Goal: Task Accomplishment & Management: Manage account settings

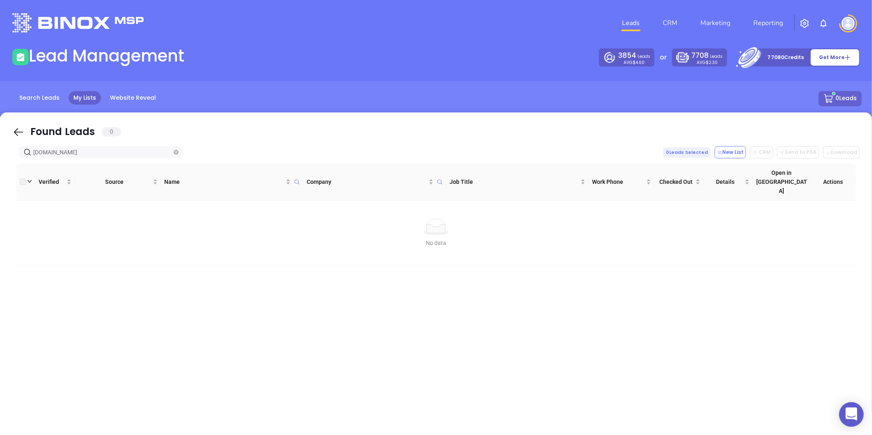
click at [174, 154] on icon "close-circle" at bounding box center [176, 152] width 5 height 5
type input "triangleinsurance.com"
click at [179, 151] on span "triangleinsurance.com" at bounding box center [101, 152] width 164 height 12
click at [176, 151] on icon "close-circle" at bounding box center [176, 152] width 5 height 5
paste input "oldefayettevilleinsurance.com"
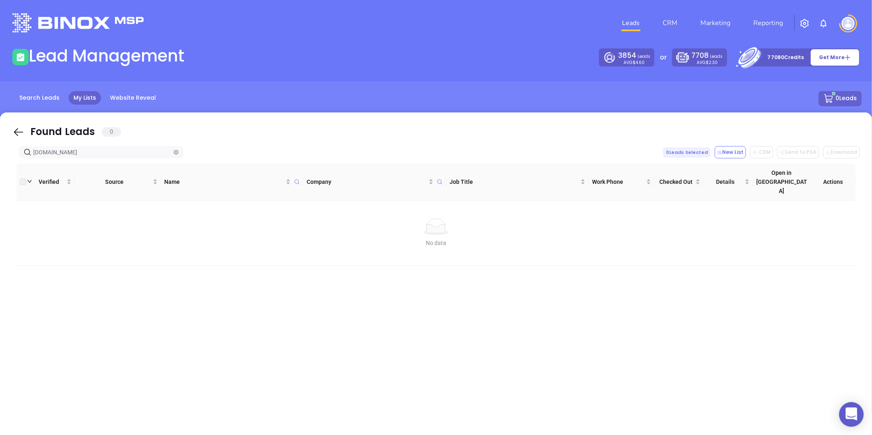
type input "oldefayettevilleinsurance.com"
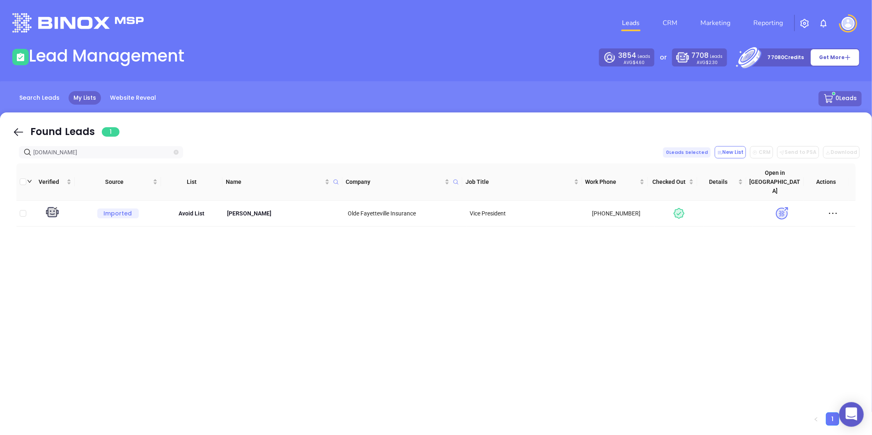
click at [177, 152] on icon "close-circle" at bounding box center [176, 152] width 5 height 5
paste input "insureisa.com"
type input "insureisa.com"
click at [178, 152] on icon "close-circle" at bounding box center [176, 152] width 5 height 5
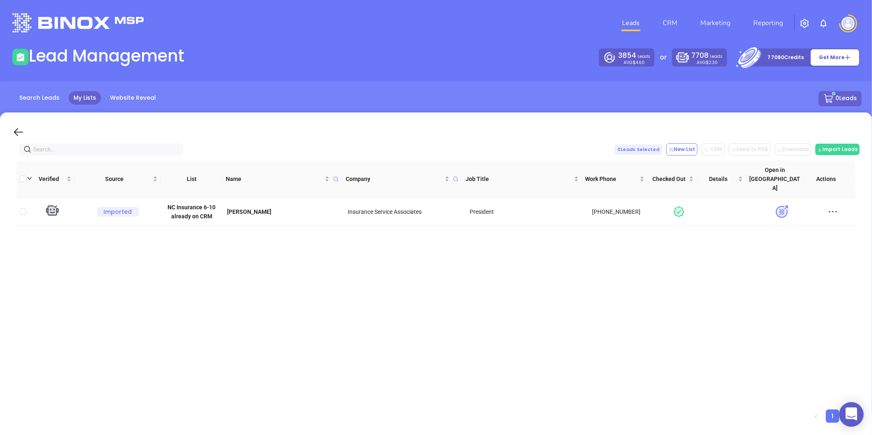
paste input "leeinsurancenc.com"
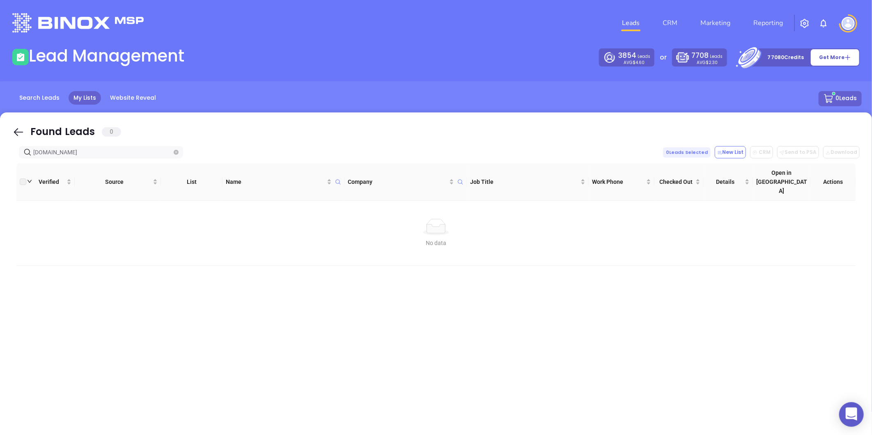
drag, startPoint x: 107, startPoint y: 153, endPoint x: 19, endPoint y: 147, distance: 88.6
click at [19, 147] on span "leeinsurancenc.com" at bounding box center [101, 152] width 164 height 12
type input "leeinsurancenc.com"
click at [175, 153] on icon "close-circle" at bounding box center [176, 152] width 5 height 5
paste input "insurancemattersnc.com"
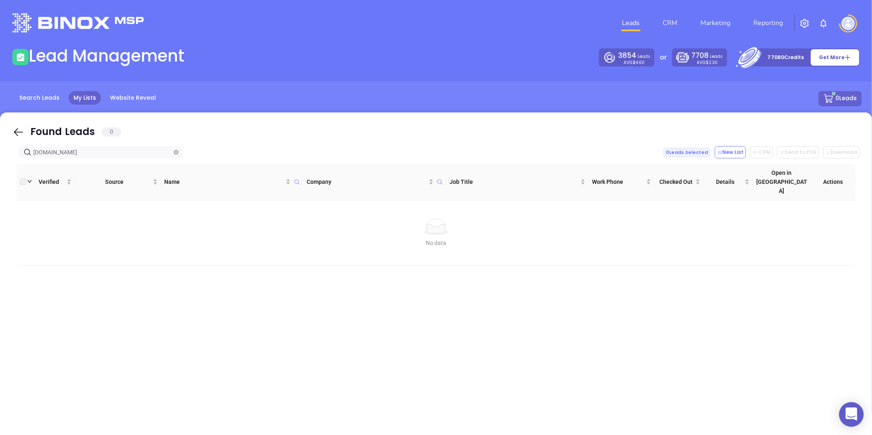
type input "insurancemattersnc.com"
drag, startPoint x: 113, startPoint y: 147, endPoint x: -36, endPoint y: 147, distance: 149.1
click at [0, 147] on html "0 Leads CRM Marketing Reporting Financial Leads Leads Lead Management 3854 Lead…" at bounding box center [436, 217] width 872 height 435
copy icon
click at [177, 148] on span at bounding box center [176, 152] width 5 height 9
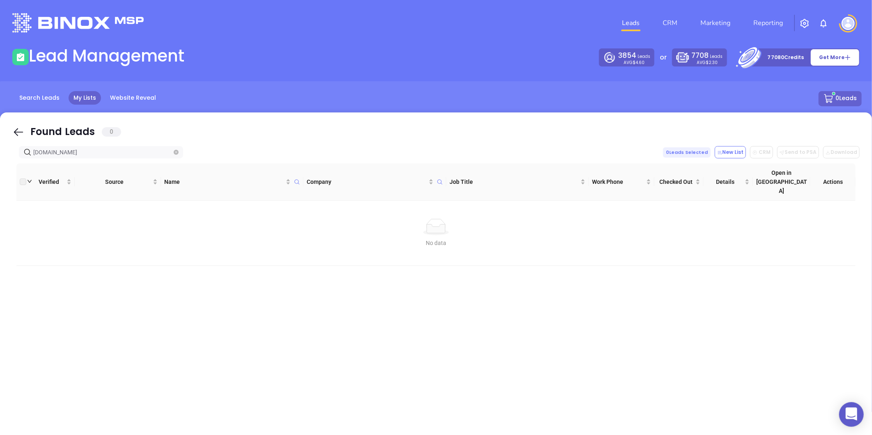
click at [174, 156] on span at bounding box center [176, 152] width 5 height 9
click at [175, 155] on span at bounding box center [176, 152] width 5 height 9
click at [175, 151] on icon "close-circle" at bounding box center [176, 152] width 5 height 5
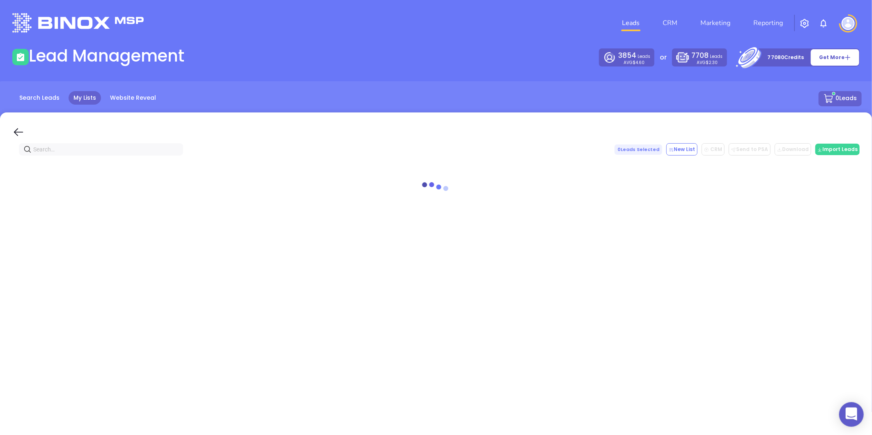
paste input "[DOMAIN_NAME]"
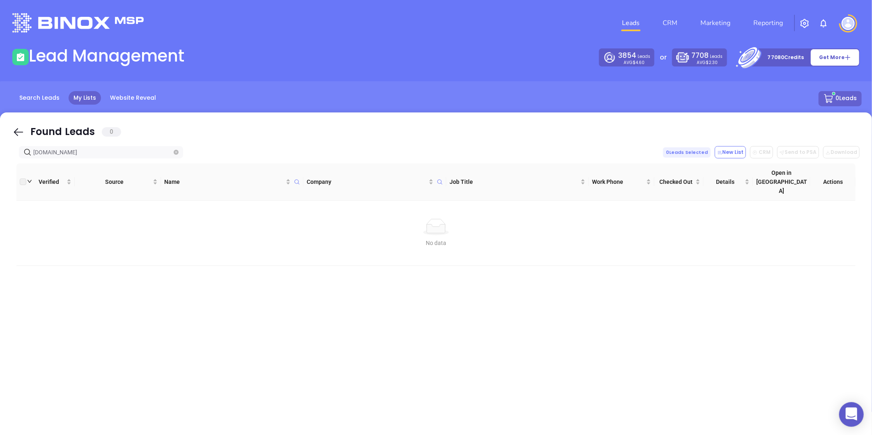
type input "[DOMAIN_NAME]"
click at [178, 153] on span "[DOMAIN_NAME]" at bounding box center [101, 152] width 164 height 12
click at [177, 153] on icon "close-circle" at bounding box center [176, 152] width 5 height 5
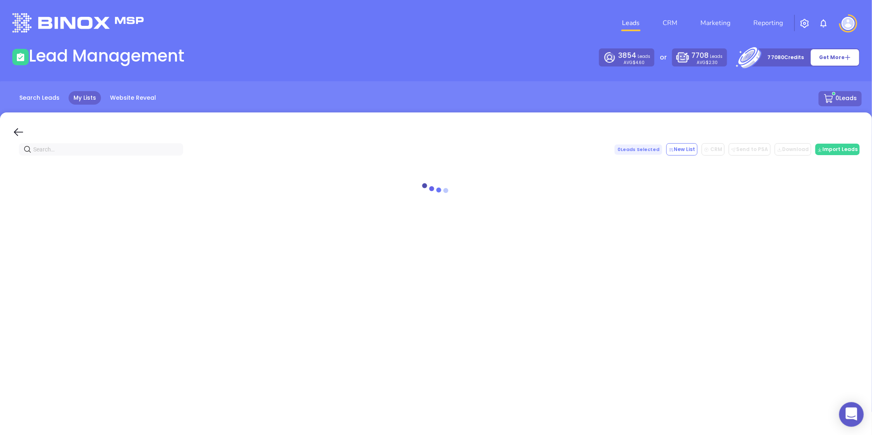
paste input "estradainsuranceagency.com"
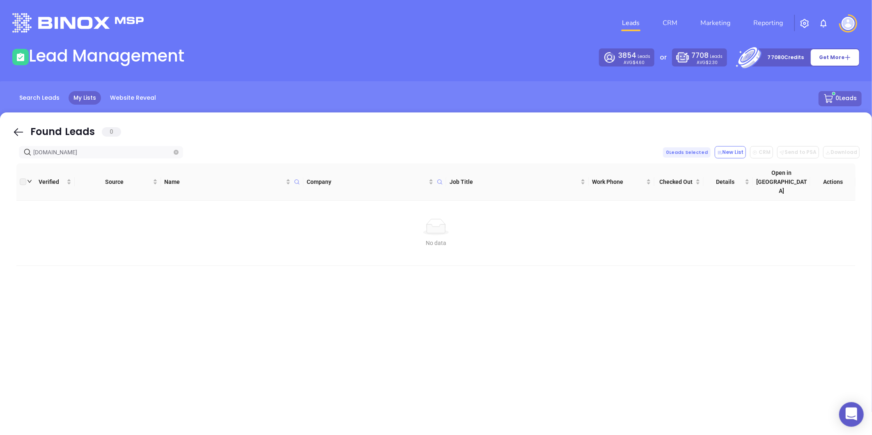
click at [174, 148] on span at bounding box center [176, 152] width 5 height 9
click at [177, 149] on span at bounding box center [176, 152] width 5 height 9
paste input "carolinainsurancegroup.net"
type input "estradainsuranceagency.comcarolinainsurancegroup.net"
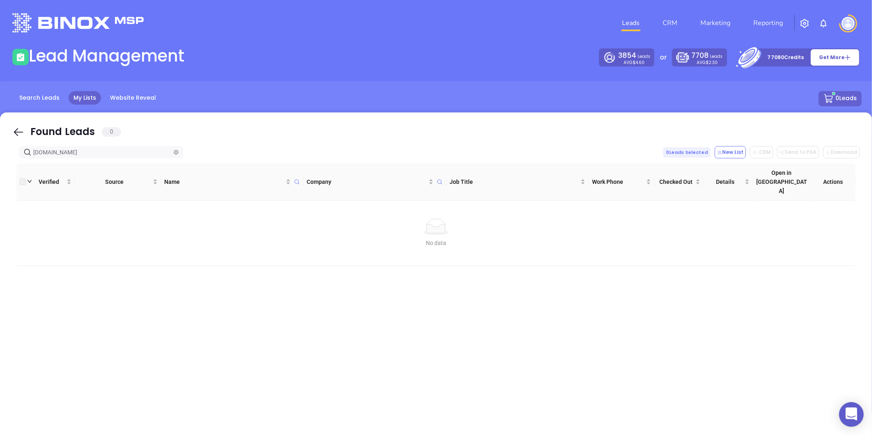
click at [172, 154] on input "estradainsuranceagency.comcarolinainsurancegroup.net" at bounding box center [102, 152] width 139 height 9
click at [175, 152] on icon "close-circle" at bounding box center [176, 152] width 5 height 5
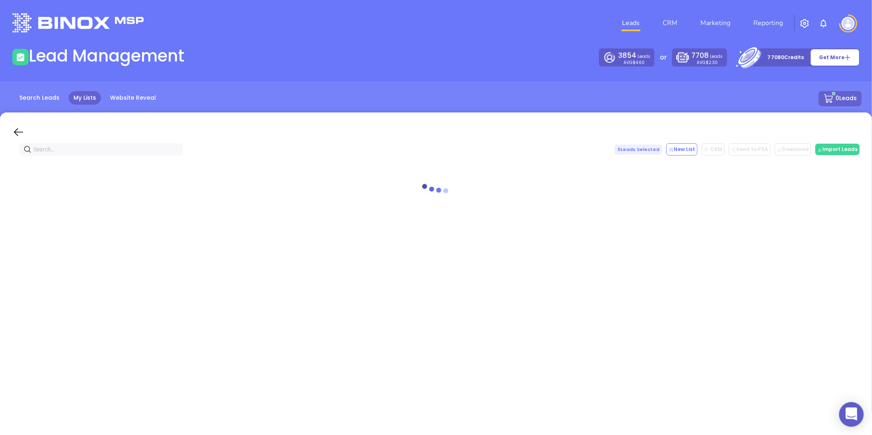
paste input "carolinainsurancegroup.net"
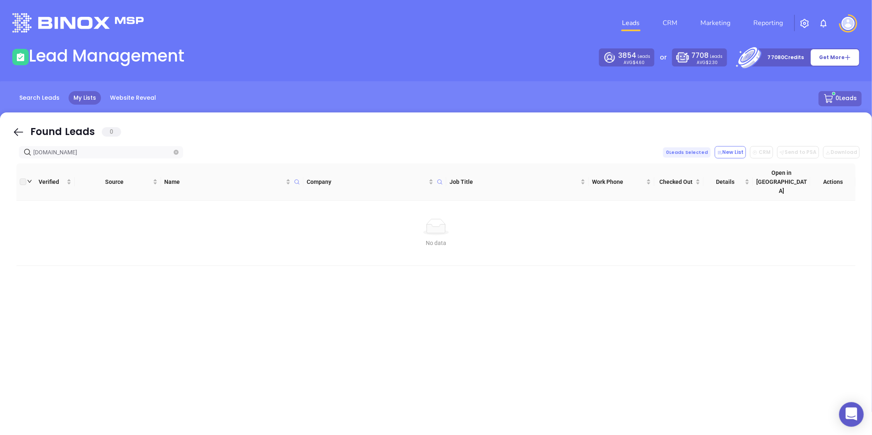
type input "carolinainsurancegroup.net"
click at [177, 150] on icon "close-circle" at bounding box center [176, 152] width 5 height 5
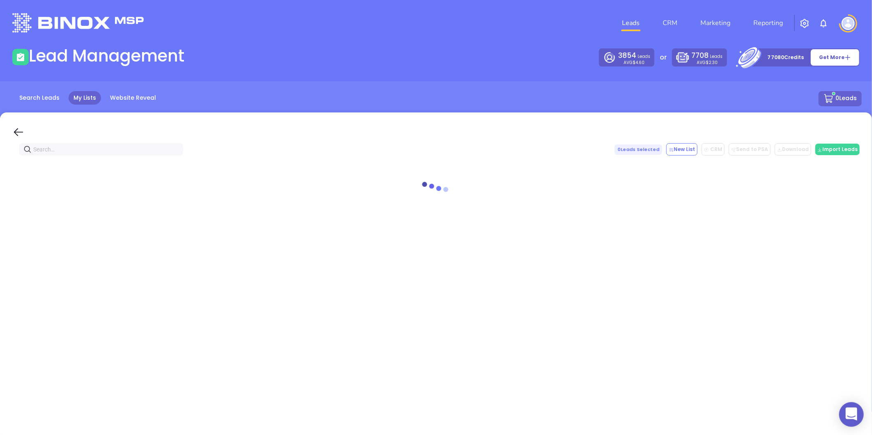
paste input "justin.insure"
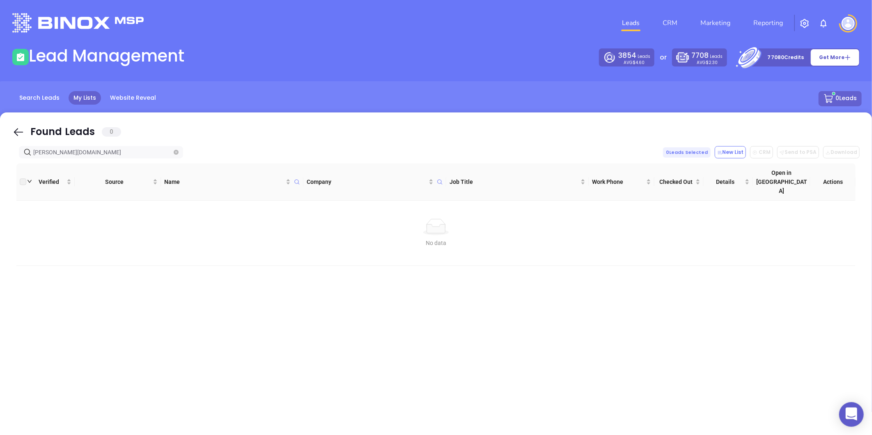
type input "justin.insure"
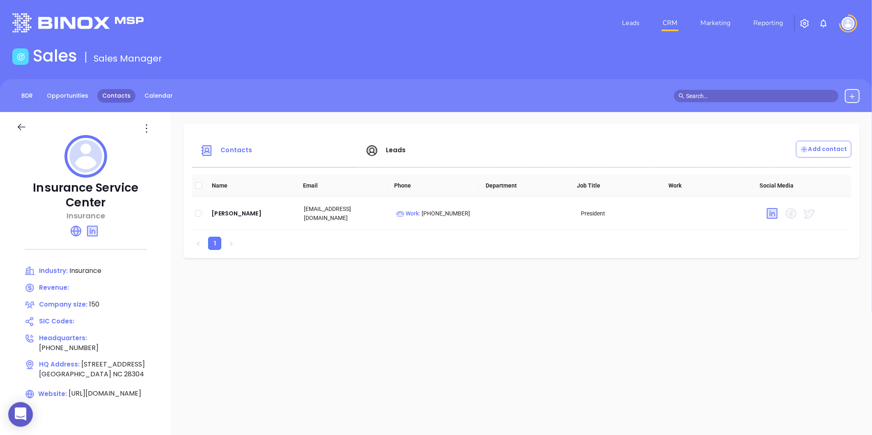
click at [119, 97] on link "Contacts" at bounding box center [116, 96] width 38 height 14
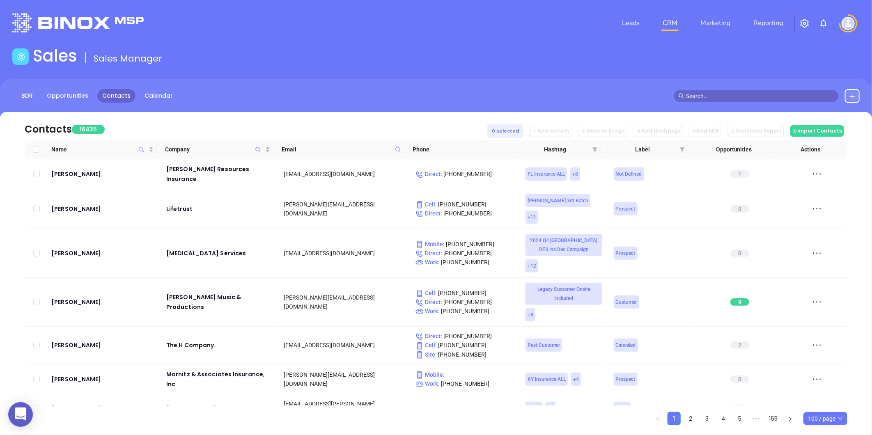
click at [397, 150] on icon at bounding box center [398, 150] width 6 height 6
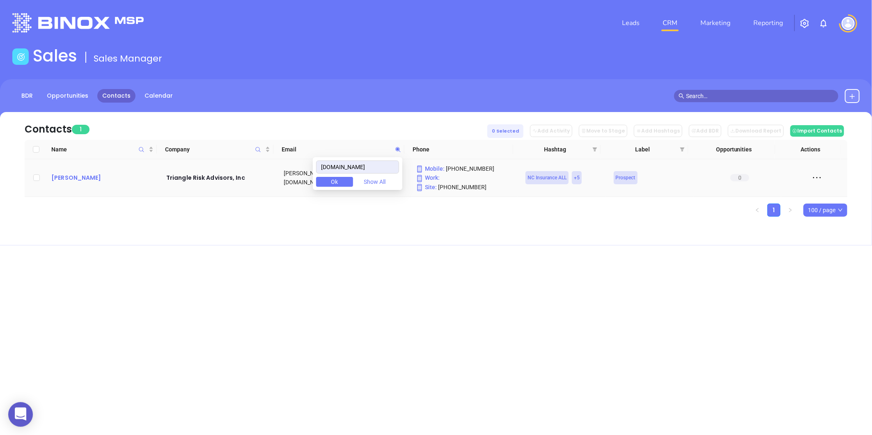
type input "triangleinsurance.com"
click at [69, 178] on div "Jacob Alphin" at bounding box center [103, 178] width 104 height 10
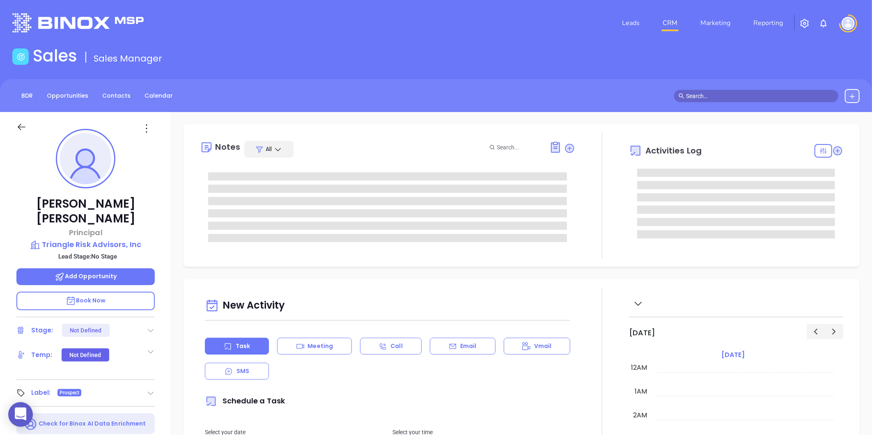
type input "Gissela Vargas"
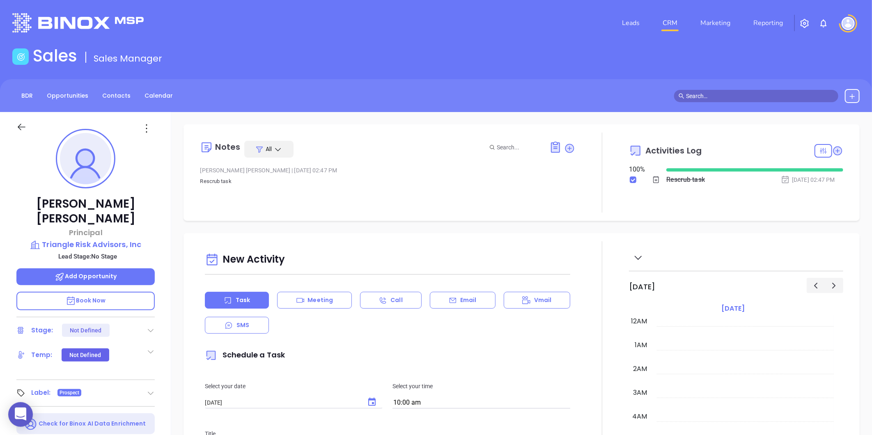
scroll to position [239, 0]
click at [105, 94] on link "Contacts" at bounding box center [116, 96] width 38 height 14
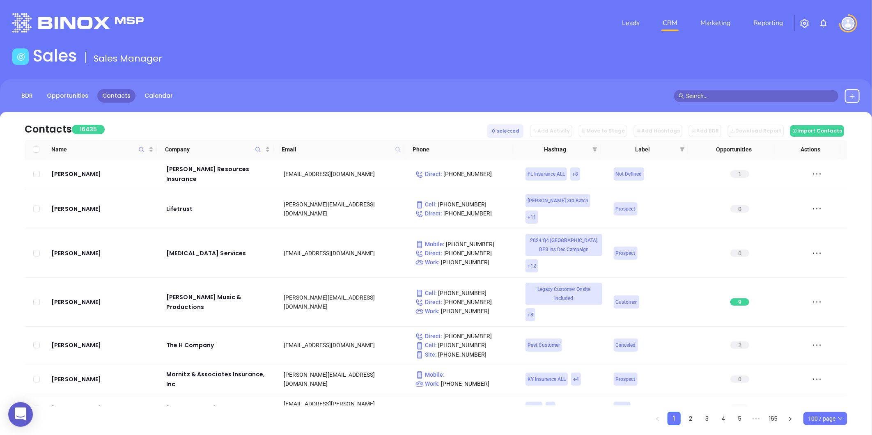
click at [399, 150] on icon at bounding box center [398, 149] width 5 height 5
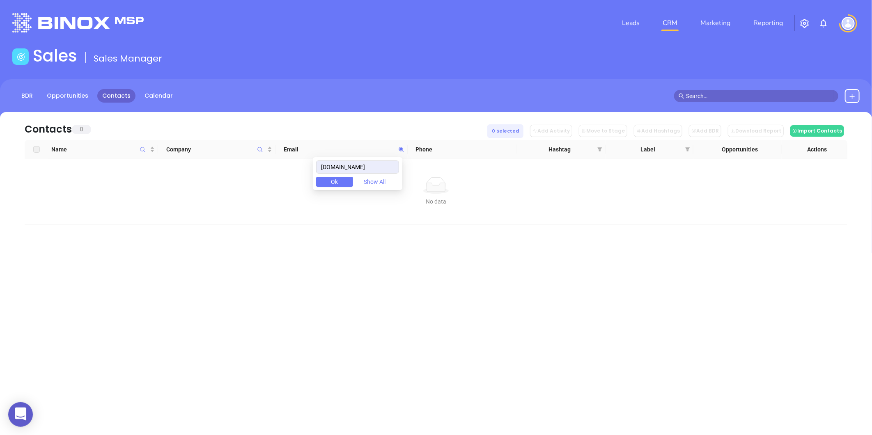
drag, startPoint x: 397, startPoint y: 166, endPoint x: 140, endPoint y: 190, distance: 258.2
click at [140, 190] on body "0 Leads CRM Marketing Reporting Financial Leads Leads Sales Sales Manager BDR O…" at bounding box center [436, 217] width 872 height 435
type input "oldefayettevilleinsurance.com"
paste input "dardenmiranda.com"
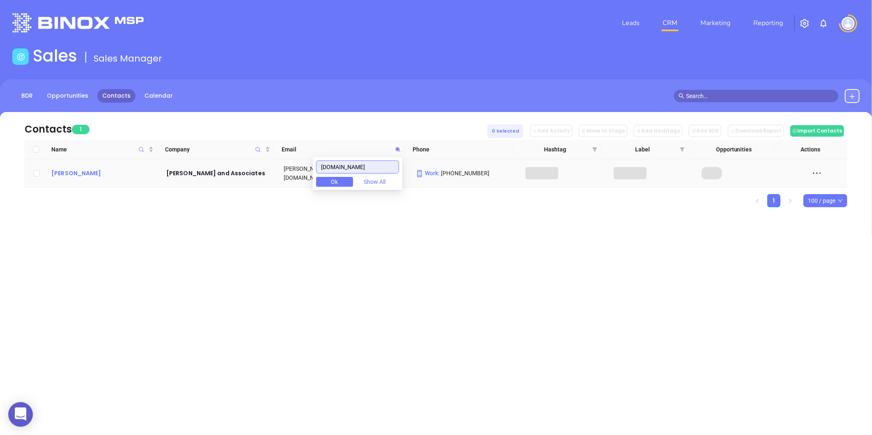
type input "dardenmiranda.com"
click at [80, 168] on div "Bryan Miranda" at bounding box center [103, 173] width 104 height 10
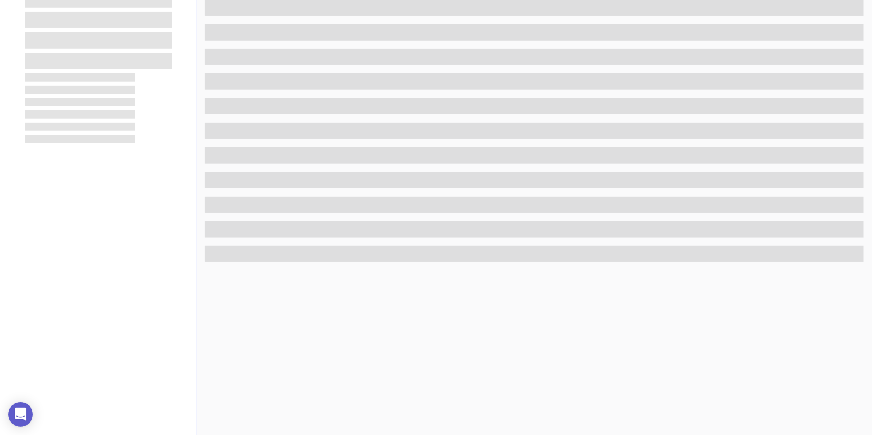
scroll to position [252, 0]
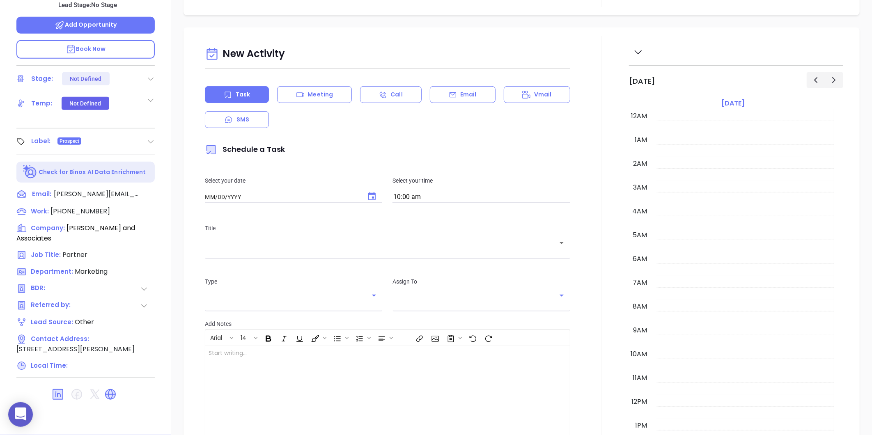
type input "[DATE]"
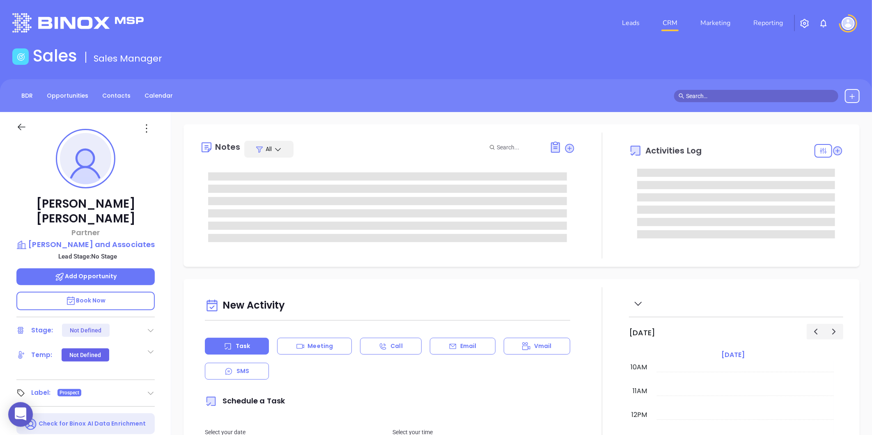
scroll to position [137, 0]
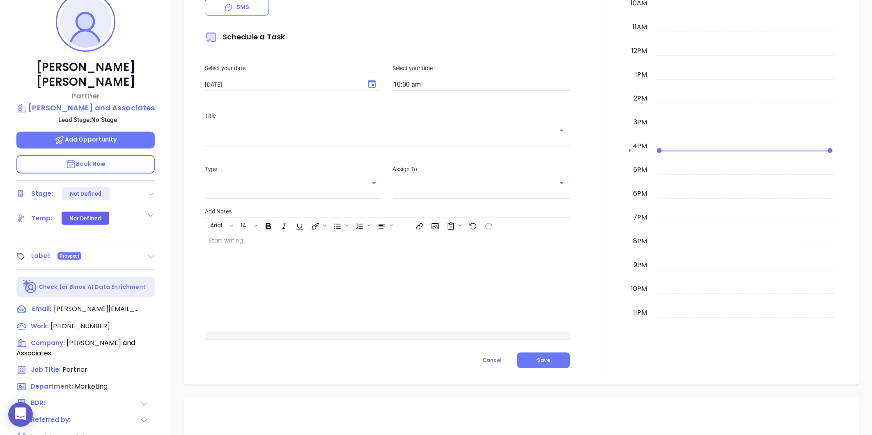
type input "[PERSON_NAME]"
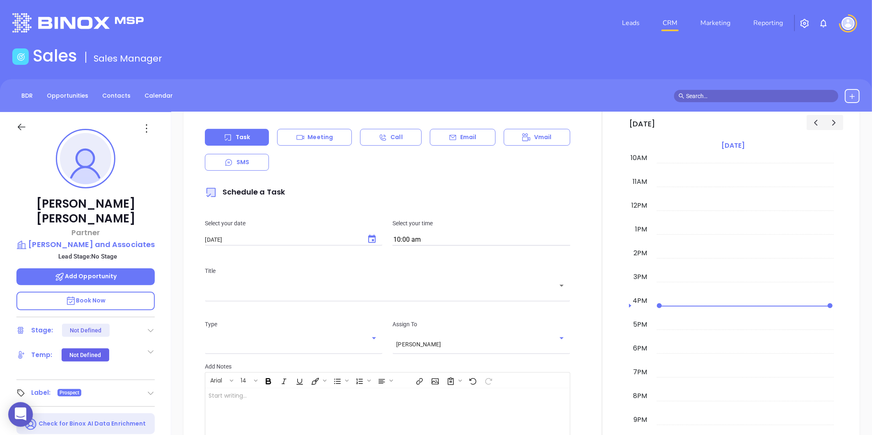
scroll to position [0, 0]
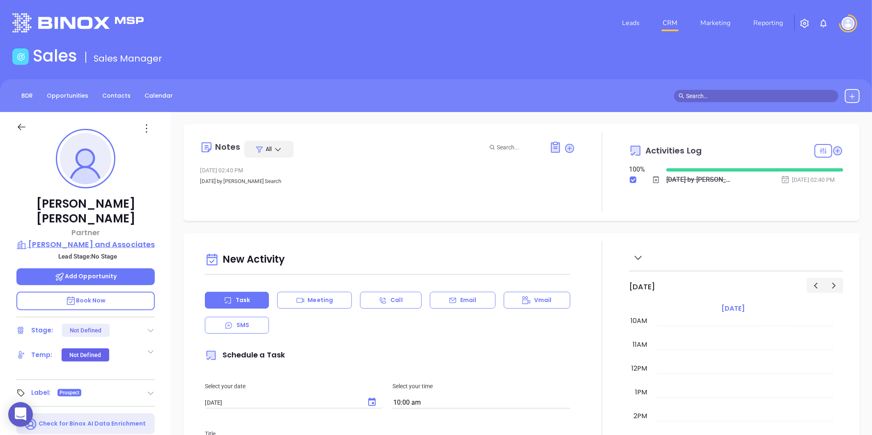
click at [114, 239] on p "Darden, Miranda and Associates" at bounding box center [85, 245] width 138 height 12
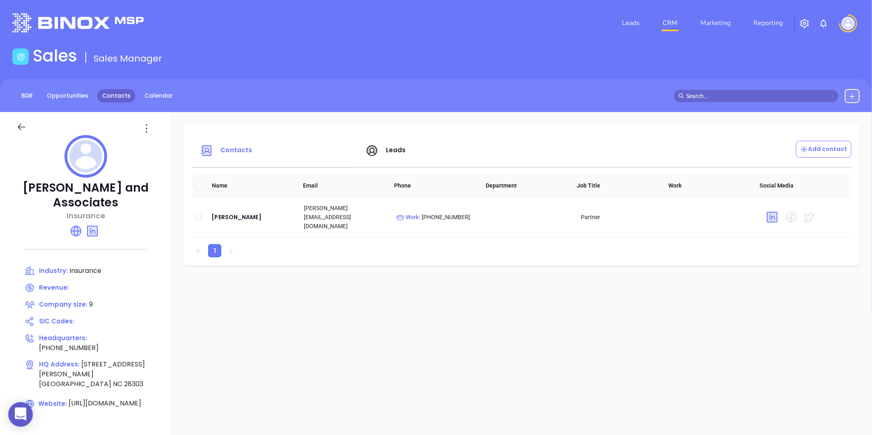
click at [126, 99] on link "Contacts" at bounding box center [116, 96] width 38 height 14
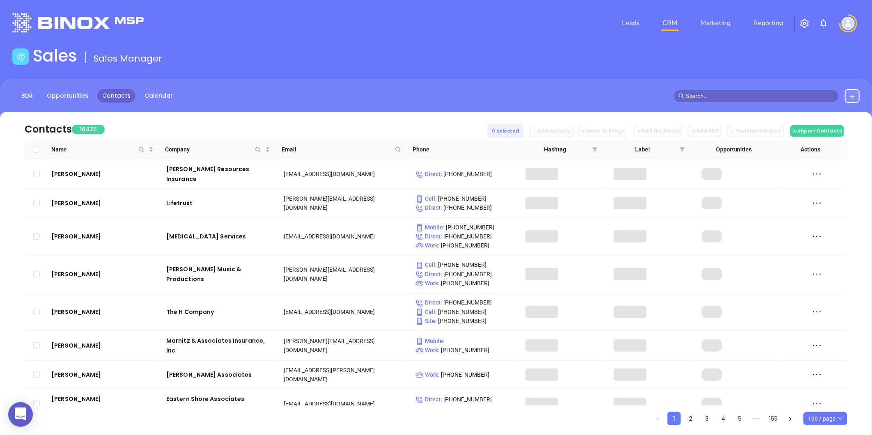
click at [404, 145] on tr "Name Company Email Phone Hashtag Label Opportunities Actions" at bounding box center [437, 149] width 824 height 19
click at [397, 152] on icon at bounding box center [398, 150] width 6 height 6
paste input "insureisa.com"
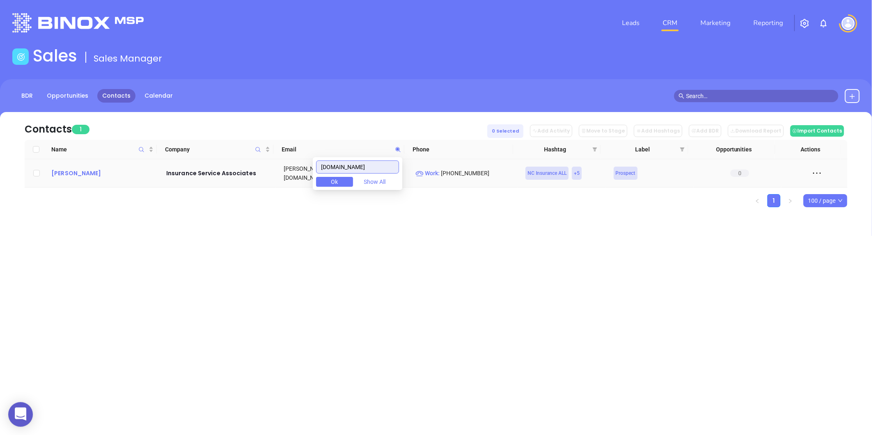
type input "insureisa.com"
click at [86, 175] on div "Dwayne Hunt" at bounding box center [103, 173] width 104 height 10
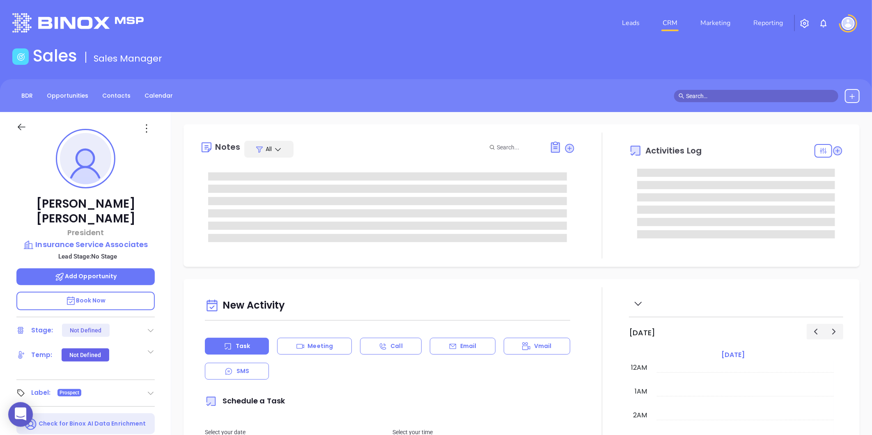
scroll to position [239, 0]
type input "Gissela Vargas"
click at [124, 239] on p "Insurance Service Associates" at bounding box center [85, 245] width 138 height 12
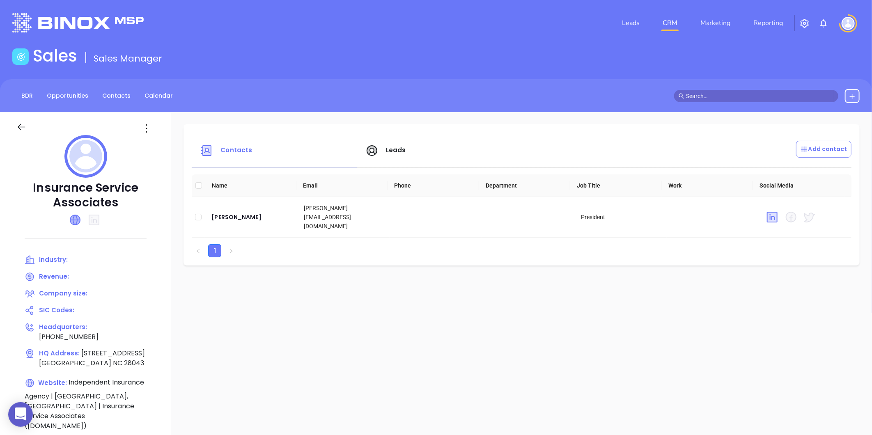
click at [74, 221] on icon at bounding box center [75, 220] width 10 height 10
drag, startPoint x: 327, startPoint y: 213, endPoint x: 368, endPoint y: 217, distance: 41.3
click at [368, 217] on td "dwayne@insureisa.com" at bounding box center [343, 217] width 92 height 41
copy td "insureisa.com"
click at [143, 127] on icon at bounding box center [146, 128] width 13 height 13
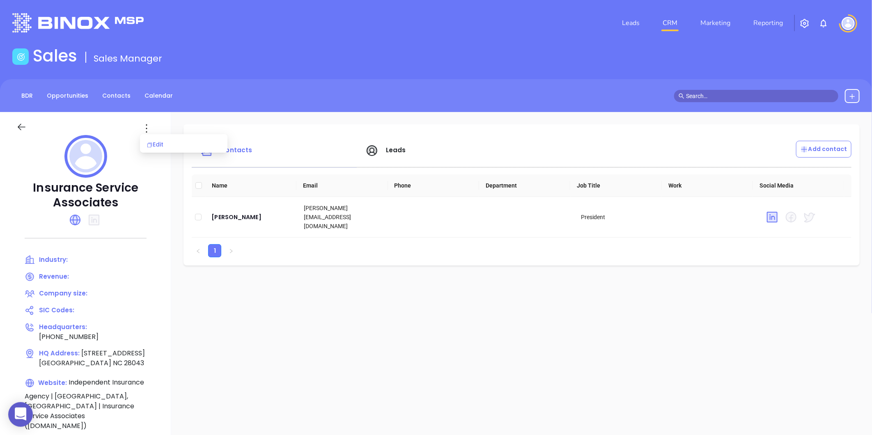
click at [166, 144] on div "Edit" at bounding box center [184, 144] width 74 height 9
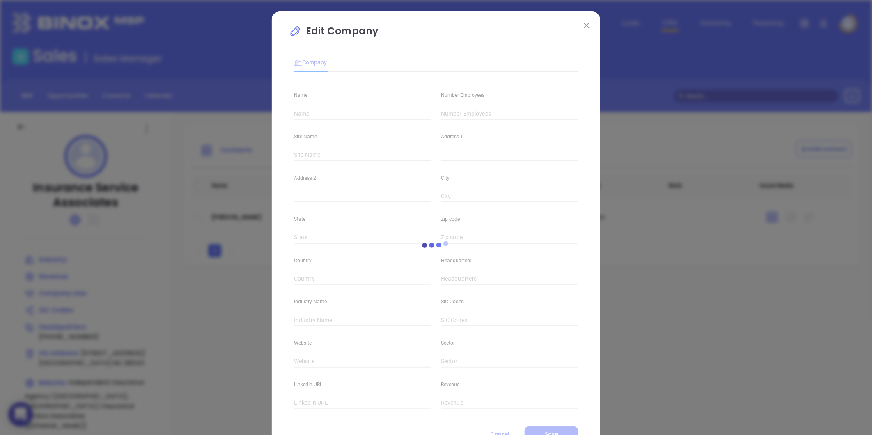
type input "Insurance Service Associates"
type input "(828) 245-5301"
type input "Independent Insurance Agency | Forest City, NC | Insurance Service Associates (…"
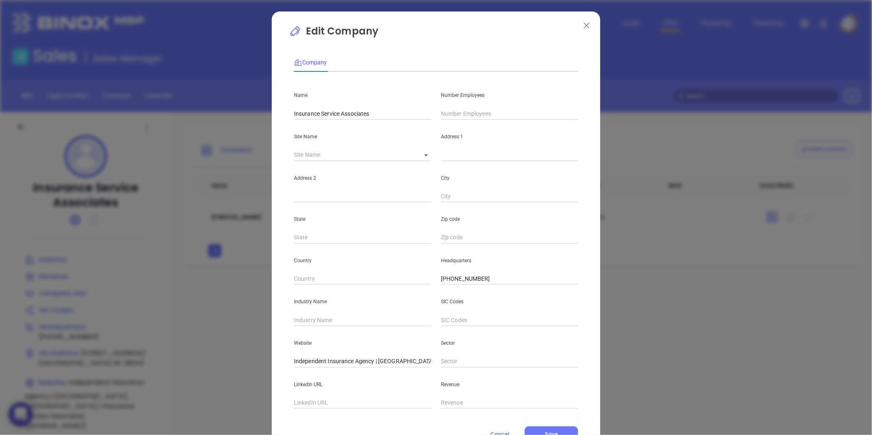
scroll to position [36, 0]
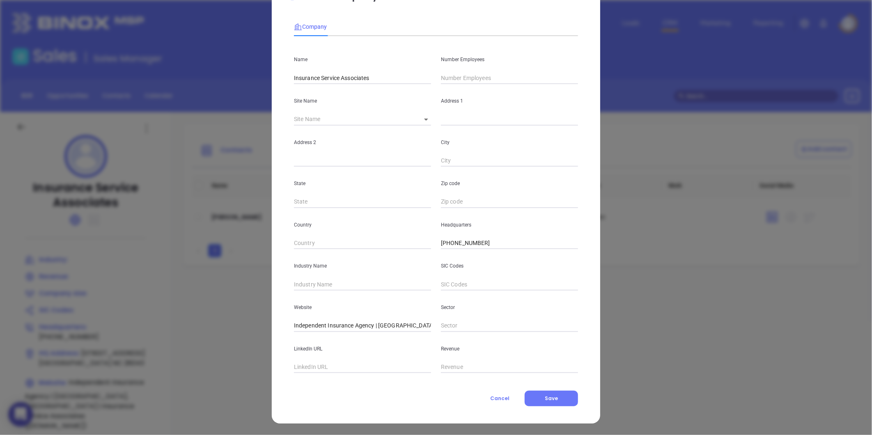
click at [320, 288] on input "text" at bounding box center [362, 285] width 137 height 12
click at [289, 302] on div "Website Independent Insurance Agency | Forest City, NC | Insurance Service Asso…" at bounding box center [362, 311] width 147 height 41
drag, startPoint x: 291, startPoint y: 327, endPoint x: 507, endPoint y: 381, distance: 223.1
click at [507, 381] on div "Company Name Insurance Service Associates Number Employees Site Name ​ Address …" at bounding box center [436, 210] width 284 height 394
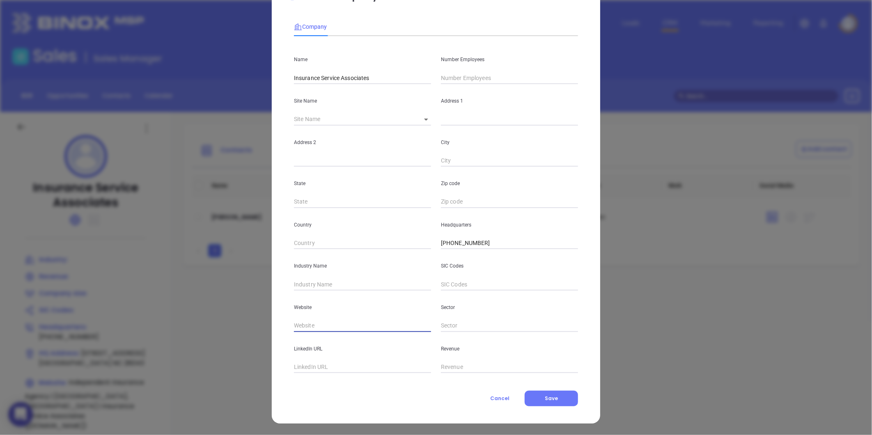
scroll to position [0, 0]
paste input "https://www.insureisa.com/"
type input "https://www.insureisa.com/"
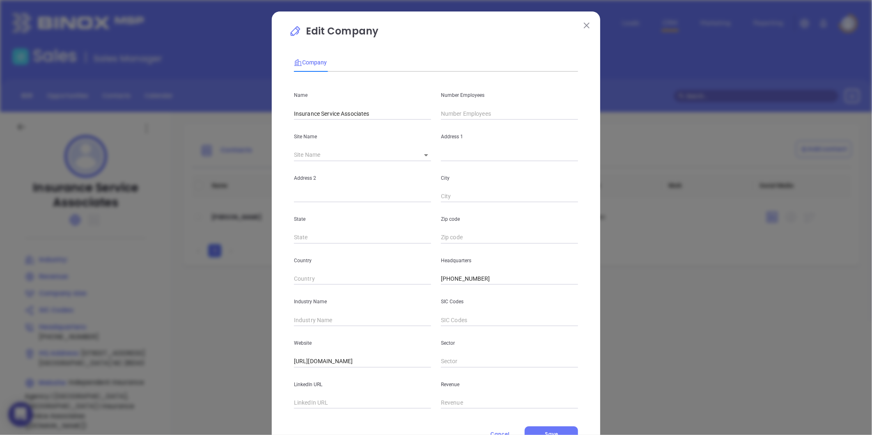
click at [582, 28] on button at bounding box center [587, 25] width 11 height 11
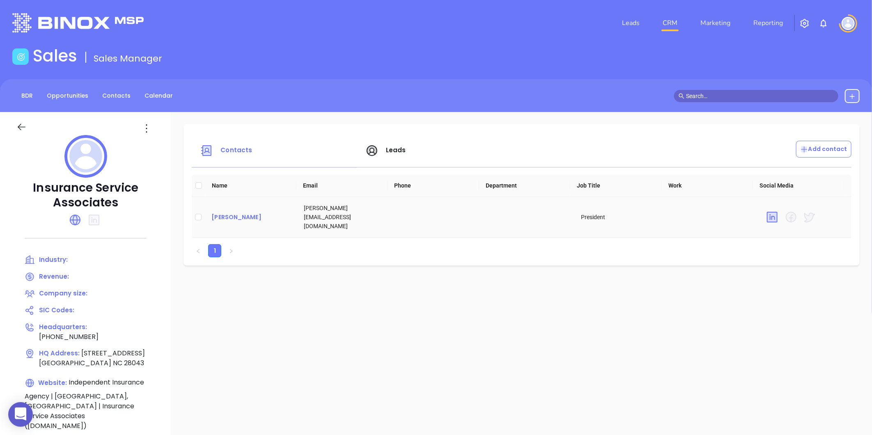
click at [230, 212] on div "Dwayne Hunt" at bounding box center [251, 217] width 79 height 10
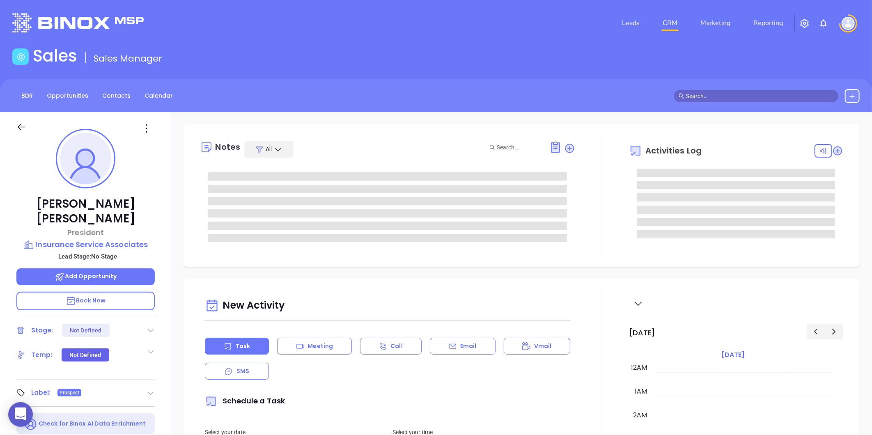
type input "08/19/2025"
type input "Gissela Vargas"
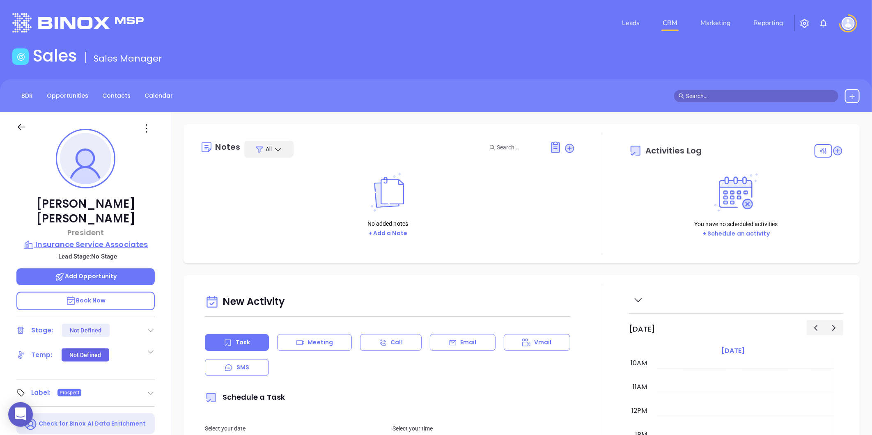
click at [126, 239] on p "Insurance Service Associates" at bounding box center [85, 245] width 138 height 12
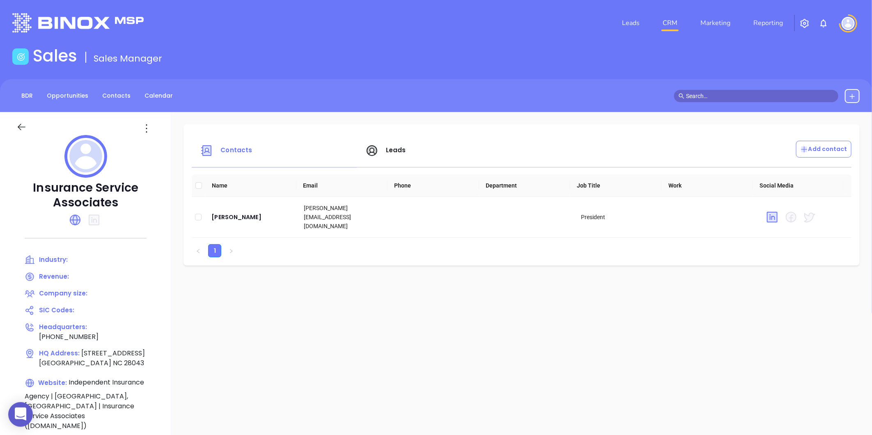
click at [148, 135] on div "Insurance Service Associates Industry: Revenue: Company size: SIC Codes: Headqu…" at bounding box center [85, 286] width 171 height 349
drag, startPoint x: 148, startPoint y: 135, endPoint x: 145, endPoint y: 130, distance: 5.6
click at [145, 130] on icon at bounding box center [146, 128] width 13 height 13
click at [165, 149] on li "Edit" at bounding box center [184, 144] width 84 height 17
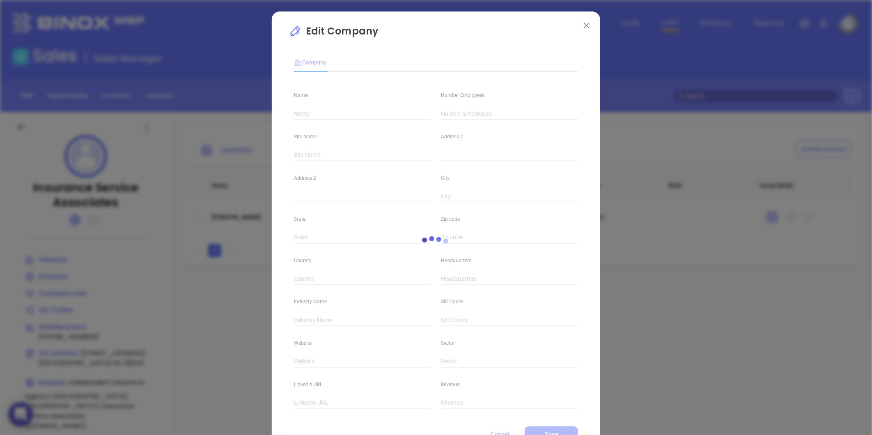
type input "Insurance Service Associates"
type input "(828) 245-5301"
type input "Independent Insurance Agency | Forest City, NC | Insurance Service Associates (…"
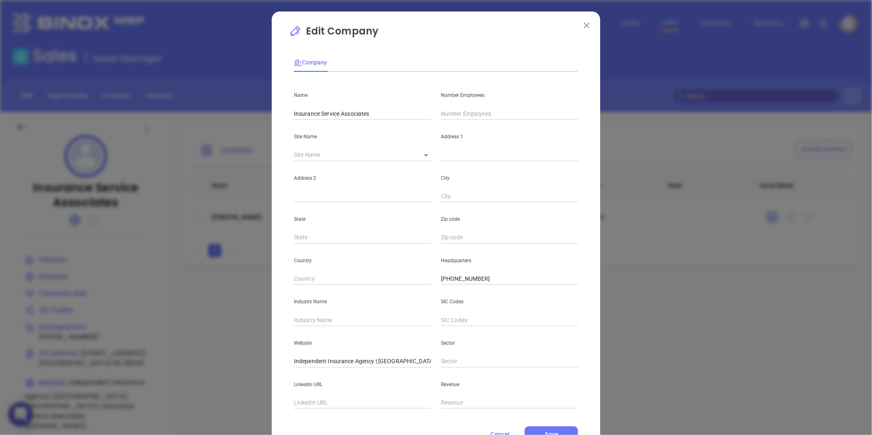
click at [588, 26] on button at bounding box center [587, 25] width 11 height 11
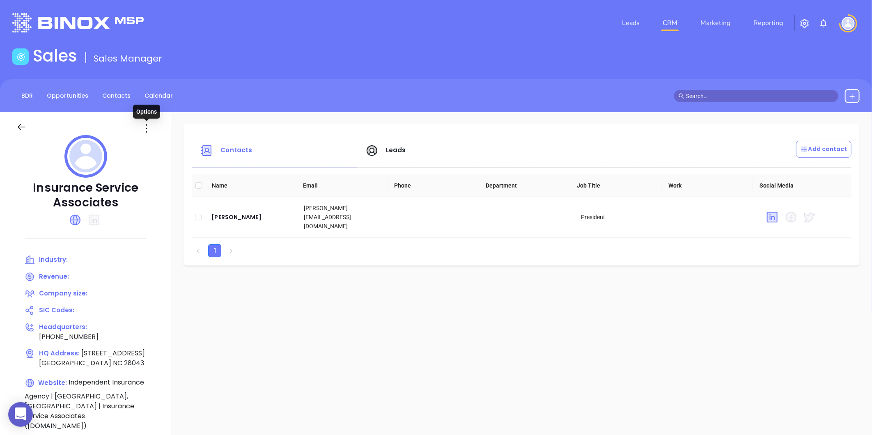
click at [150, 131] on icon at bounding box center [146, 128] width 13 height 13
click at [161, 138] on li "Edit" at bounding box center [184, 144] width 84 height 17
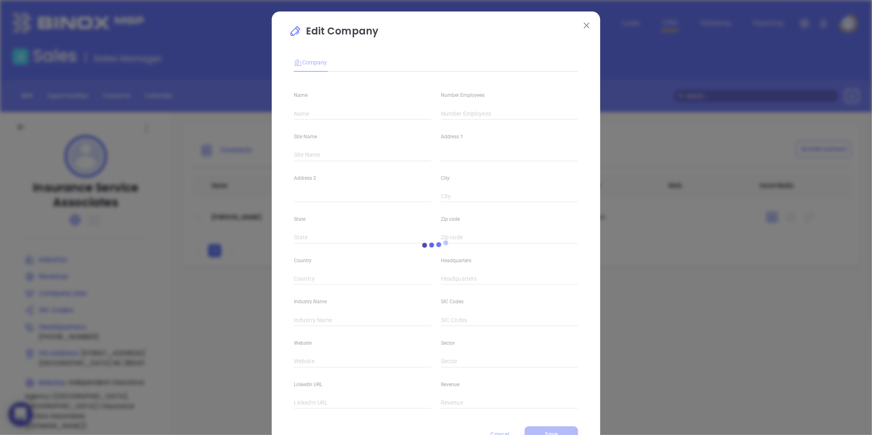
type input "Insurance Service Associates"
type input "(828) 245-5301"
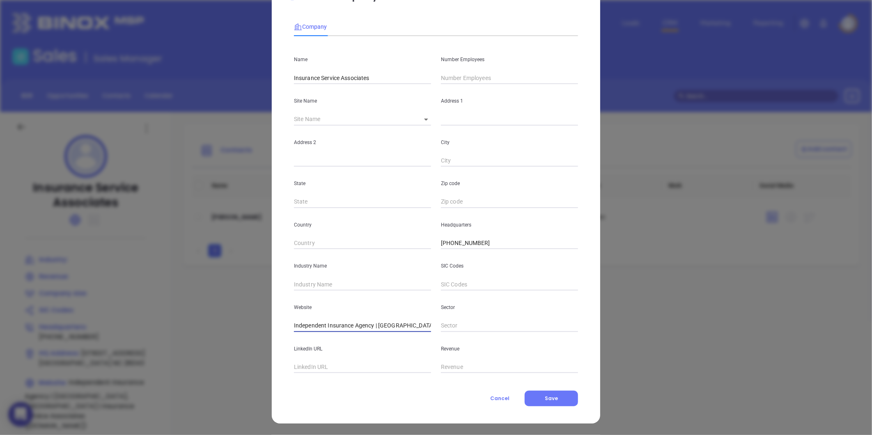
scroll to position [0, 108]
drag, startPoint x: 300, startPoint y: 325, endPoint x: 459, endPoint y: 343, distance: 160.0
click at [459, 343] on div "Name Insurance Service Associates Number Employees Site Name ​ Address 1 Addres…" at bounding box center [436, 208] width 284 height 331
type input "I"
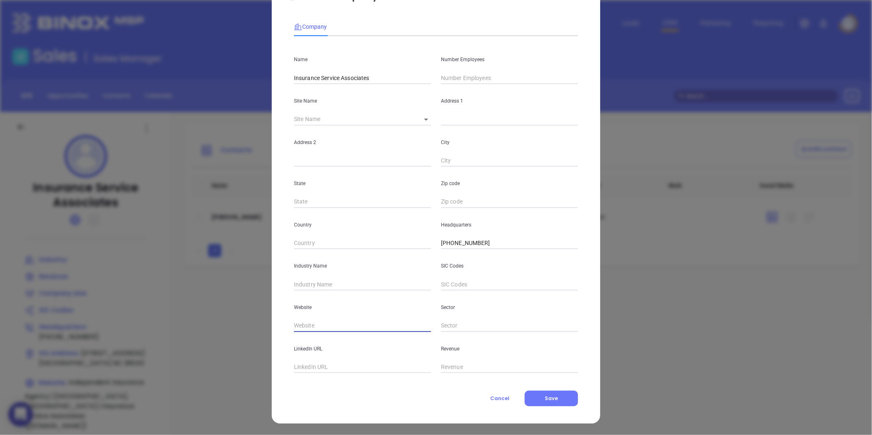
paste input "https://www.insureisa.com/"
drag, startPoint x: 362, startPoint y: 327, endPoint x: 324, endPoint y: 333, distance: 38.6
click at [324, 333] on div "Name Insurance Service Associates Number Employees Site Name ​ Address 1 Addres…" at bounding box center [436, 208] width 284 height 331
type input "https://www.insureisa.com/"
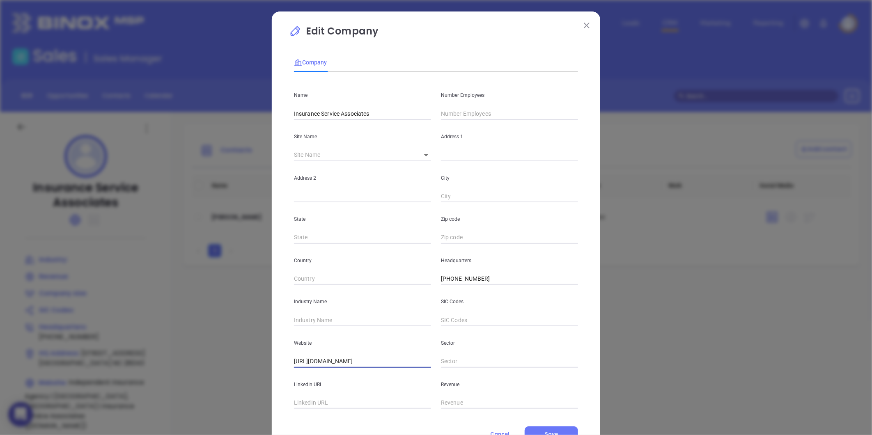
click at [465, 110] on input "text" at bounding box center [509, 114] width 137 height 12
type input "3"
click at [327, 319] on input "text" at bounding box center [362, 320] width 137 height 12
type input "Insurance"
drag, startPoint x: 563, startPoint y: 425, endPoint x: 562, endPoint y: 433, distance: 8.3
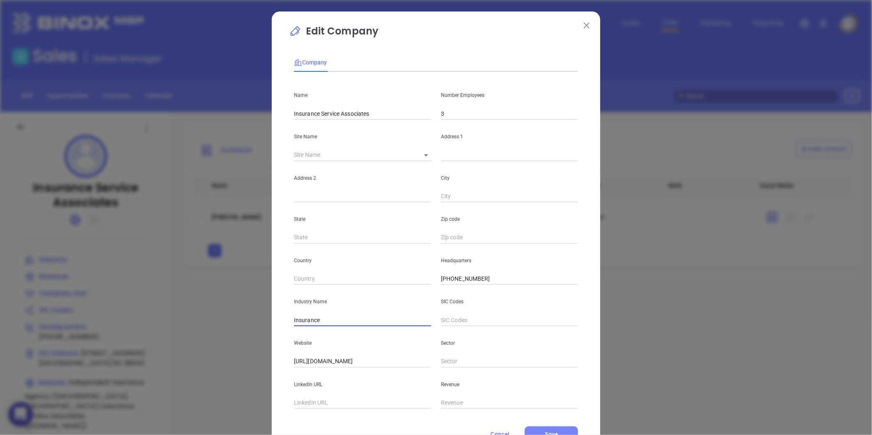
click at [563, 425] on div "Company Name Insurance Service Associates Number Employees 3 Site Name ​ Addres…" at bounding box center [436, 246] width 284 height 394
click at [562, 433] on button "Save" at bounding box center [551, 435] width 53 height 16
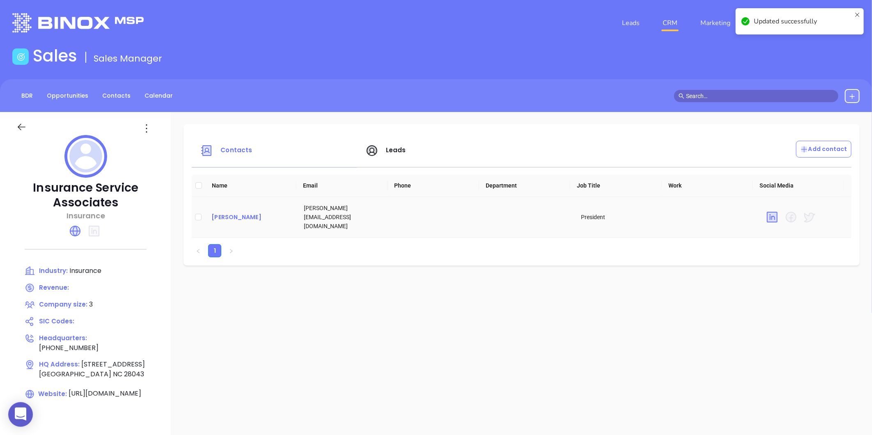
click at [220, 212] on div "Dwayne Hunt" at bounding box center [251, 217] width 79 height 10
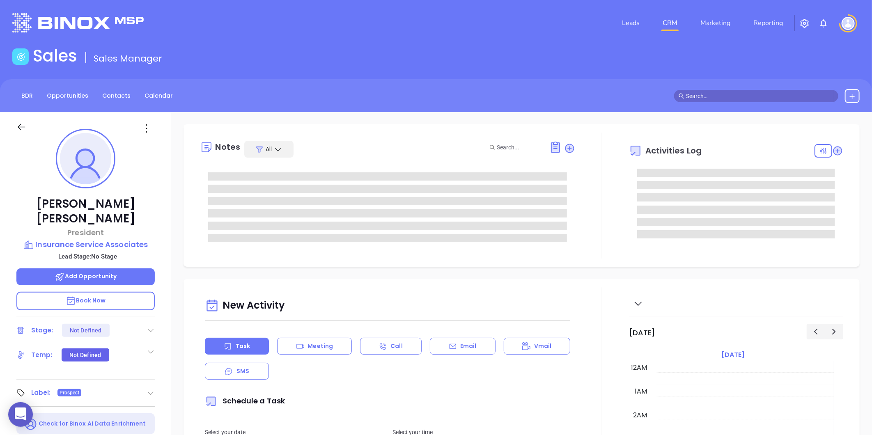
type input "08/19/2025"
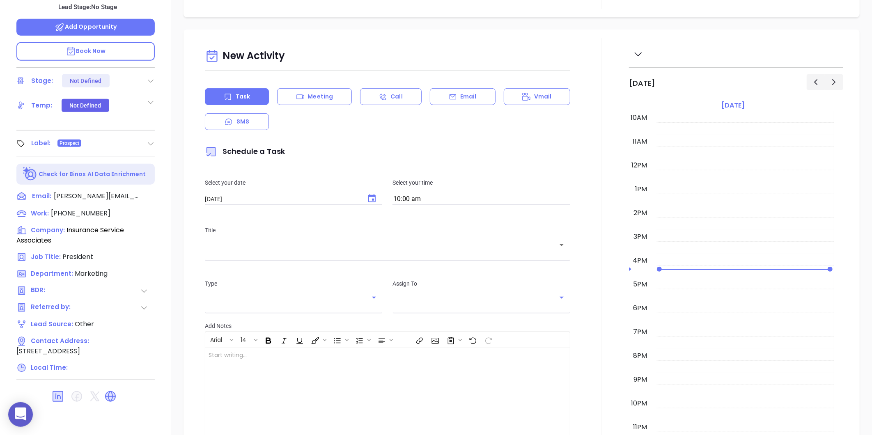
scroll to position [252, 0]
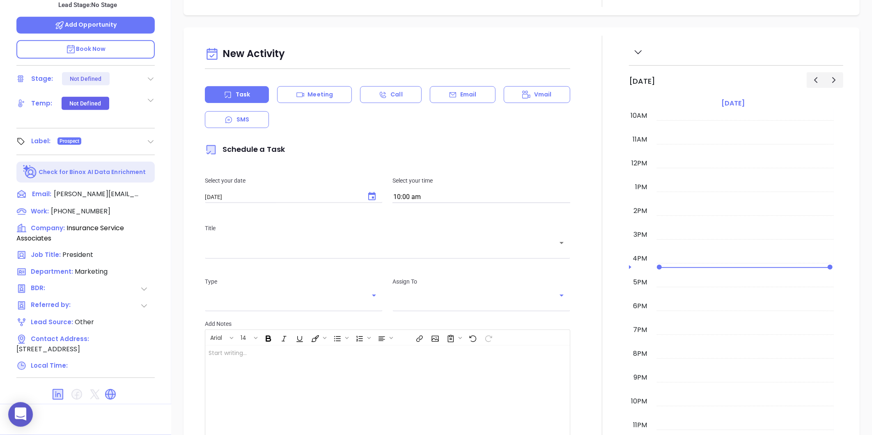
type input "Gissela Vargas"
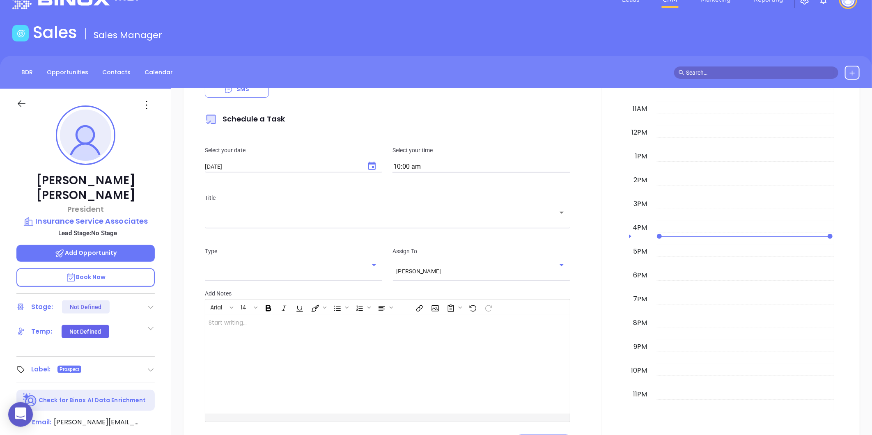
scroll to position [251, 0]
click at [148, 105] on icon at bounding box center [146, 105] width 13 height 13
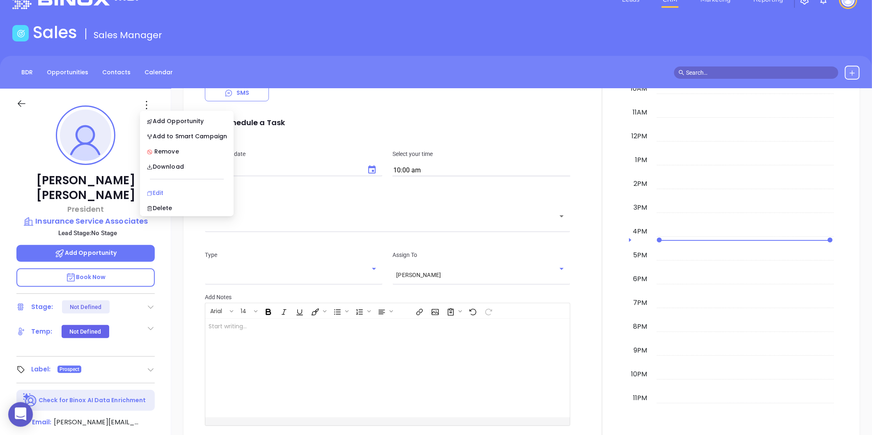
click at [160, 189] on div "Edit" at bounding box center [187, 193] width 81 height 9
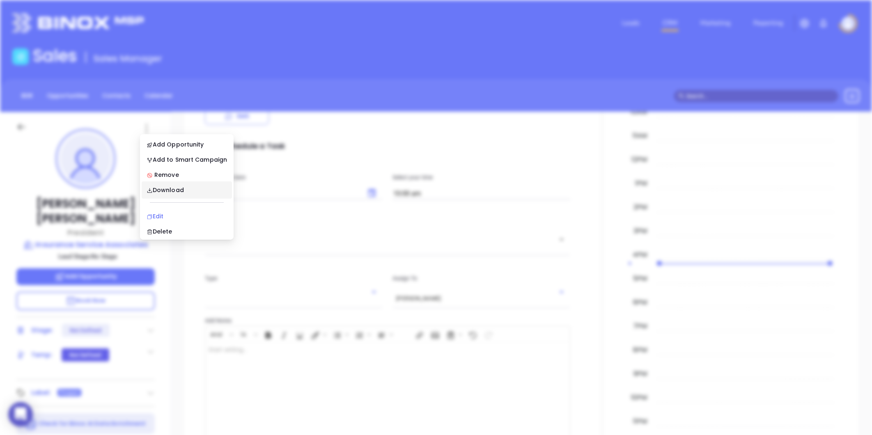
scroll to position [0, 0]
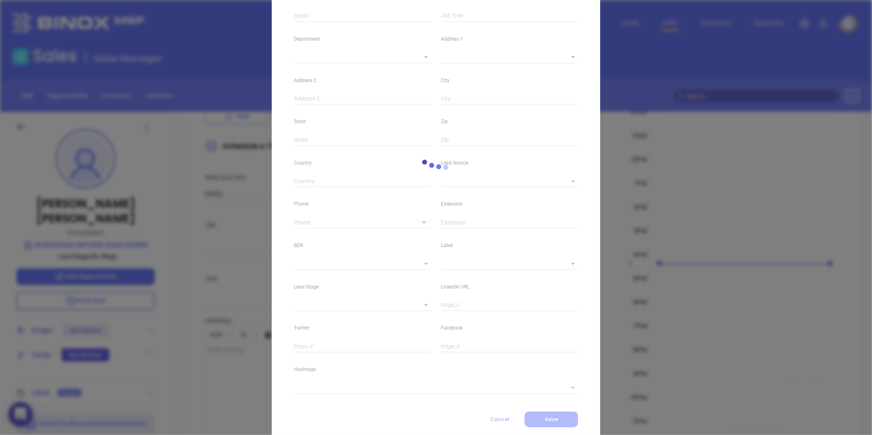
type input "Dwayne"
type input "Hunt"
type input "dwayne@insureisa.com"
type input "President"
type input "1"
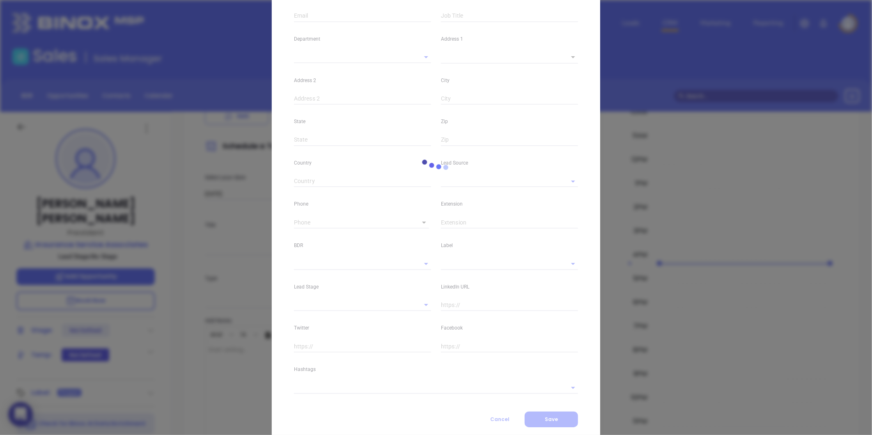
type input "linkedin.com/in/dwayne-hunt-b172b094"
type input "Marketing"
type input "Other"
type input "undefined undefined"
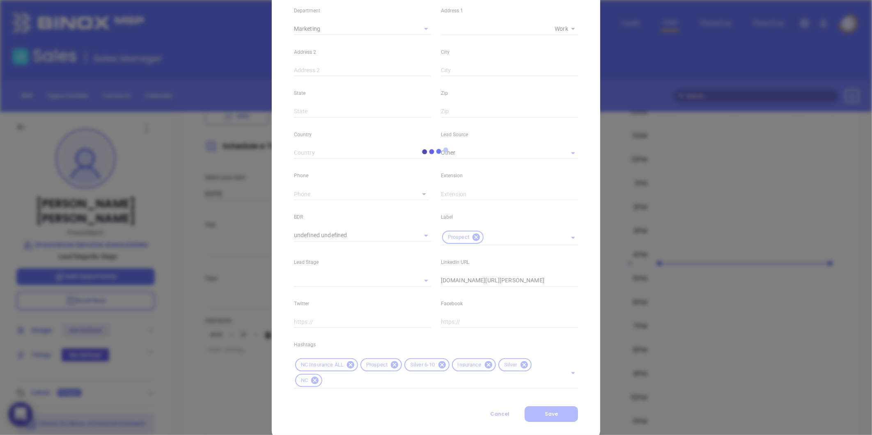
scroll to position [183, 0]
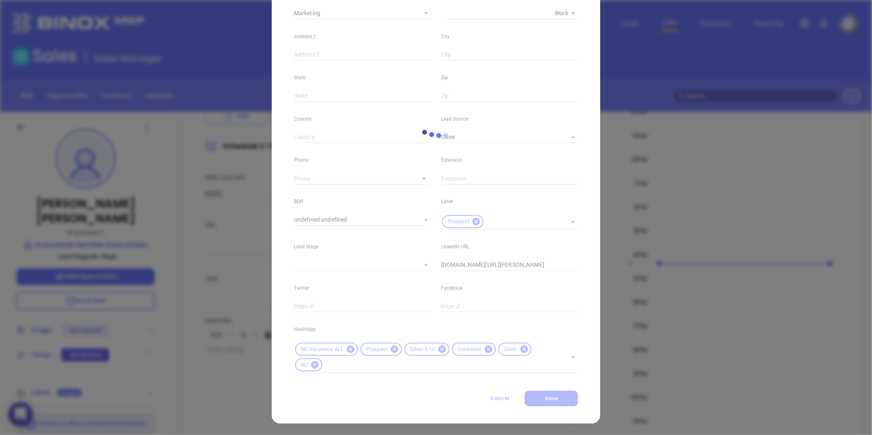
type input "(828) 245-5301"
type input "1"
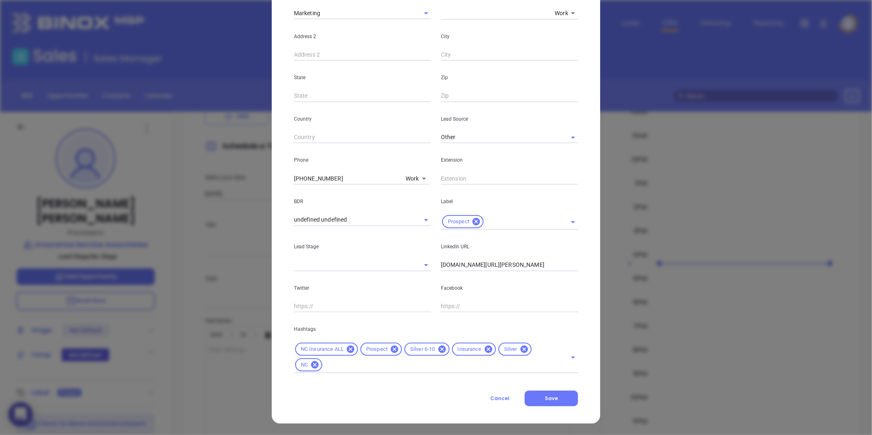
click at [438, 348] on icon at bounding box center [441, 349] width 7 height 7
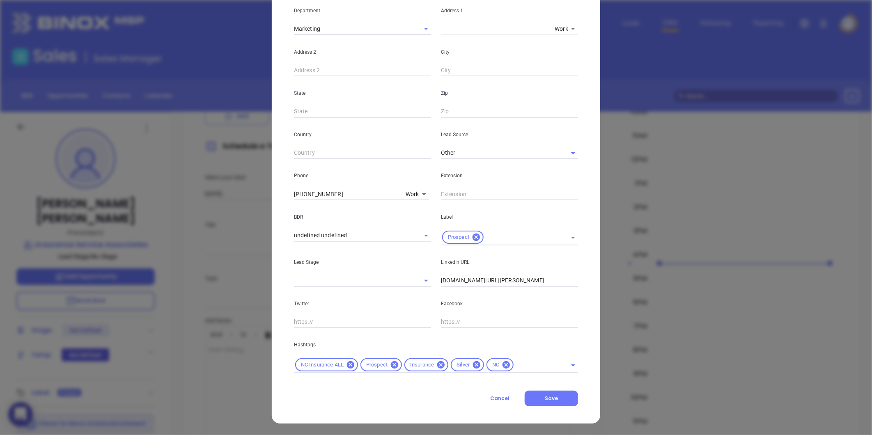
scroll to position [168, 0]
click at [473, 365] on icon at bounding box center [476, 364] width 7 height 7
click at [491, 369] on input "text" at bounding box center [518, 365] width 76 height 10
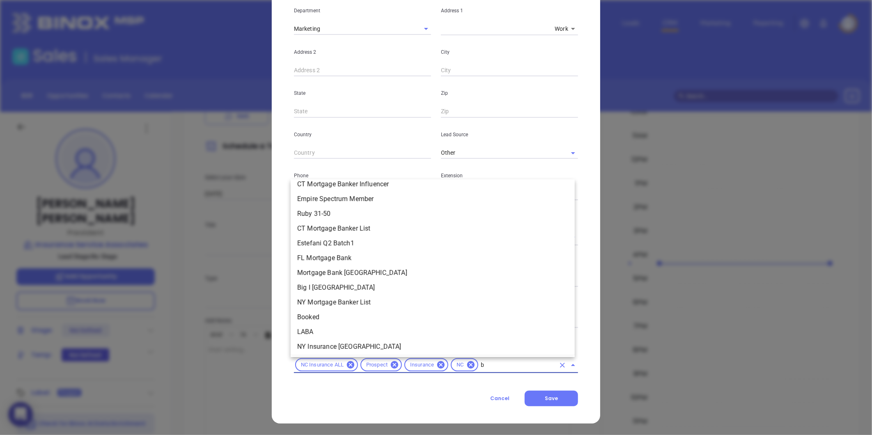
scroll to position [0, 0]
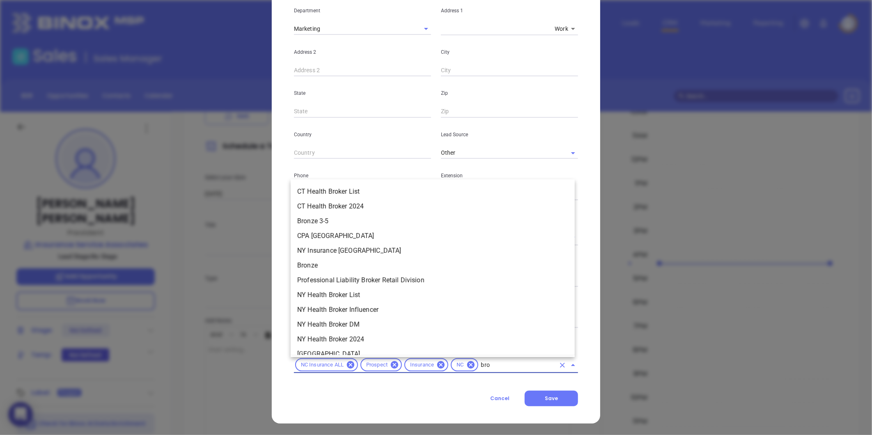
type input "bron"
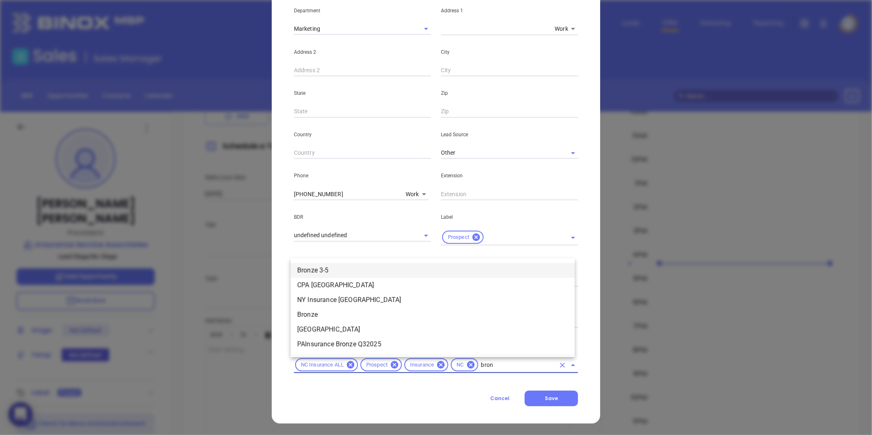
click at [401, 268] on li "Bronze 3-5" at bounding box center [433, 270] width 284 height 15
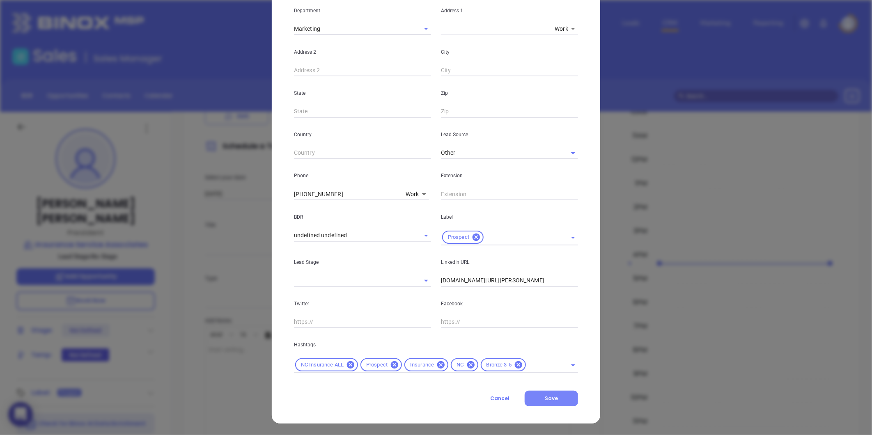
click at [555, 401] on button "Save" at bounding box center [551, 399] width 53 height 16
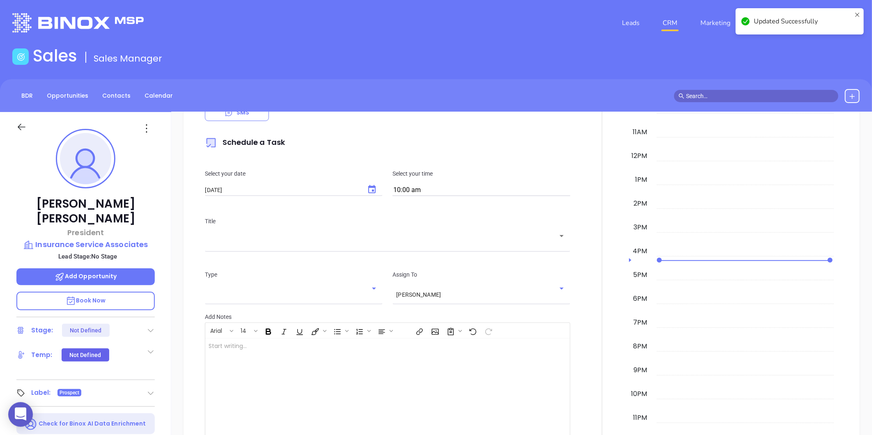
scroll to position [251, 0]
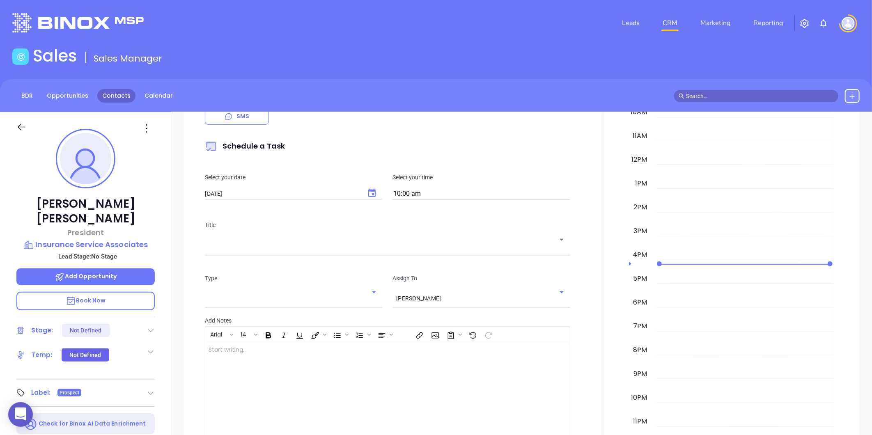
click at [113, 96] on link "Contacts" at bounding box center [116, 96] width 38 height 14
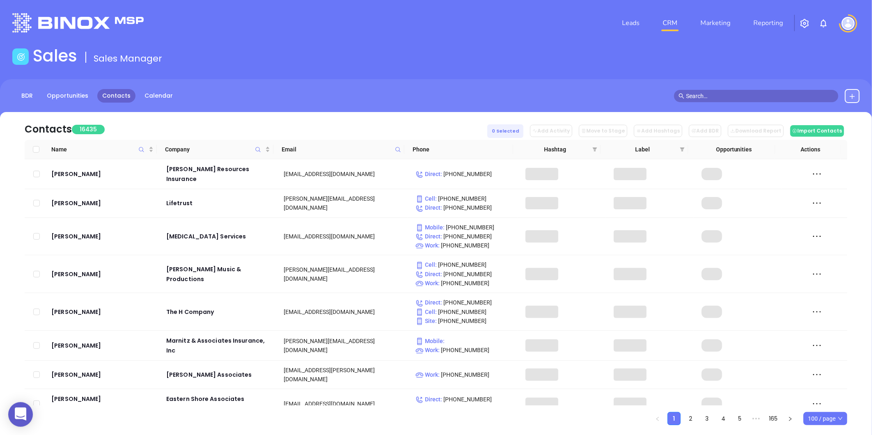
click at [402, 150] on span at bounding box center [398, 149] width 9 height 12
paste input "mainstreetins.com"
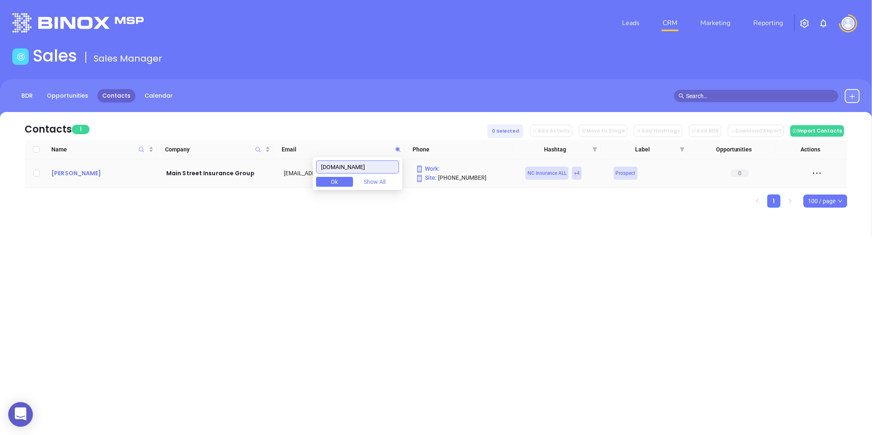
type input "mainstreetins.com"
click at [66, 170] on div "Tripp Flack" at bounding box center [103, 173] width 104 height 10
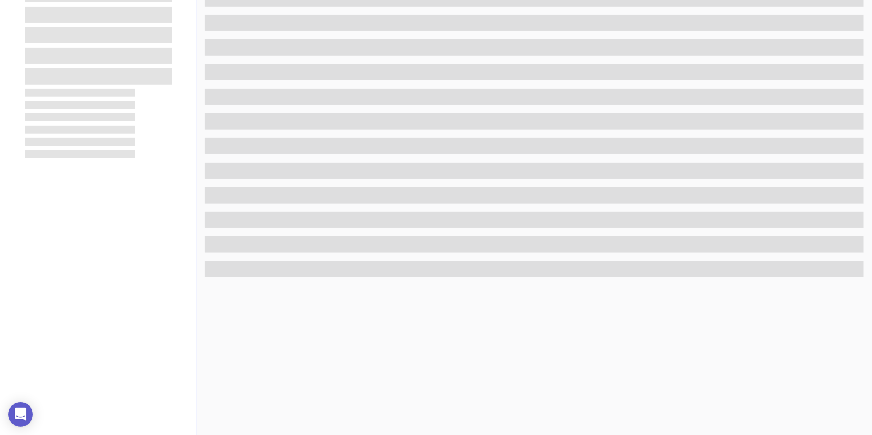
scroll to position [252, 0]
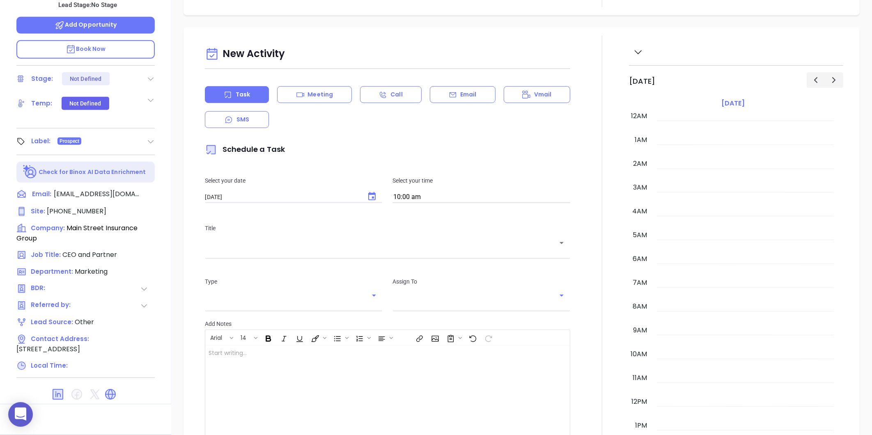
type input "08/19/2025"
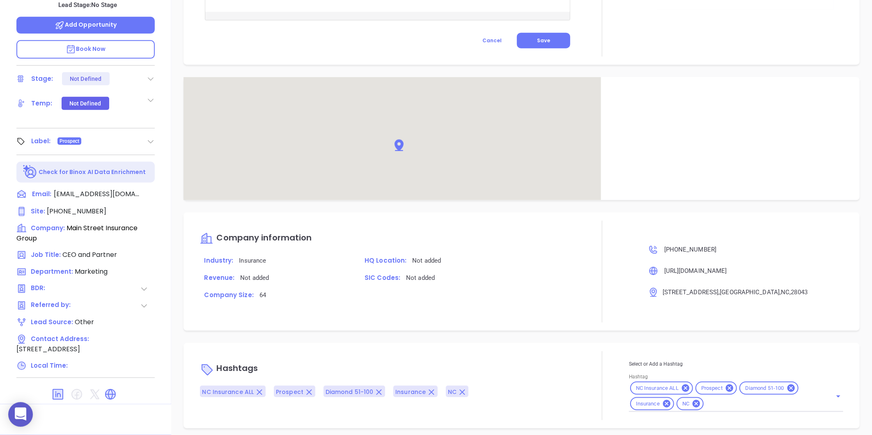
type input "Gissela Vargas"
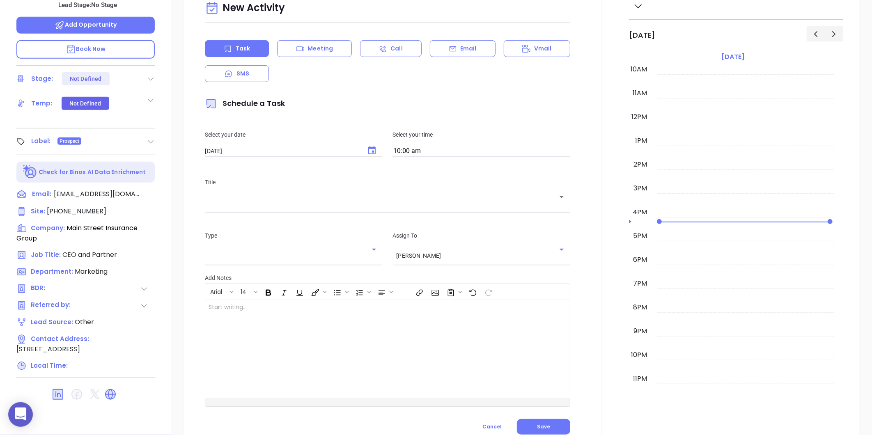
scroll to position [69, 0]
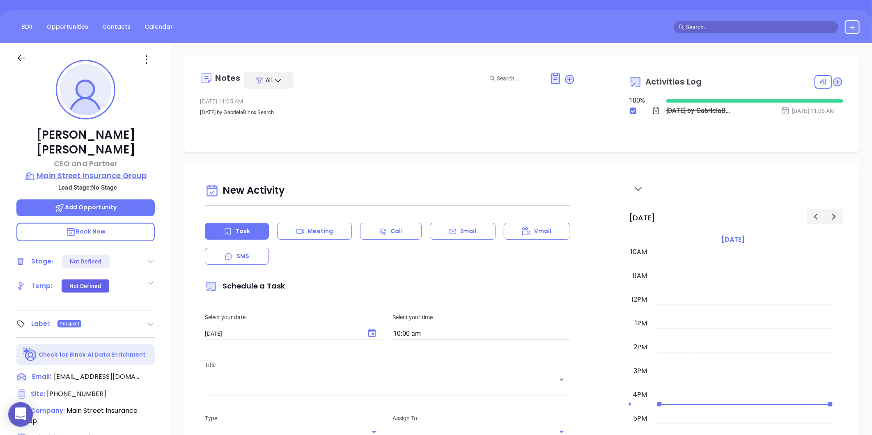
click at [92, 170] on p "Main Street Insurance Group" at bounding box center [85, 176] width 138 height 12
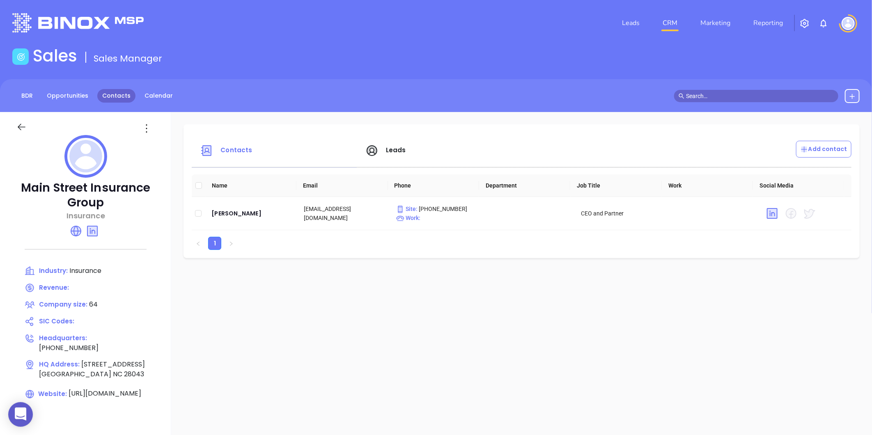
click at [119, 96] on link "Contacts" at bounding box center [116, 96] width 38 height 14
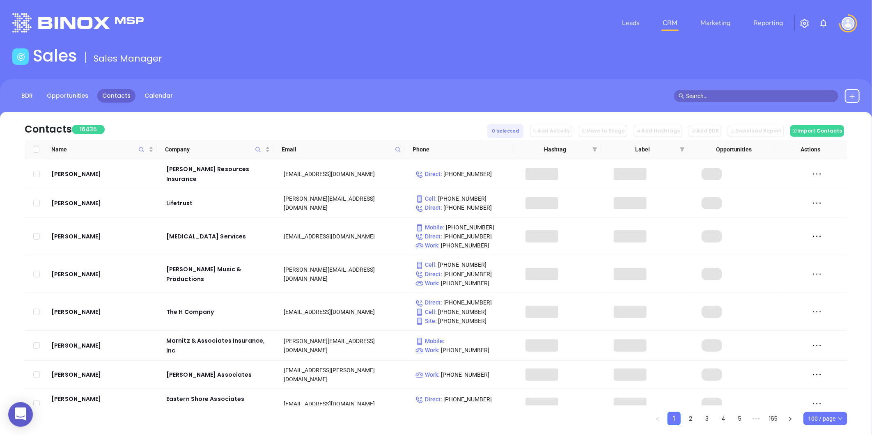
click at [395, 149] on icon at bounding box center [398, 150] width 6 height 6
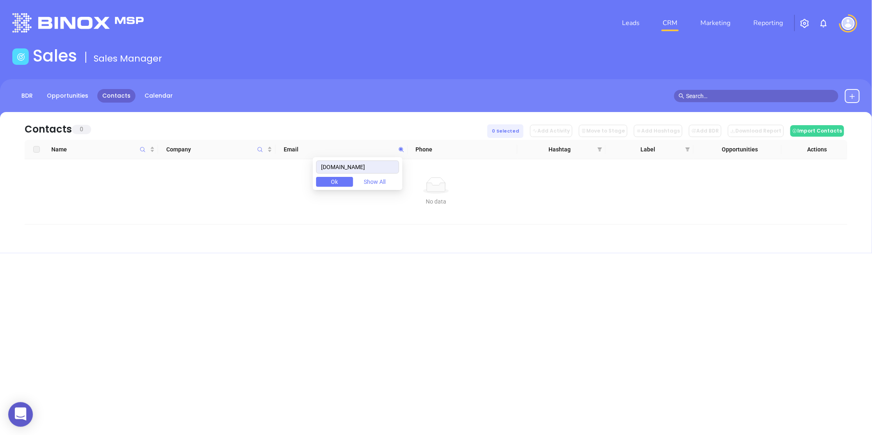
drag, startPoint x: 383, startPoint y: 165, endPoint x: 276, endPoint y: 154, distance: 107.8
click at [278, 157] on body "0 Leads CRM Marketing Reporting Financial Leads Leads Sales Sales Manager BDR O…" at bounding box center [436, 217] width 872 height 435
type input "leeinsurancenc.com"
paste input "[DOMAIN_NAME]"
type input "[DOMAIN_NAME]"
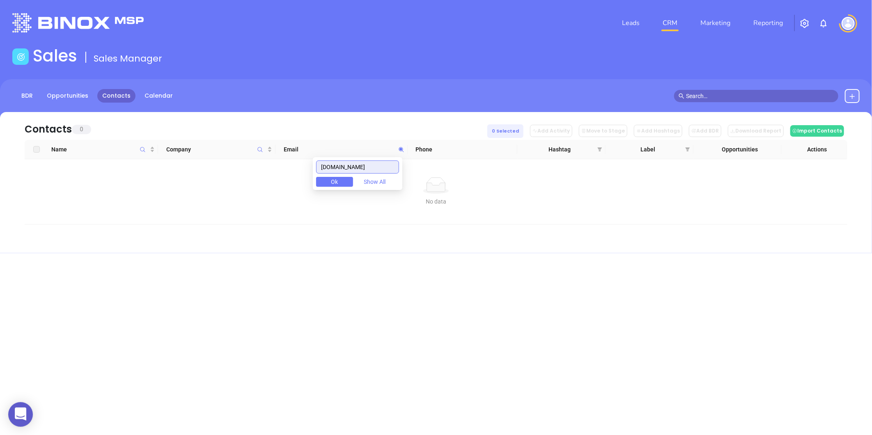
drag, startPoint x: 391, startPoint y: 167, endPoint x: 327, endPoint y: 162, distance: 63.8
click at [327, 162] on input "[DOMAIN_NAME]" at bounding box center [357, 167] width 83 height 13
paste input "wayah.com"
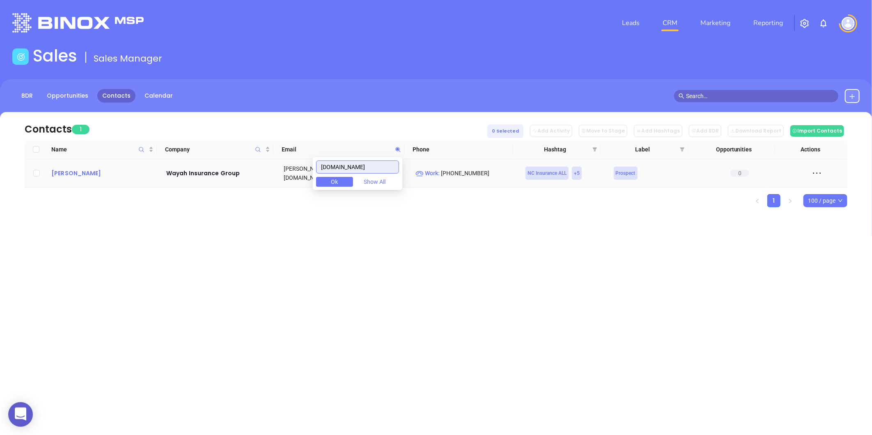
type input "wayah.com"
click at [63, 175] on div "Jeff Cloer" at bounding box center [103, 173] width 104 height 10
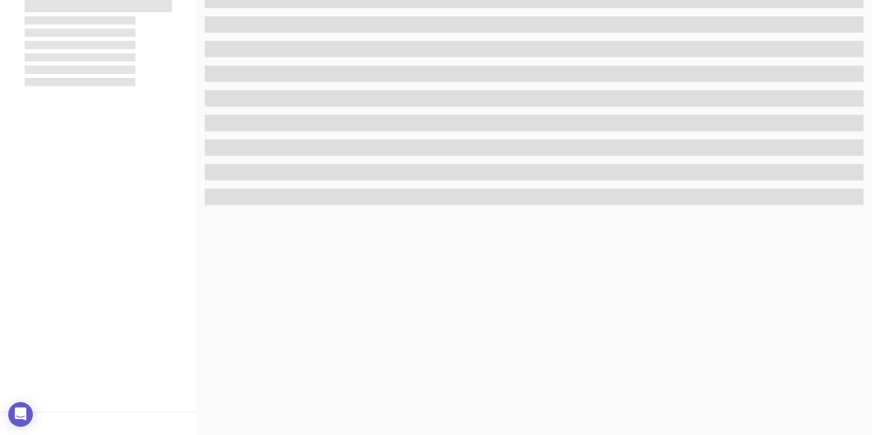
scroll to position [252, 0]
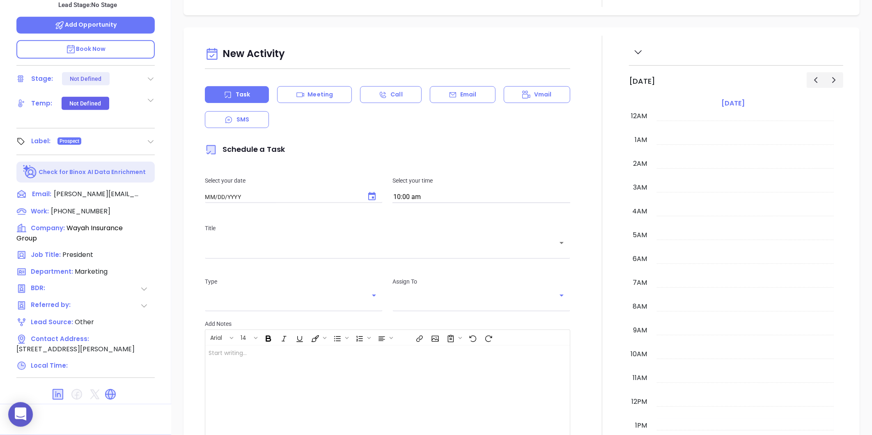
type input "08/19/2025"
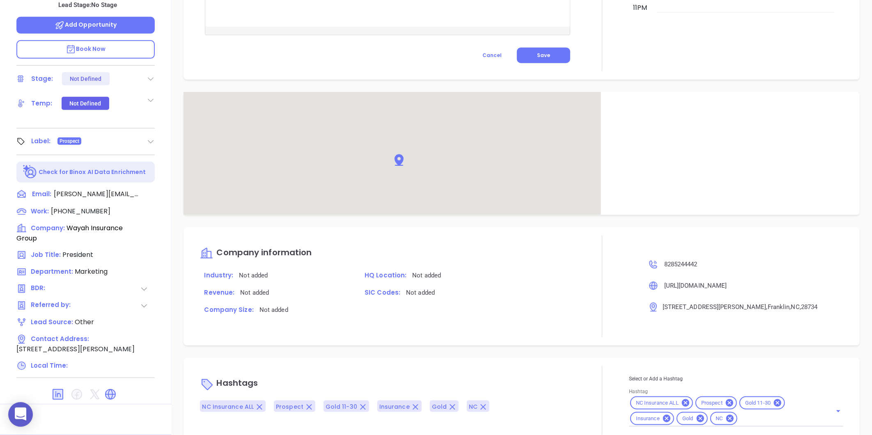
scroll to position [437, 0]
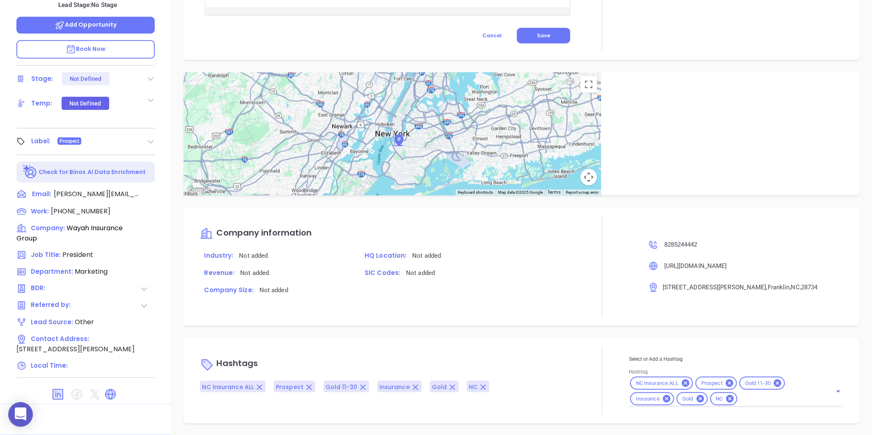
type input "Gissela Vargas"
click at [697, 398] on icon at bounding box center [700, 399] width 7 height 7
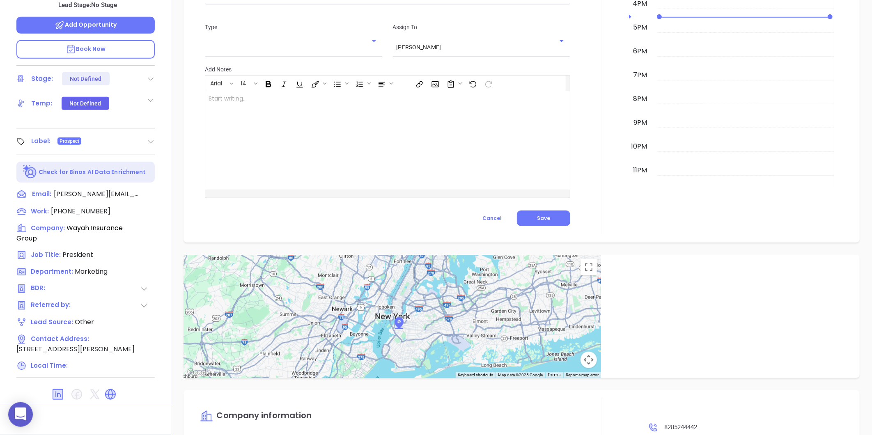
scroll to position [23, 0]
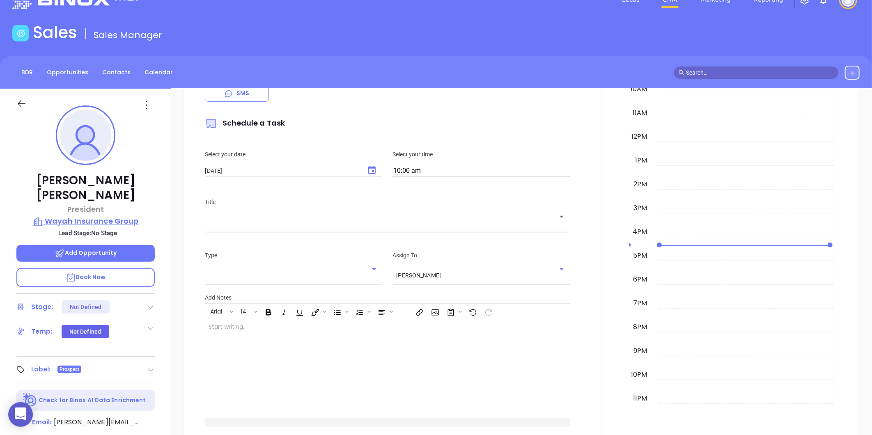
click at [95, 216] on p "Wayah Insurance Group" at bounding box center [85, 222] width 138 height 12
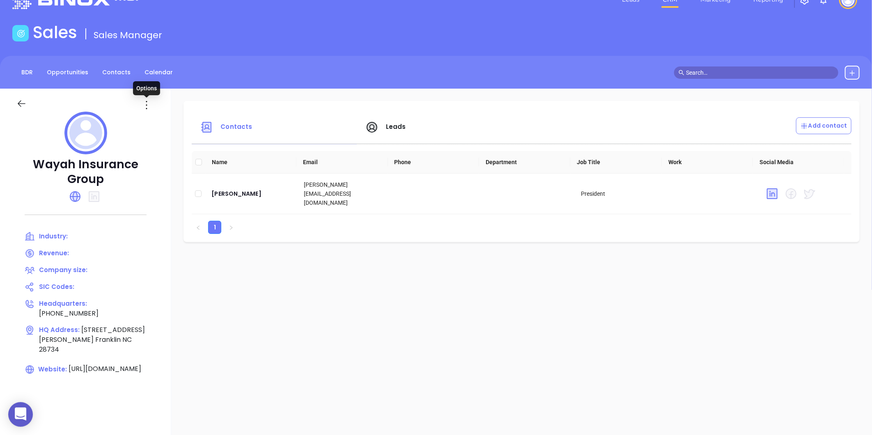
click at [142, 108] on icon at bounding box center [146, 105] width 13 height 13
click at [157, 118] on div "Edit" at bounding box center [184, 121] width 74 height 9
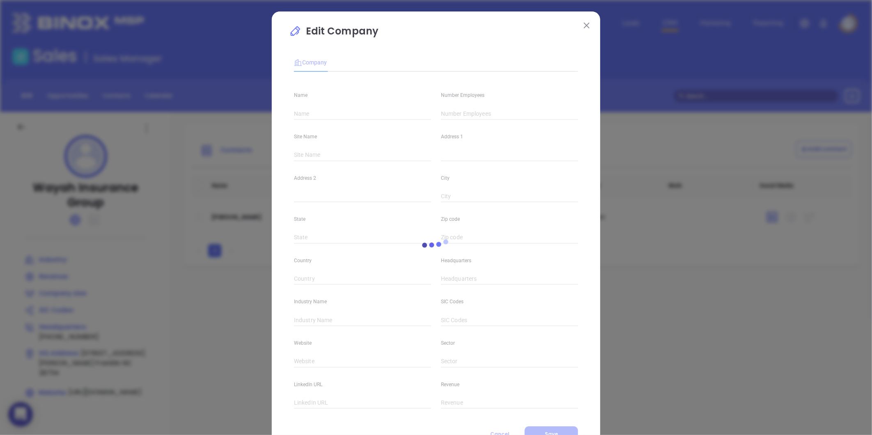
type input "Wayah Insurance Group"
type input "(828) 524-4442"
type input "https://wayah.com/"
click at [446, 113] on input "text" at bounding box center [509, 114] width 137 height 12
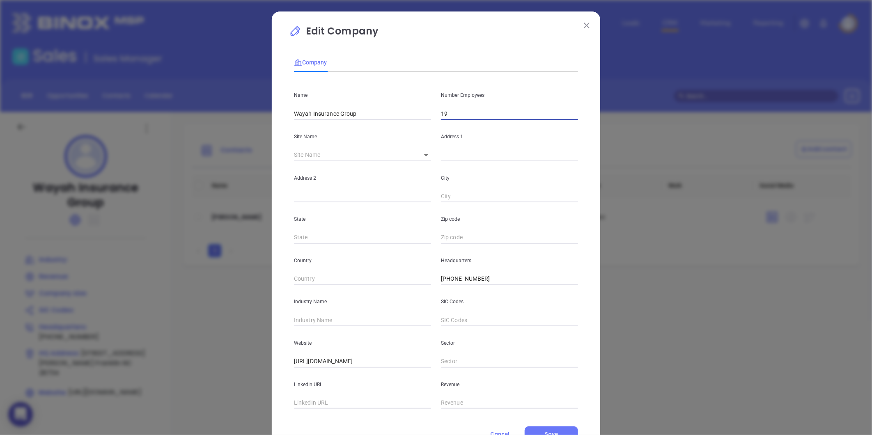
type input "19"
click at [355, 323] on input "text" at bounding box center [362, 320] width 137 height 12
type input "Insurance"
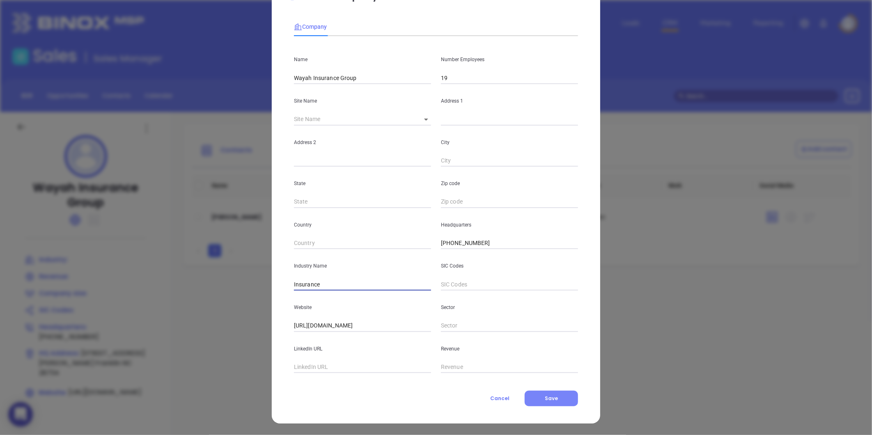
click at [536, 395] on button "Save" at bounding box center [551, 399] width 53 height 16
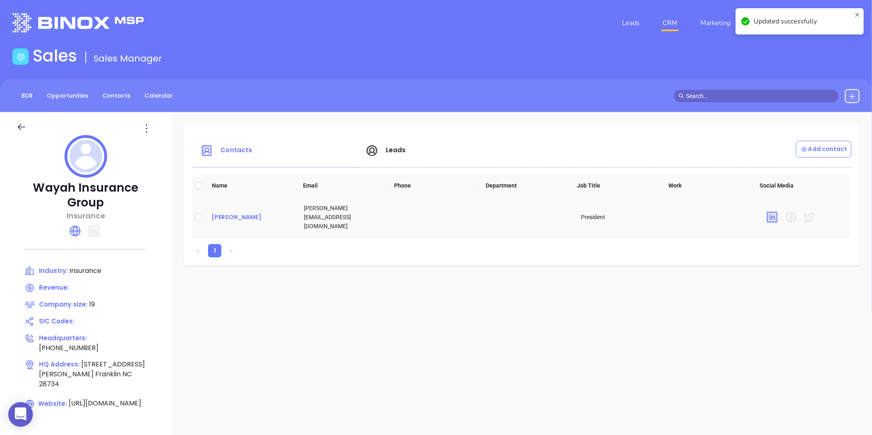
click at [219, 215] on div "Jeff Cloer" at bounding box center [251, 217] width 79 height 10
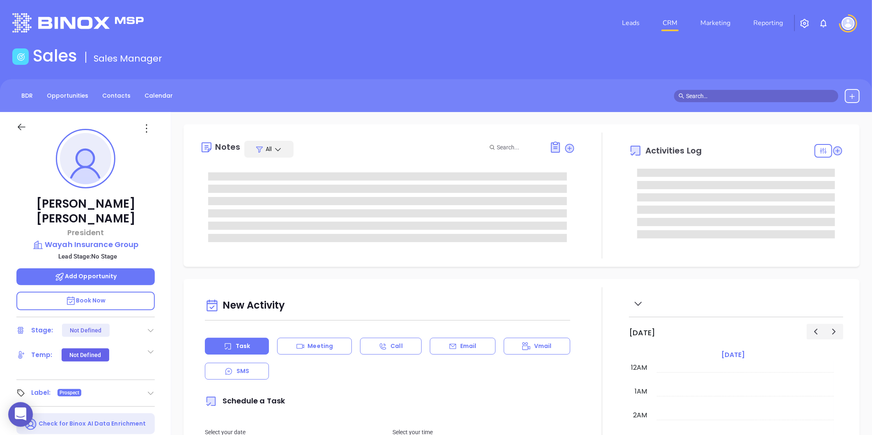
type input "08/19/2025"
type input "Gissela Vargas"
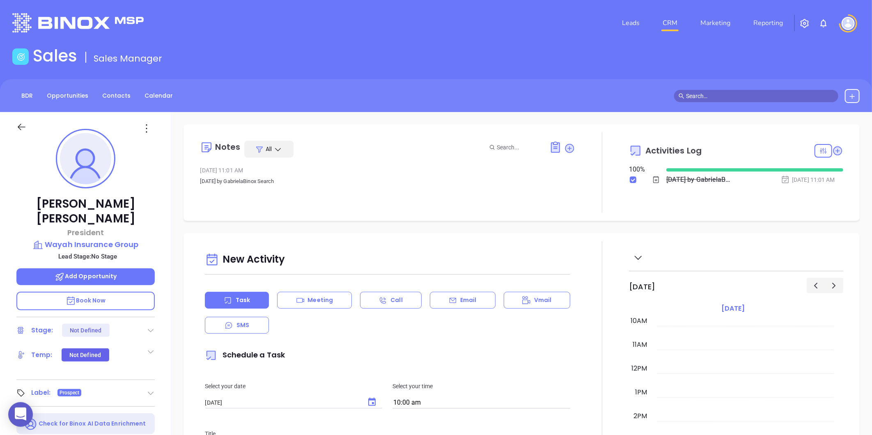
click at [104, 235] on div "Jeff Cloer President Wayah Insurance Group Lead Stage: No Stage Add Opportunity…" at bounding box center [85, 384] width 171 height 544
click at [106, 239] on p "Wayah Insurance Group" at bounding box center [85, 245] width 138 height 12
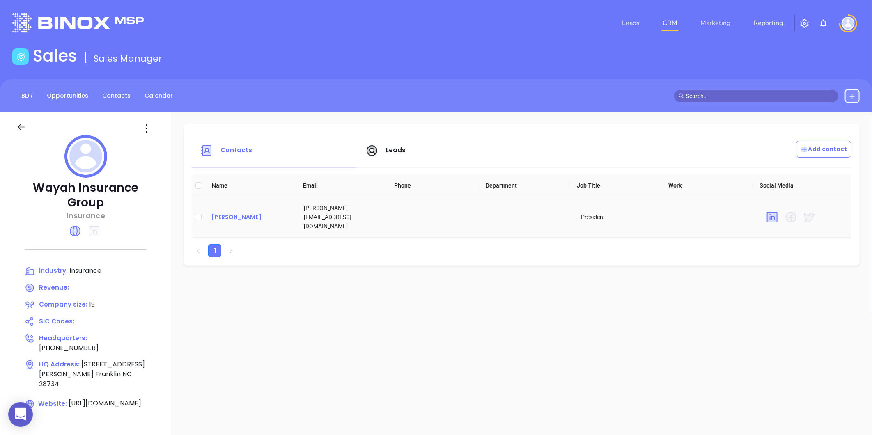
click at [228, 212] on div "Jeff Cloer" at bounding box center [251, 217] width 79 height 10
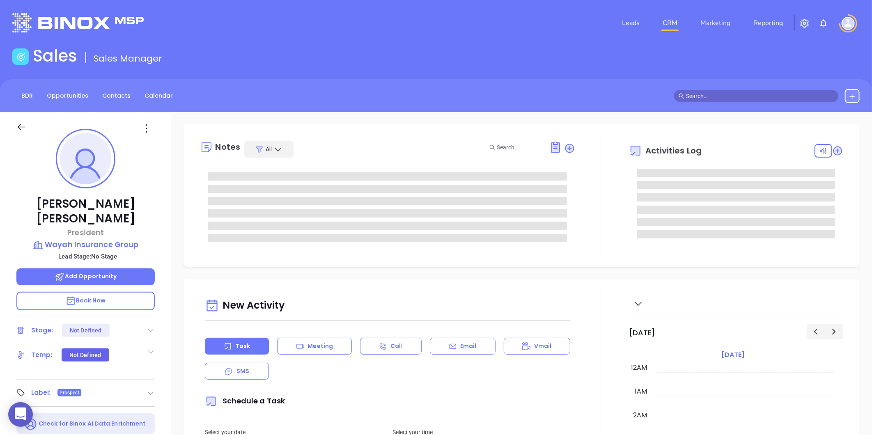
type input "08/19/2025"
click at [141, 132] on icon at bounding box center [146, 128] width 13 height 13
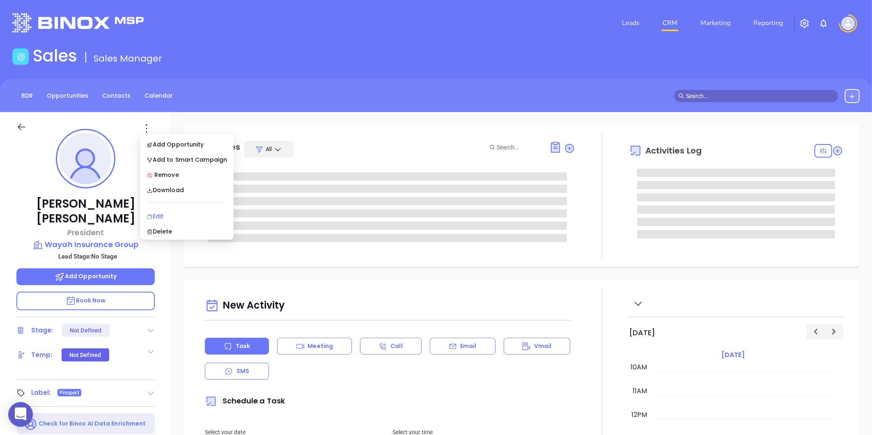
click at [158, 208] on li "Edit" at bounding box center [187, 216] width 90 height 17
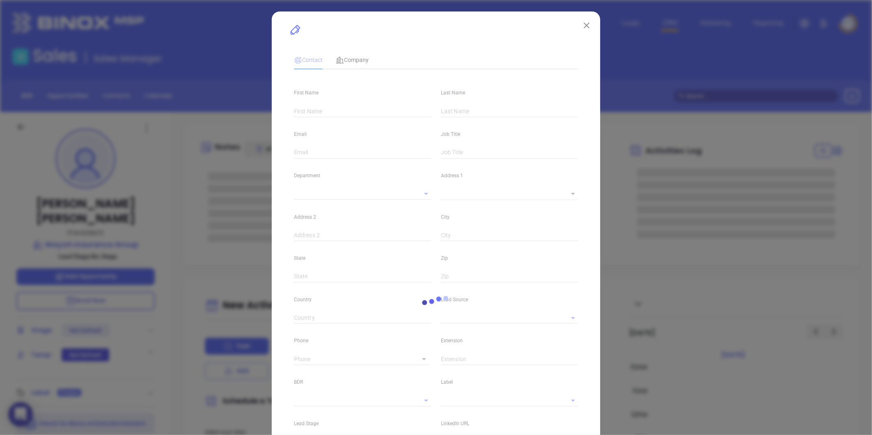
type input "Jeff"
type input "Cloer"
type input "cloer@wayah.com"
type input "President"
type input "1"
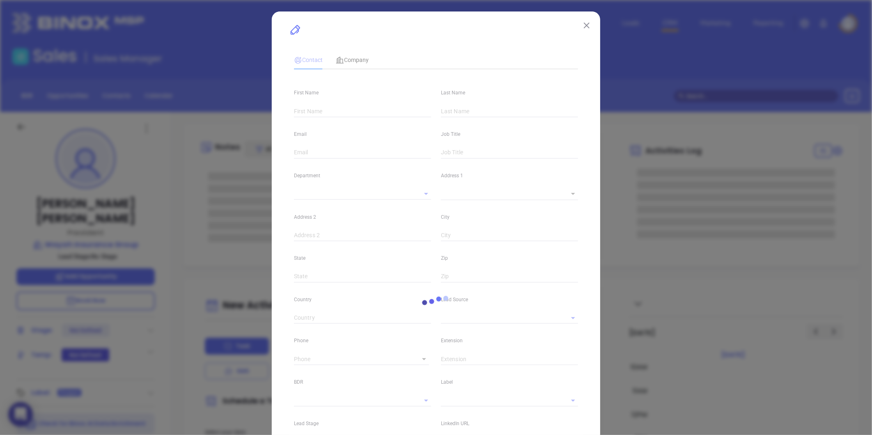
type input "www.linkedin.com/in/jeff-cloer-lutcf-cltc-9a713710"
type input "Marketing"
type input "Other"
type input "undefined undefined"
type input "Gissela Vargas"
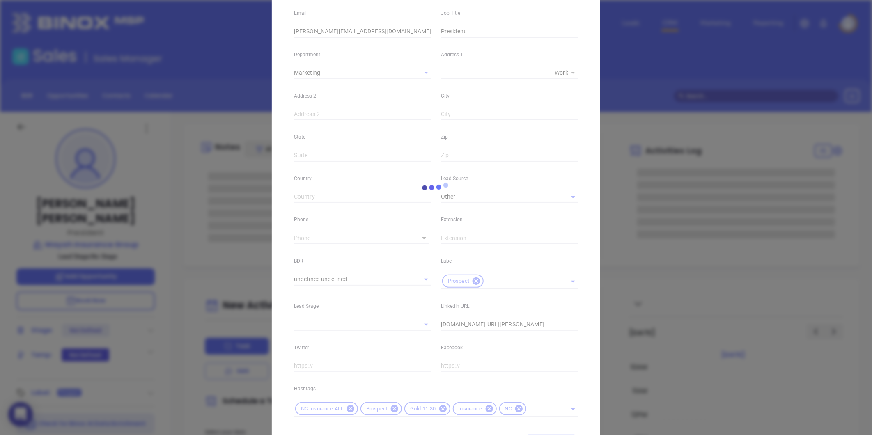
scroll to position [137, 0]
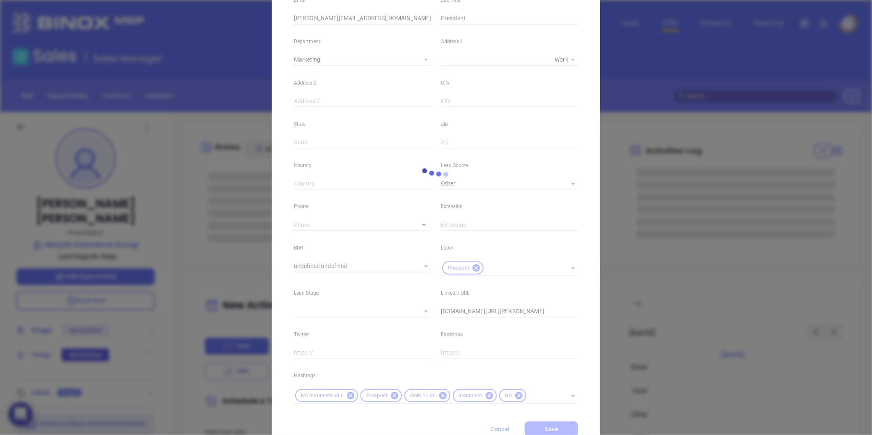
type input "(828) 524-4442"
type input "1"
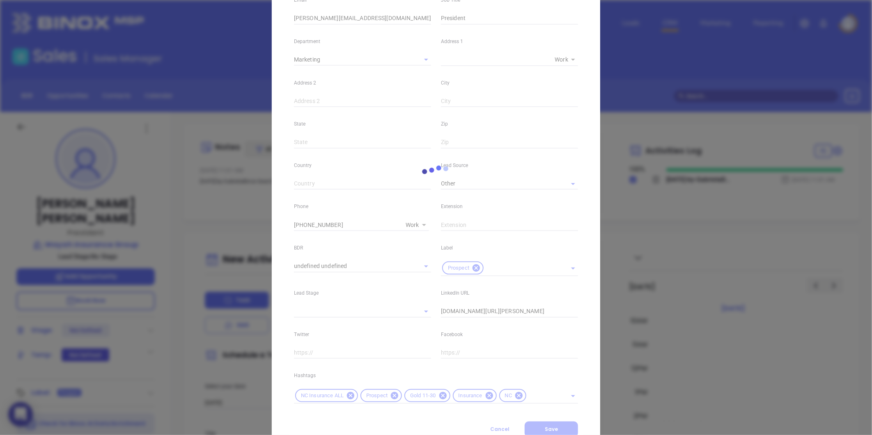
scroll to position [0, 0]
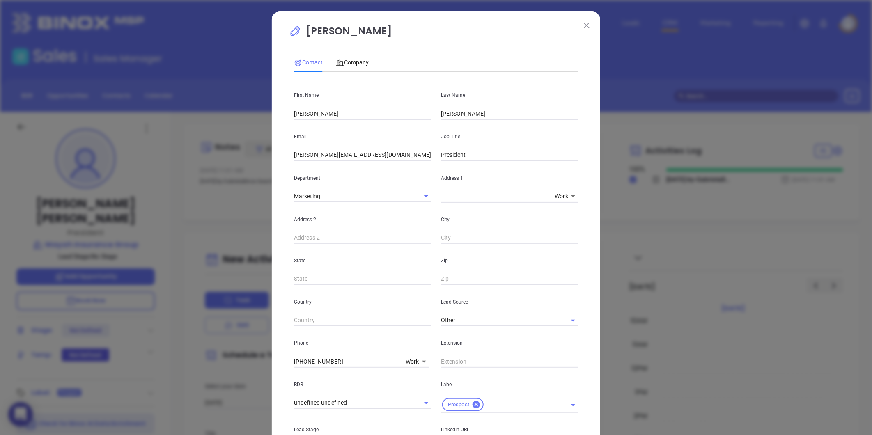
drag, startPoint x: 421, startPoint y: 370, endPoint x: 417, endPoint y: 364, distance: 7.3
click at [419, 368] on div "BDR undefined undefined" at bounding box center [362, 390] width 147 height 45
click at [416, 362] on body "0 Leads CRM Marketing Reporting Financial Leads Leads Sales Sales Manager BDR O…" at bounding box center [436, 217] width 872 height 435
click at [428, 292] on li "Mobile" at bounding box center [430, 299] width 55 height 15
type input "2"
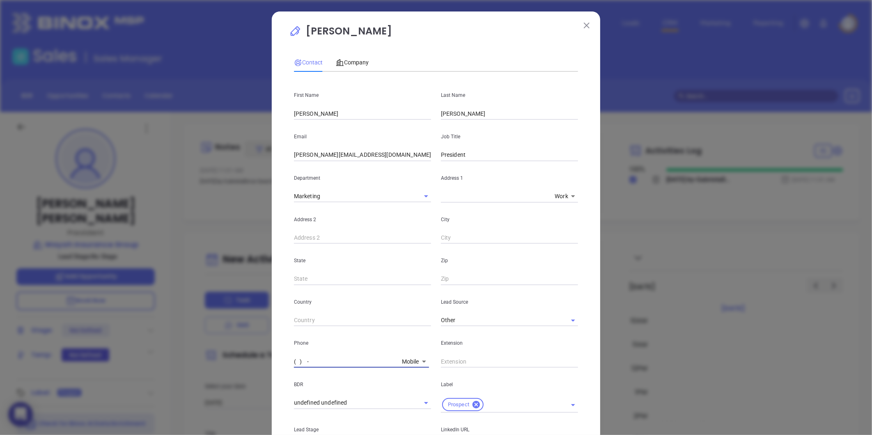
click at [331, 358] on input "( ) -" at bounding box center [346, 362] width 105 height 12
paste input "800) 999-2924"
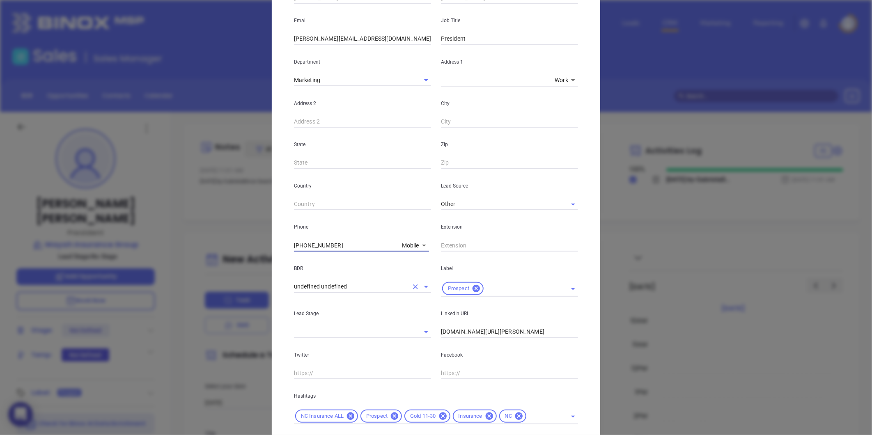
scroll to position [137, 0]
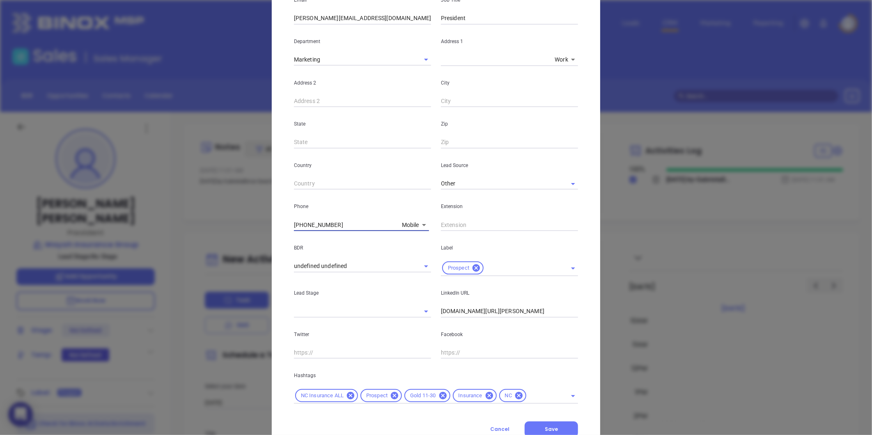
click at [412, 231] on body "0 Leads CRM Marketing Reporting Financial Leads Leads Sales Sales Manager BDR O…" at bounding box center [436, 217] width 872 height 435
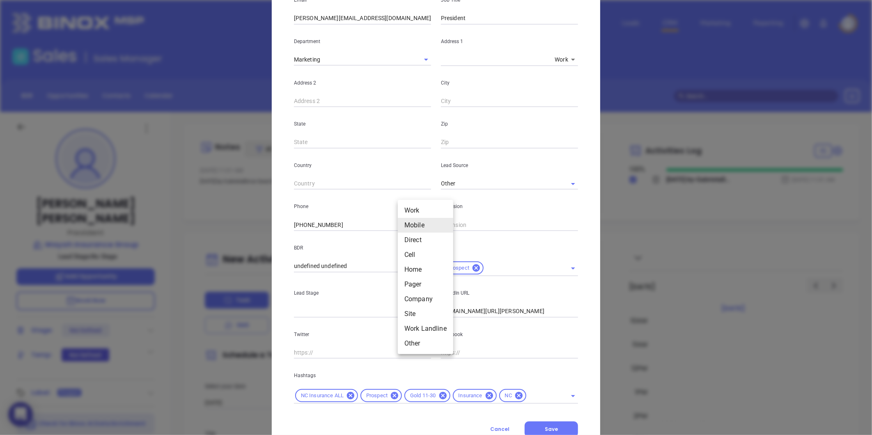
click at [422, 212] on li "Work" at bounding box center [425, 210] width 55 height 15
type input "(828) 524-4442"
type input "1"
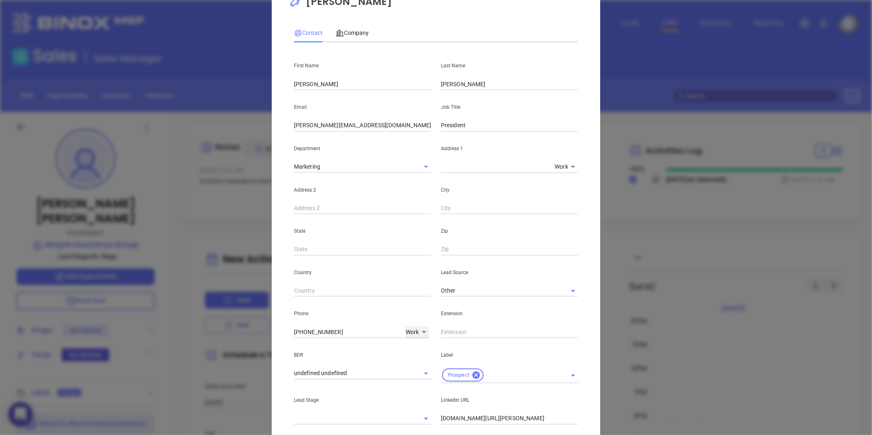
scroll to position [91, 0]
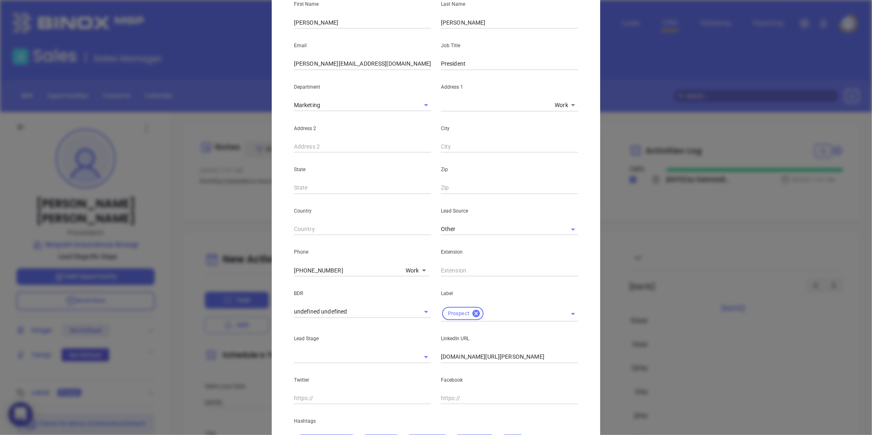
click at [454, 274] on input "text" at bounding box center [509, 271] width 137 height 12
type input "237"
drag, startPoint x: 337, startPoint y: 274, endPoint x: 226, endPoint y: 286, distance: 111.6
click at [226, 286] on div "Jeff Cloer Contact Company First Name Jeff Last Name Cloer Email cloer@wayah.co…" at bounding box center [436, 217] width 872 height 435
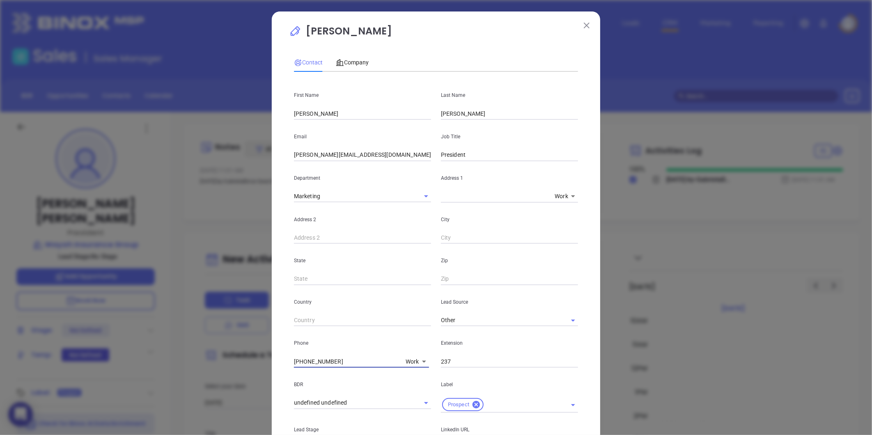
scroll to position [168, 0]
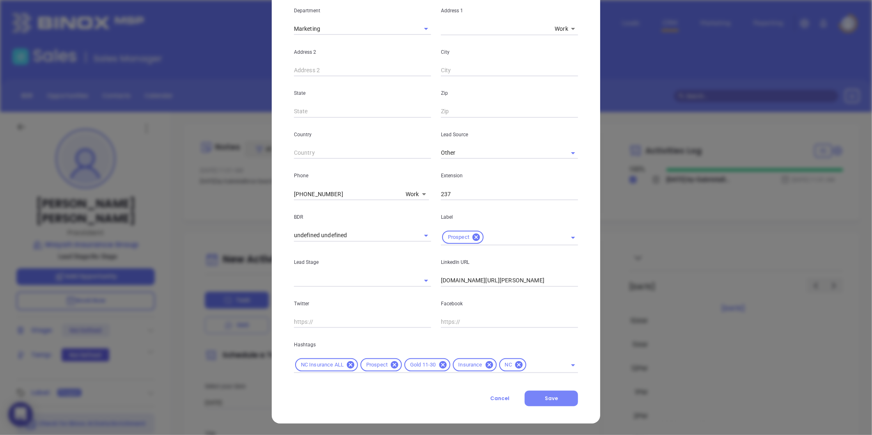
click at [537, 397] on button "Save" at bounding box center [551, 399] width 53 height 16
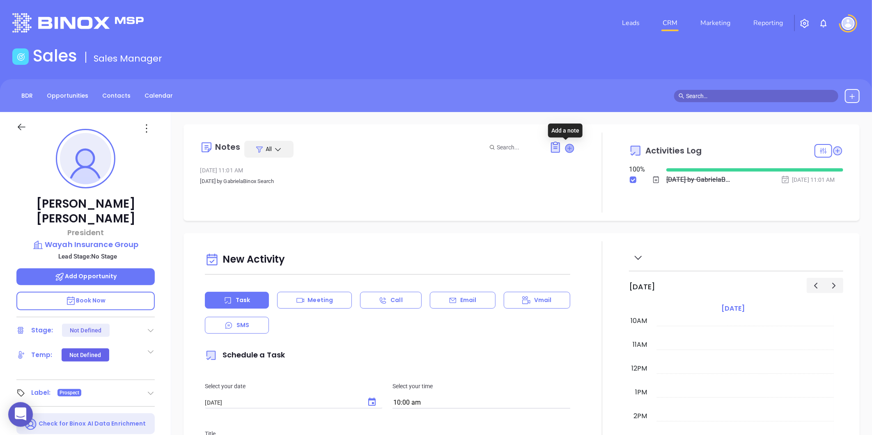
click at [568, 150] on icon at bounding box center [570, 148] width 8 height 8
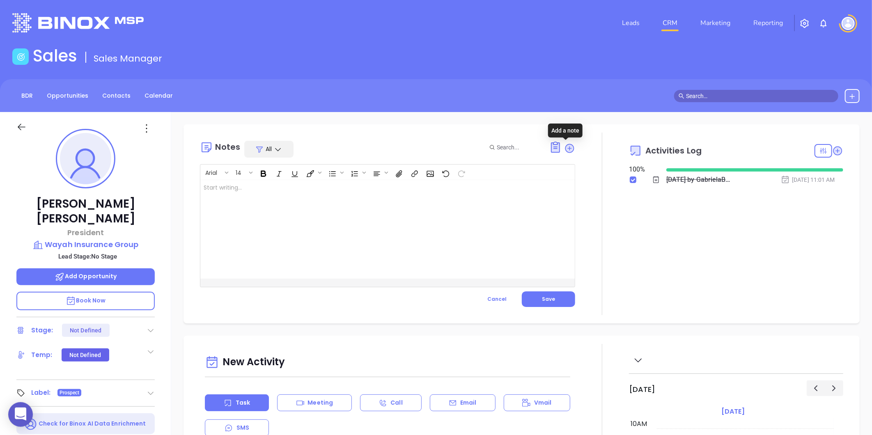
click at [281, 201] on div at bounding box center [374, 229] width 348 height 99
click at [280, 185] on p "(828) 524-4442 Ext. ﻿" at bounding box center [375, 188] width 342 height 9
click at [542, 299] on span "Save" at bounding box center [548, 299] width 13 height 7
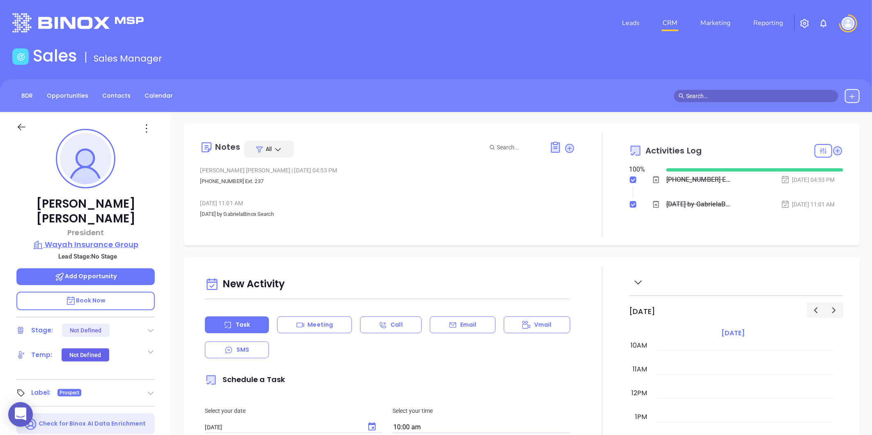
click at [94, 239] on p "Wayah Insurance Group" at bounding box center [85, 245] width 138 height 12
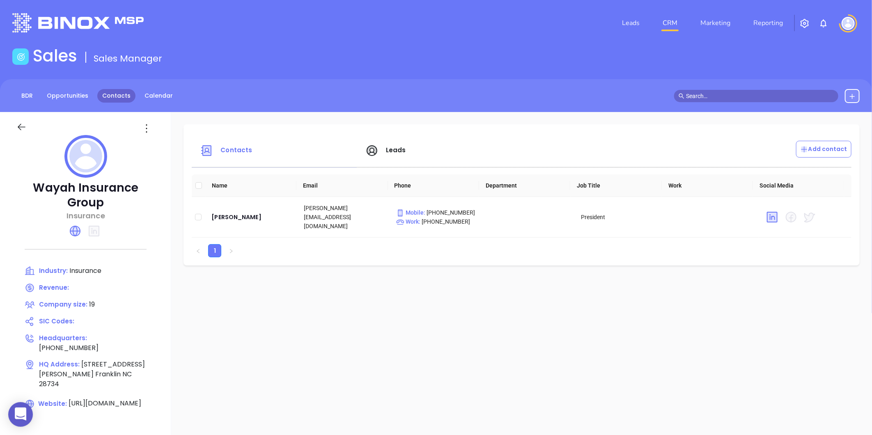
click at [101, 93] on link "Contacts" at bounding box center [116, 96] width 38 height 14
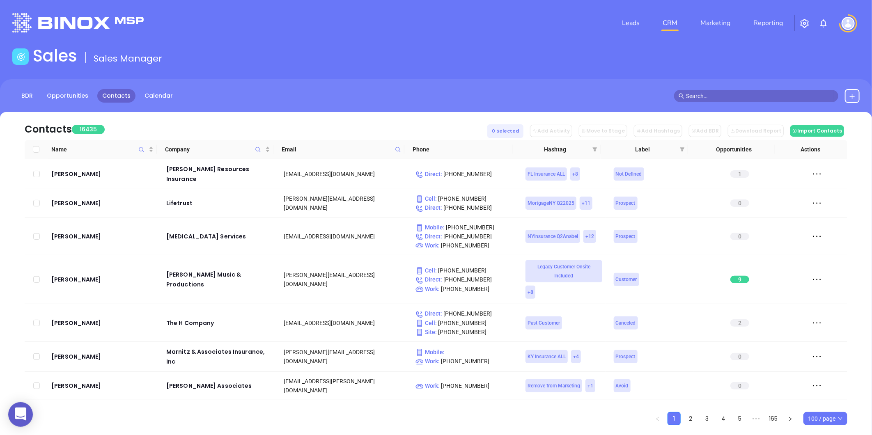
click at [393, 148] on div "Email" at bounding box center [342, 149] width 120 height 9
click at [396, 148] on icon at bounding box center [398, 149] width 5 height 5
paste input "insurancemattersnc.com"
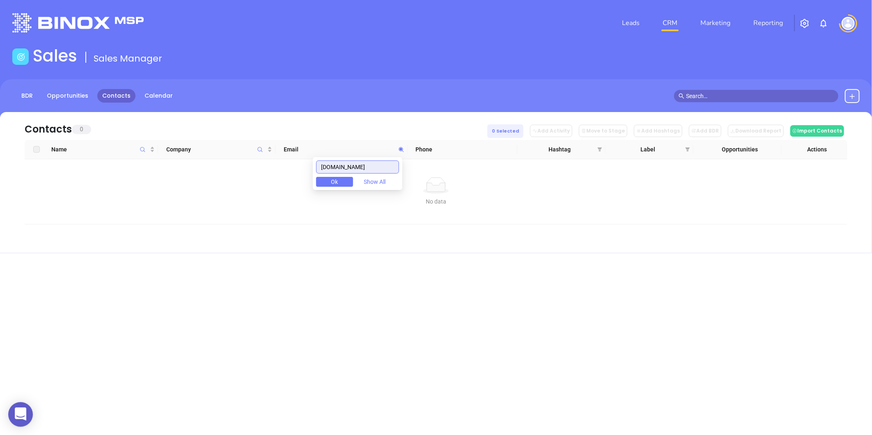
click at [326, 168] on input "insurancemattersnc.com" at bounding box center [357, 167] width 83 height 13
type input "insurancemattersnc.com"
drag, startPoint x: 388, startPoint y: 165, endPoint x: 310, endPoint y: 167, distance: 78.1
click at [310, 167] on body "0 Leads CRM Marketing Reporting Financial Leads Leads Sales Sales Manager BDR O…" at bounding box center [436, 217] width 872 height 435
paste input "tygof.com"
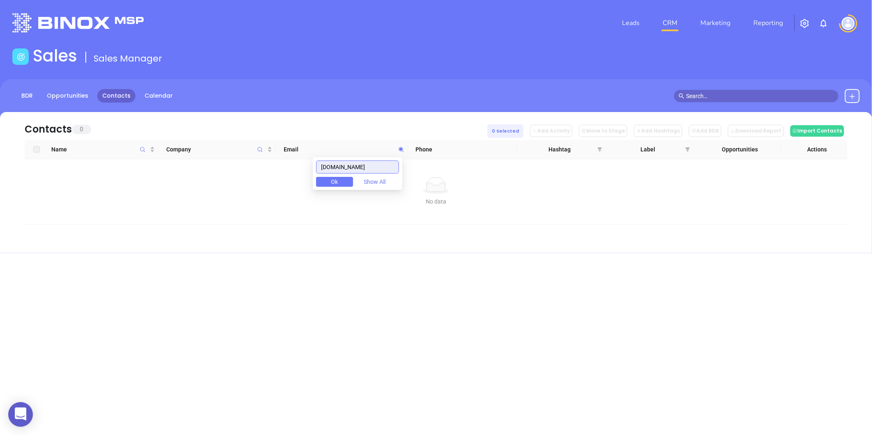
type input "tygof.com"
drag, startPoint x: 360, startPoint y: 165, endPoint x: 281, endPoint y: 176, distance: 80.5
click at [281, 176] on body "0 Leads CRM Marketing Reporting Financial Leads Leads Sales Sales Manager BDR O…" at bounding box center [436, 217] width 872 height 435
paste input "estradainsuranceagency.com"
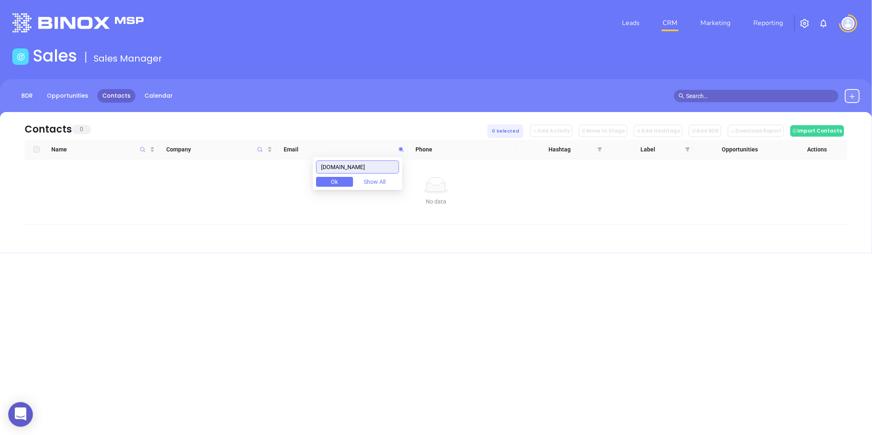
click at [327, 169] on input "estradainsuranceagency.com" at bounding box center [357, 167] width 83 height 13
drag, startPoint x: 393, startPoint y: 170, endPoint x: 233, endPoint y: 191, distance: 161.5
click at [233, 191] on body "0 Leads CRM Marketing Reporting Financial Leads Leads Sales Sales Manager BDR O…" at bounding box center [436, 217] width 872 height 435
type input "estradainsuranceagency.com"
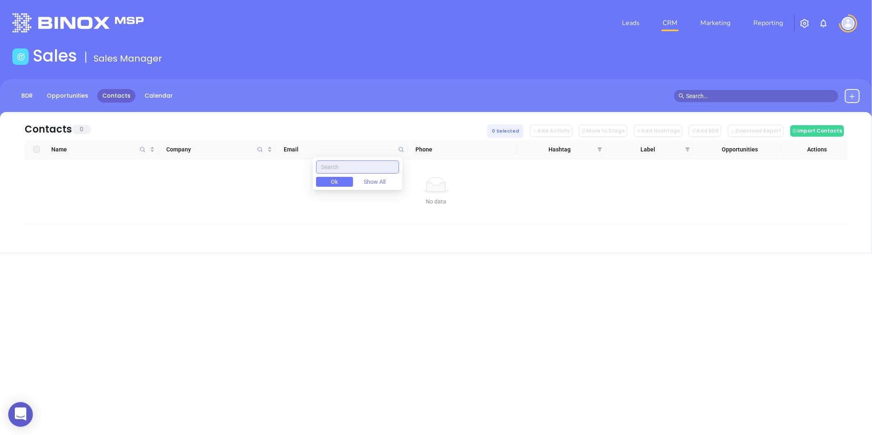
paste input "carolinainsurancegroup.net"
type input "carolinainsurancegroup.net"
drag, startPoint x: 323, startPoint y: 163, endPoint x: 478, endPoint y: 168, distance: 154.5
click at [478, 168] on body "0 Leads CRM Marketing Reporting Financial Leads Leads Sales Sales Manager BDR O…" at bounding box center [436, 217] width 872 height 435
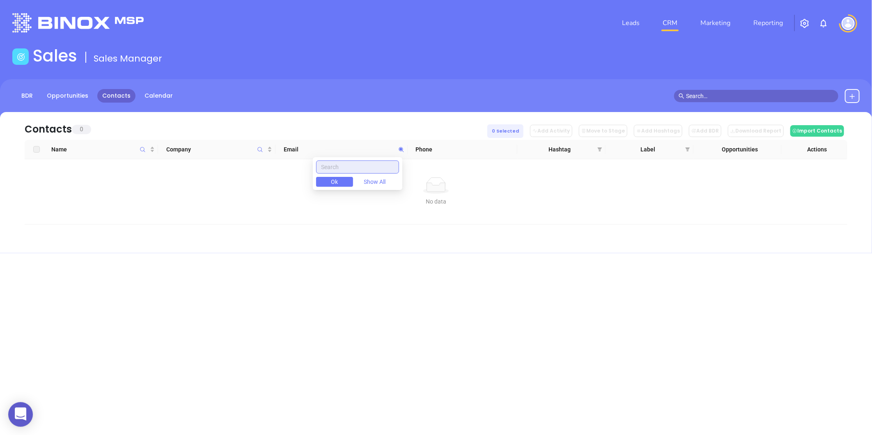
scroll to position [0, 0]
paste input "[DOMAIN_NAME]"
type input "[DOMAIN_NAME]"
drag, startPoint x: 395, startPoint y: 167, endPoint x: 236, endPoint y: 208, distance: 164.6
click at [236, 208] on body "0 Leads CRM Marketing Reporting Financial Leads Leads Sales Sales Manager BDR O…" at bounding box center [436, 217] width 872 height 435
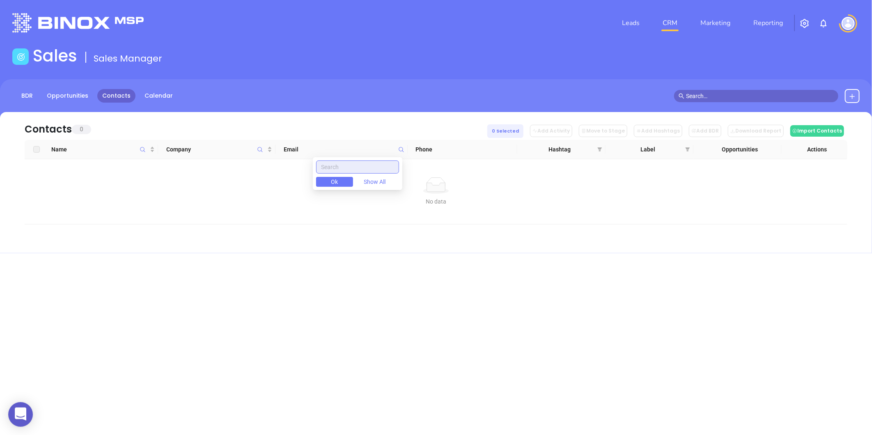
paste input "whitesidesinsurance.com"
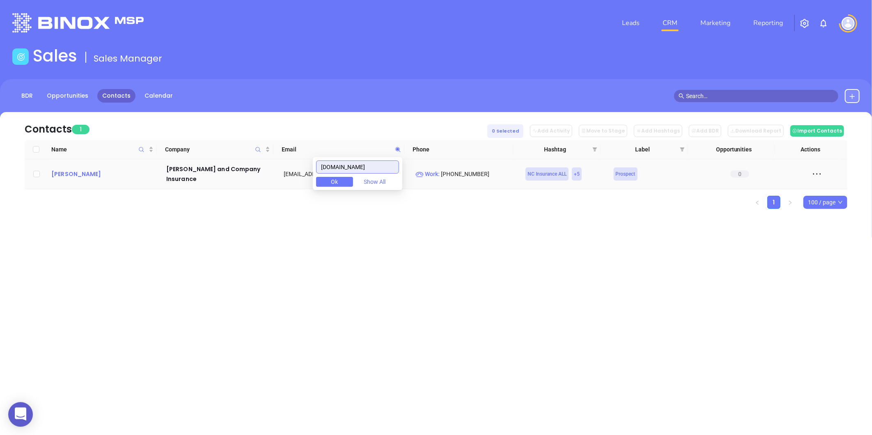
type input "whitesidesinsurance.com"
click at [77, 177] on div "John Cloninger" at bounding box center [103, 174] width 104 height 10
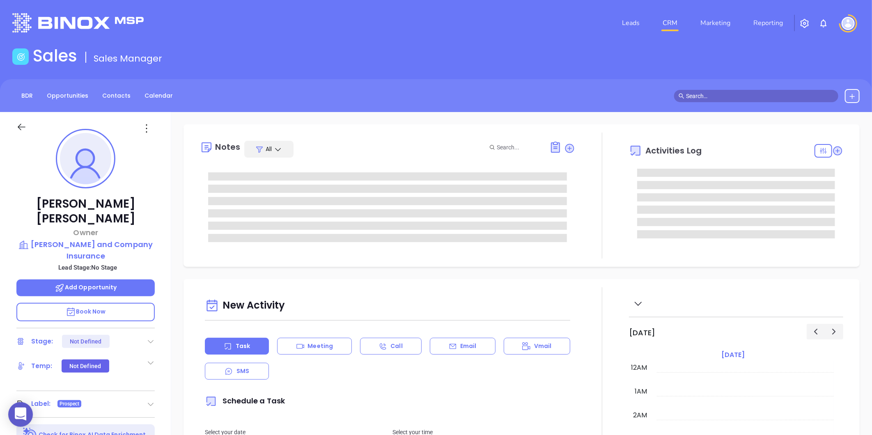
type input "08/19/2025"
type input "Gissela Vargas"
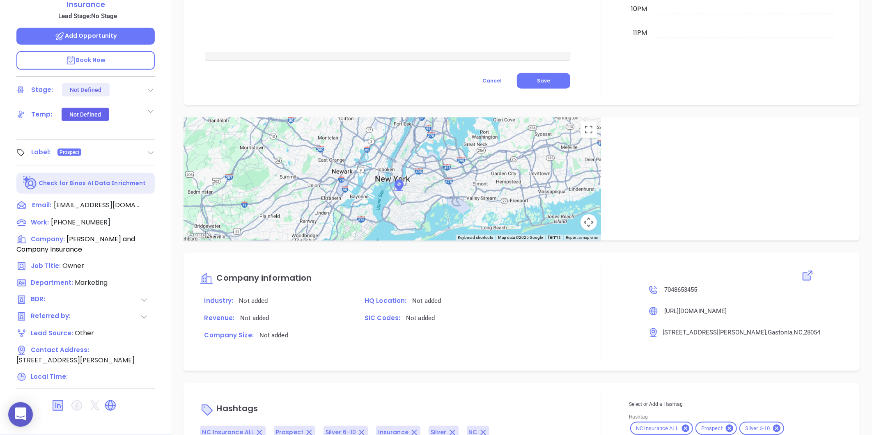
scroll to position [391, 0]
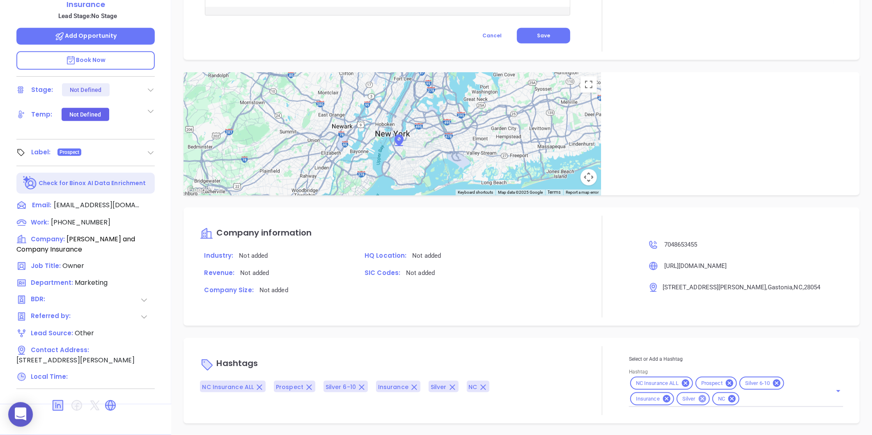
click at [698, 399] on icon at bounding box center [702, 399] width 9 height 9
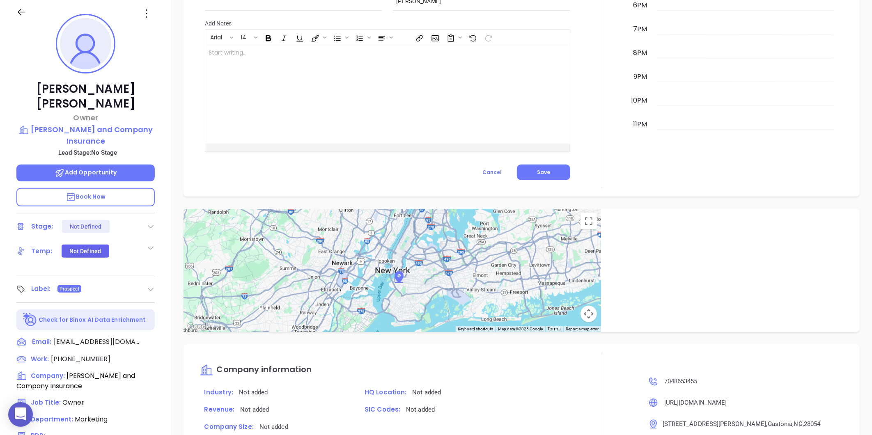
scroll to position [0, 0]
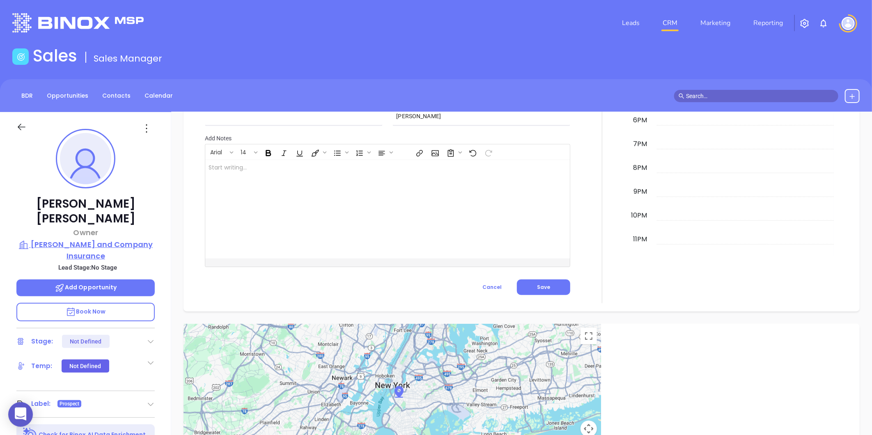
click at [99, 244] on p "Whitesides and Company Insurance" at bounding box center [85, 250] width 138 height 23
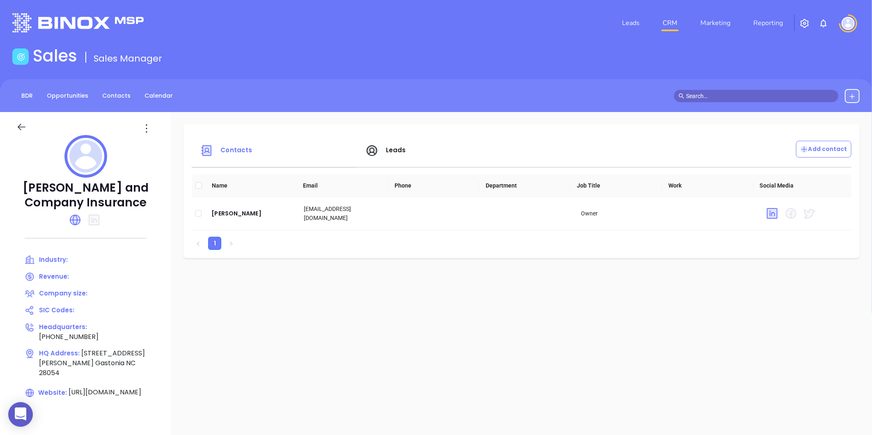
click at [75, 214] on icon at bounding box center [75, 220] width 13 height 13
click at [153, 134] on icon at bounding box center [146, 128] width 13 height 13
click at [163, 140] on div "Edit" at bounding box center [189, 144] width 74 height 9
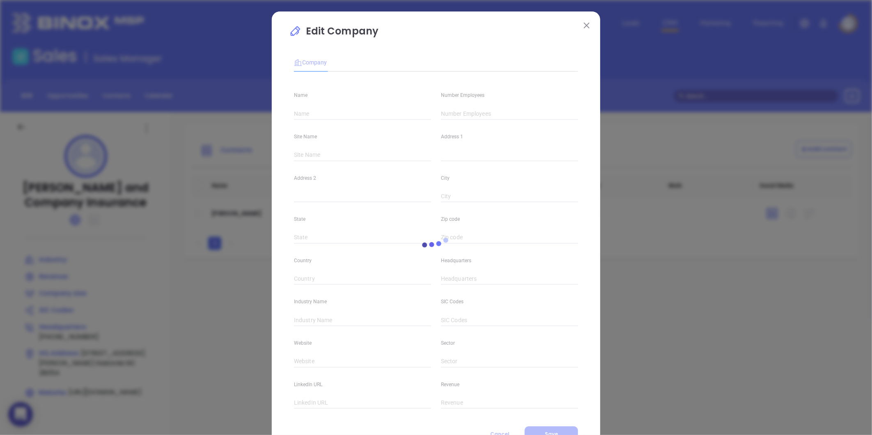
type input "Whitesides and Company Insurance"
type input "(704) 865-3455"
type input "https://www.whitesidesinsurance.com/"
click at [449, 107] on div "Number Employees" at bounding box center [509, 98] width 147 height 41
click at [450, 108] on input "text" at bounding box center [509, 114] width 137 height 12
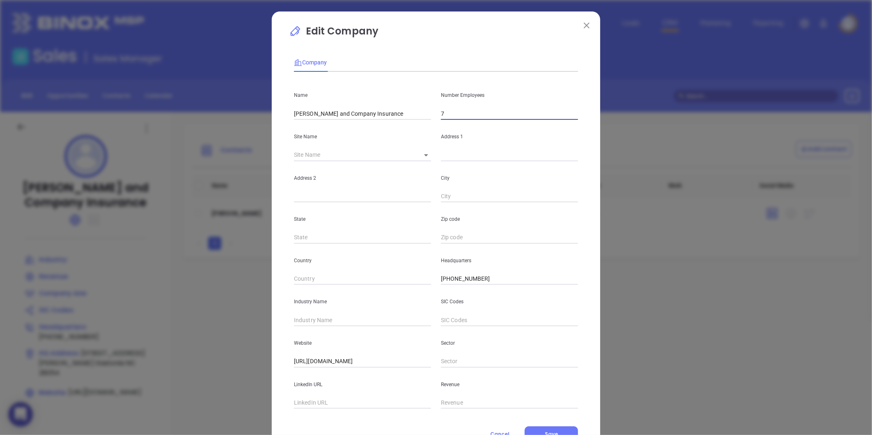
type input "7"
click at [308, 313] on div "Industry Name" at bounding box center [362, 305] width 147 height 41
click at [311, 318] on input "text" at bounding box center [362, 320] width 137 height 12
type input "Insurance"
click at [539, 431] on button "Save" at bounding box center [551, 435] width 53 height 16
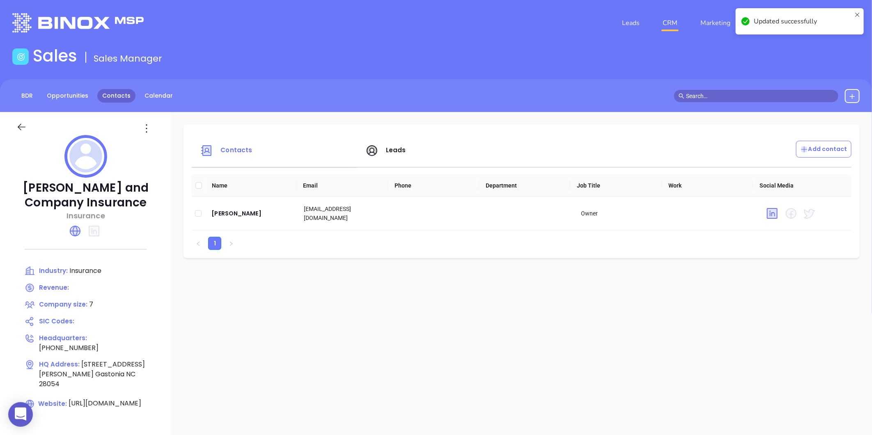
click at [105, 101] on link "Contacts" at bounding box center [116, 96] width 38 height 14
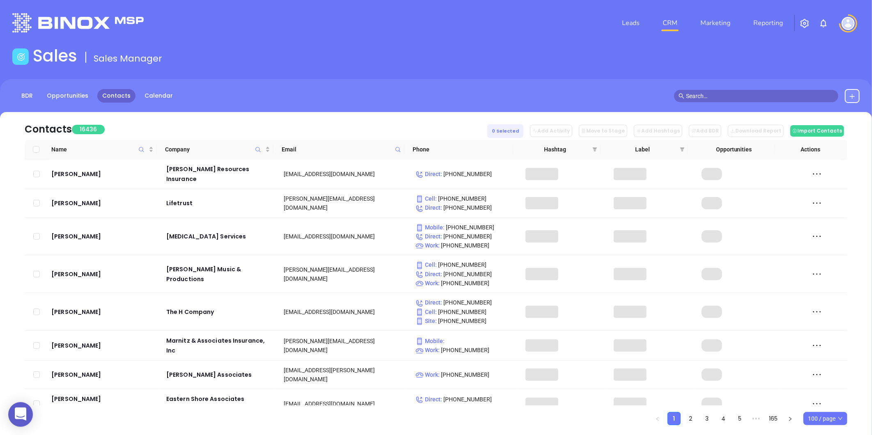
click at [399, 151] on icon at bounding box center [398, 150] width 6 height 6
paste input "watsoninsurance.com"
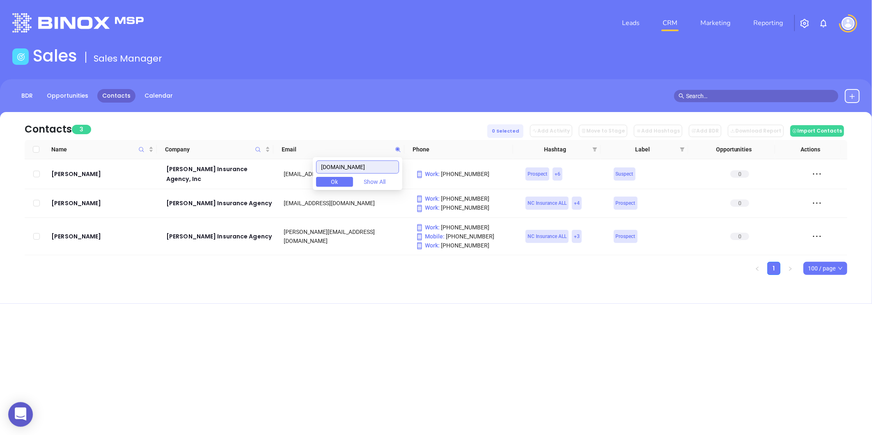
type input "watsoninsurance.com"
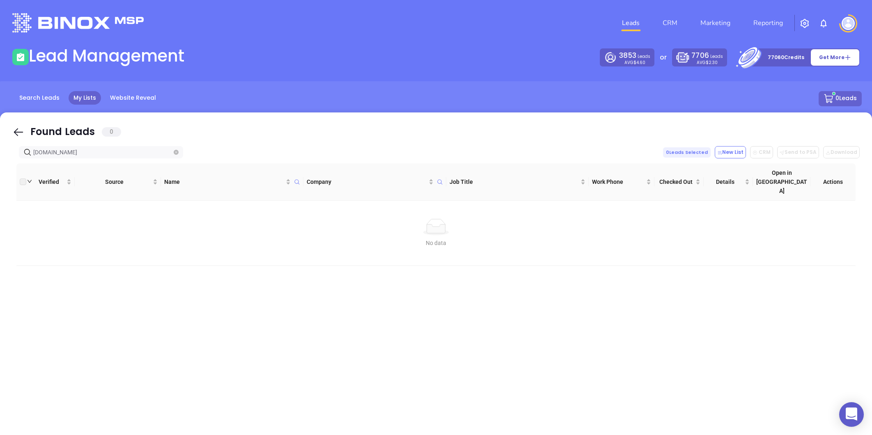
click at [178, 152] on icon "close-circle" at bounding box center [176, 152] width 5 height 5
type input "[DOMAIN_NAME]"
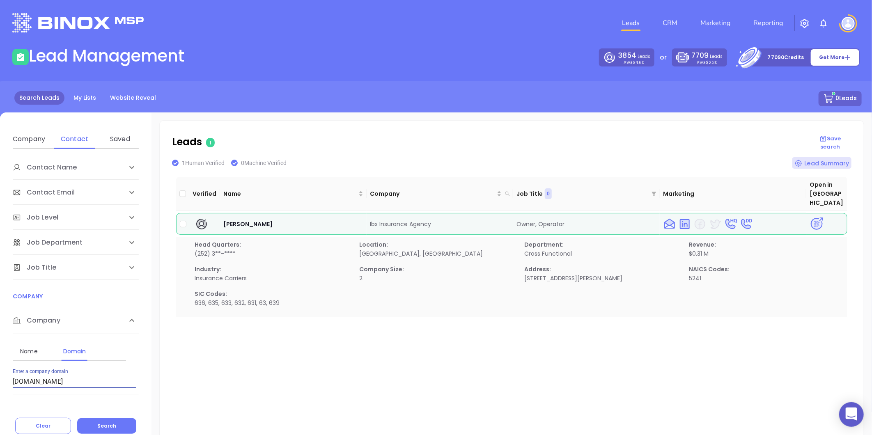
drag, startPoint x: 69, startPoint y: 380, endPoint x: 2, endPoint y: 393, distance: 67.4
click at [2, 393] on div "Contact Name First Name Last Name Contact Email Work or Personal Email Job Leve…" at bounding box center [76, 278] width 152 height 259
paste input "tygof.com"
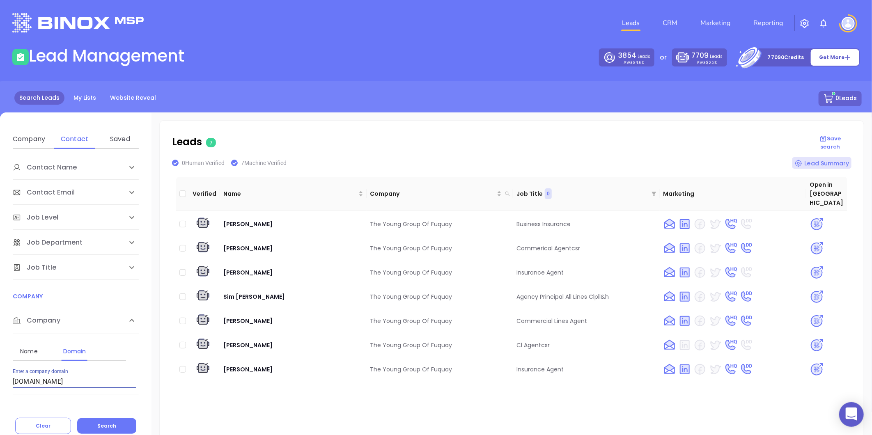
type input "tygof.com"
click at [810, 363] on img at bounding box center [817, 370] width 14 height 14
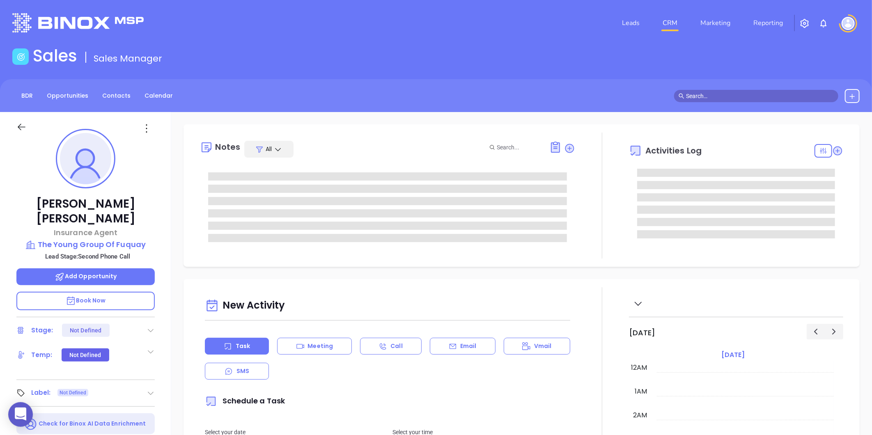
type input "[DATE]"
type input "[PERSON_NAME]"
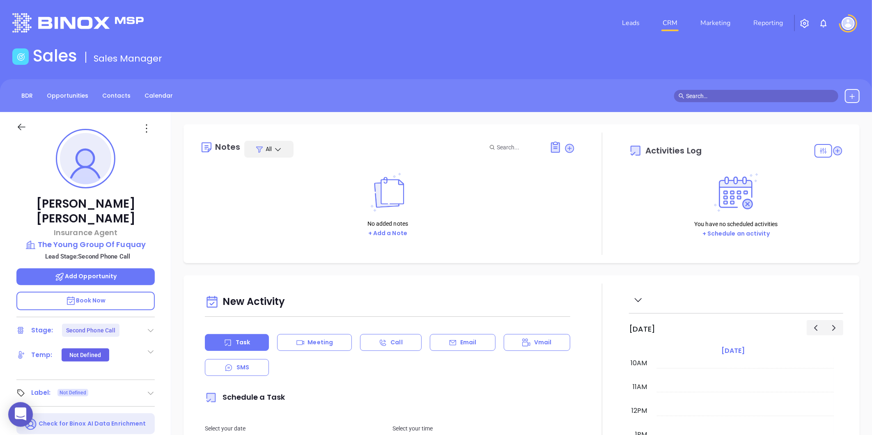
click at [150, 327] on icon at bounding box center [151, 331] width 8 height 8
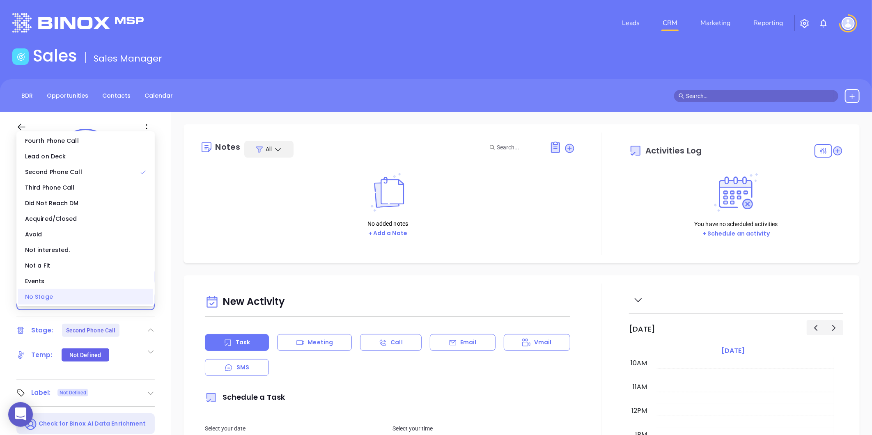
click at [84, 296] on div "No Stage" at bounding box center [85, 297] width 135 height 16
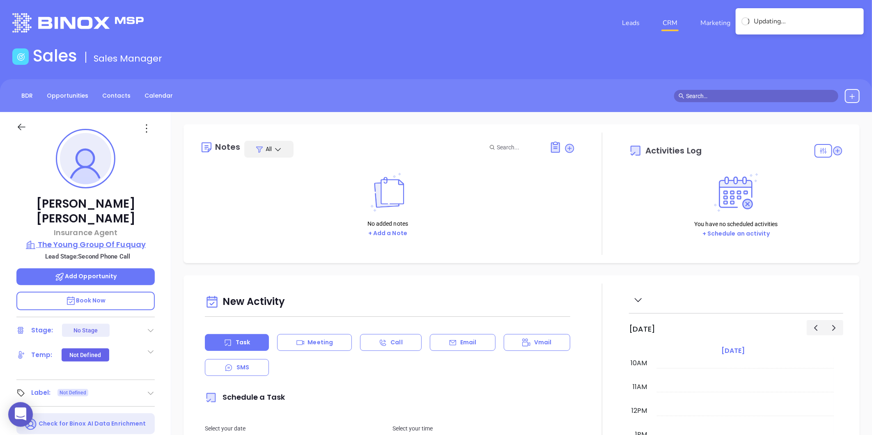
click at [71, 239] on p "The Young Group Of Fuquay" at bounding box center [85, 245] width 138 height 12
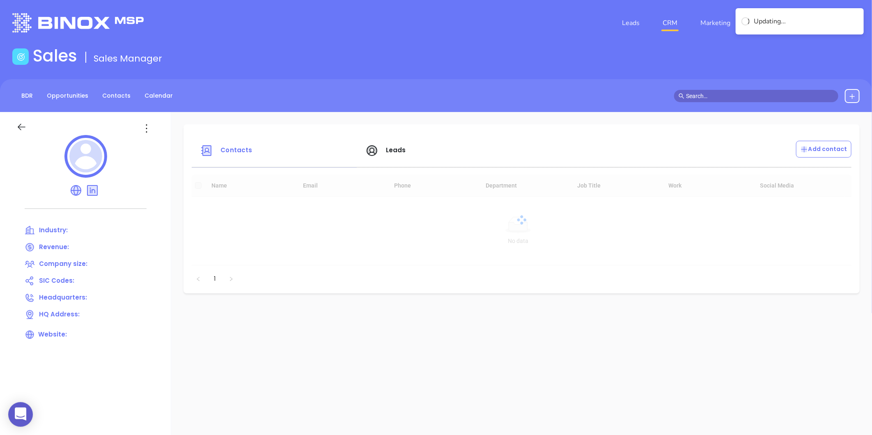
click at [145, 120] on div at bounding box center [86, 123] width 148 height 23
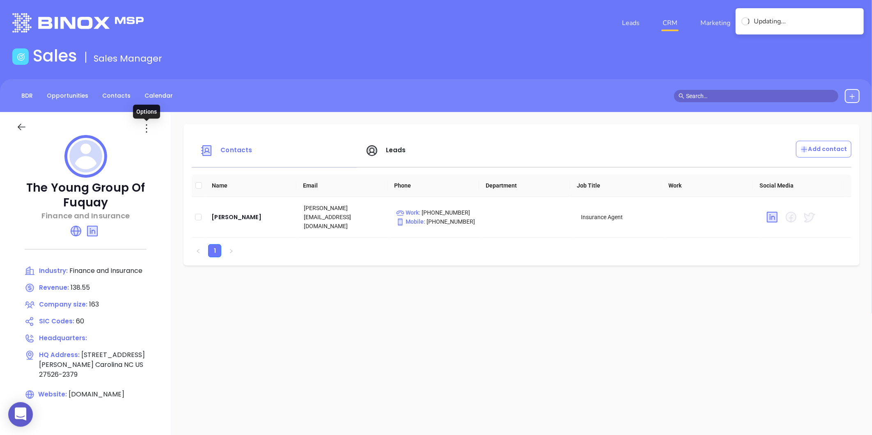
click at [145, 122] on icon at bounding box center [146, 128] width 13 height 13
click at [154, 136] on li "Edit" at bounding box center [184, 144] width 84 height 17
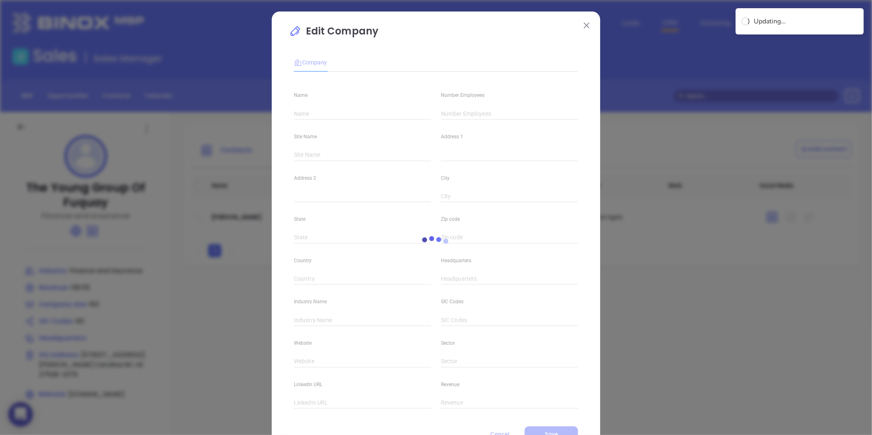
type input "The Young Group Of Fuquay"
type input "163"
type input "Finance and Insurance"
type input "60"
type input "tygof.com"
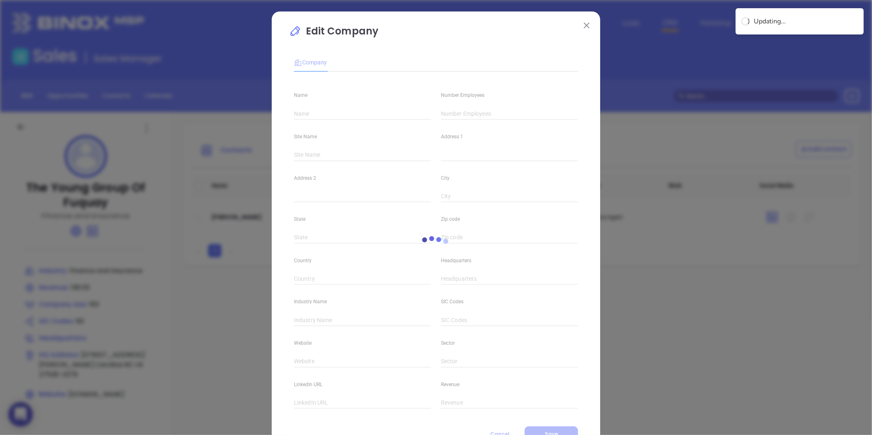
type input "Finance and Insurance"
type input "linkedin.com/company/the-young-group-of-fuquay"
type input "138.55"
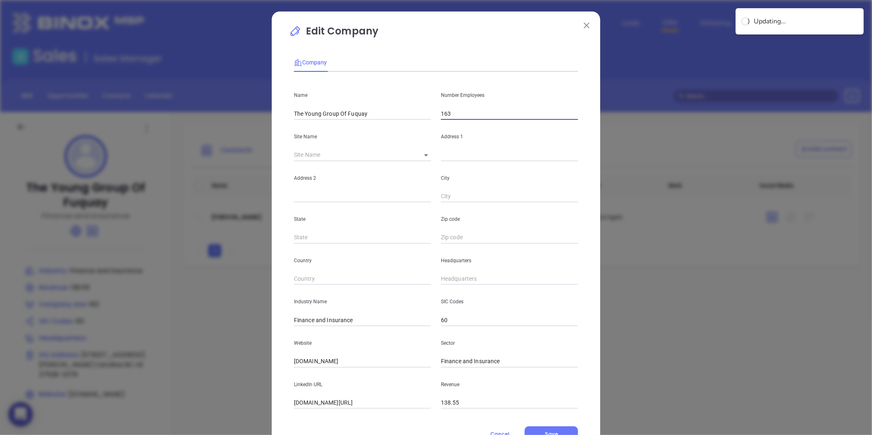
drag, startPoint x: 459, startPoint y: 118, endPoint x: 416, endPoint y: 128, distance: 44.2
click at [416, 128] on div "Name The Young Group Of Fuquay Number Employees 163 Site Name ​ Address 1 Addre…" at bounding box center [436, 243] width 284 height 331
type input "9"
drag, startPoint x: 420, startPoint y: 147, endPoint x: 422, endPoint y: 154, distance: 7.2
click at [420, 147] on div "Site Name ​" at bounding box center [362, 140] width 147 height 41
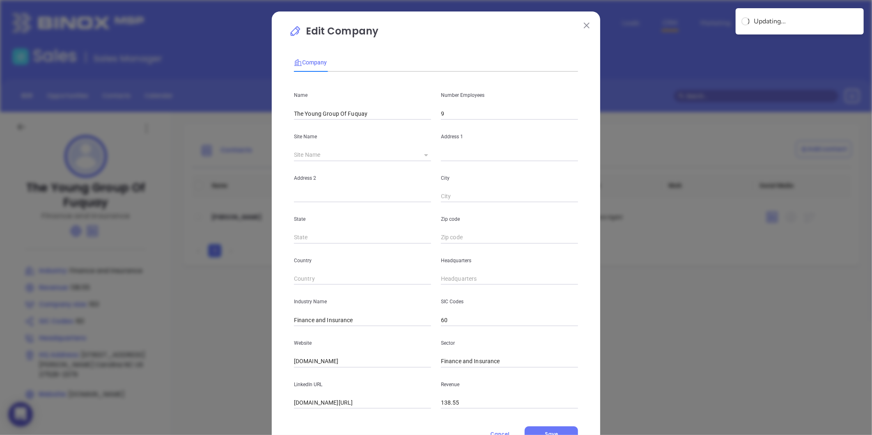
click at [424, 156] on icon at bounding box center [426, 155] width 4 height 2
click at [425, 157] on body "0 Leads CRM Marketing Reporting Financial Leads Leads Sales Sales Manager BDR O…" at bounding box center [436, 217] width 872 height 435
click at [425, 157] on li "Carolina" at bounding box center [431, 155] width 38 height 15
type input "Carolina"
type input "411 N Judd Pky Ne, Fuquay Varina, North"
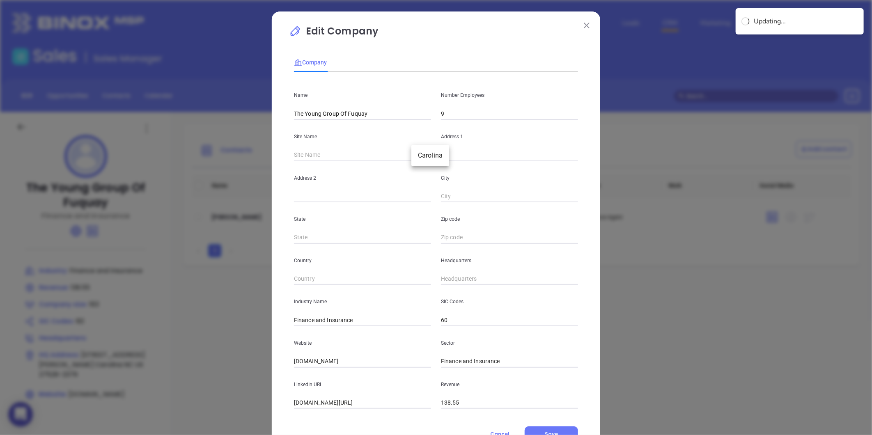
type input "Carolina"
type input "NC"
type input "27526-2379"
type input "US"
type input "125093"
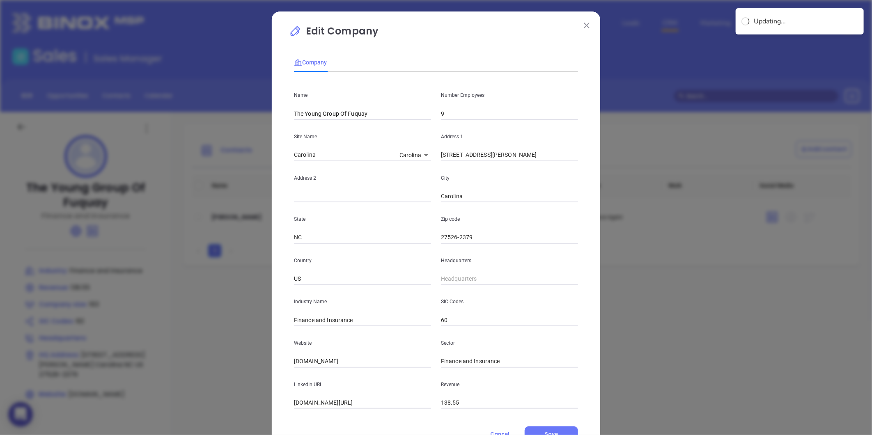
click at [542, 161] on input "411 N Judd Pky Ne, Fuquay Varina, North" at bounding box center [509, 155] width 137 height 12
drag, startPoint x: 555, startPoint y: 162, endPoint x: 428, endPoint y: 173, distance: 127.9
click at [428, 173] on div "Address 2 City Carolina" at bounding box center [436, 181] width 294 height 41
drag, startPoint x: 548, startPoint y: 159, endPoint x: 342, endPoint y: 169, distance: 206.1
click at [342, 169] on div "Name The Young Group Of Fuquay Number Employees 9 Site Name Carolina Carolina 1…" at bounding box center [436, 243] width 284 height 331
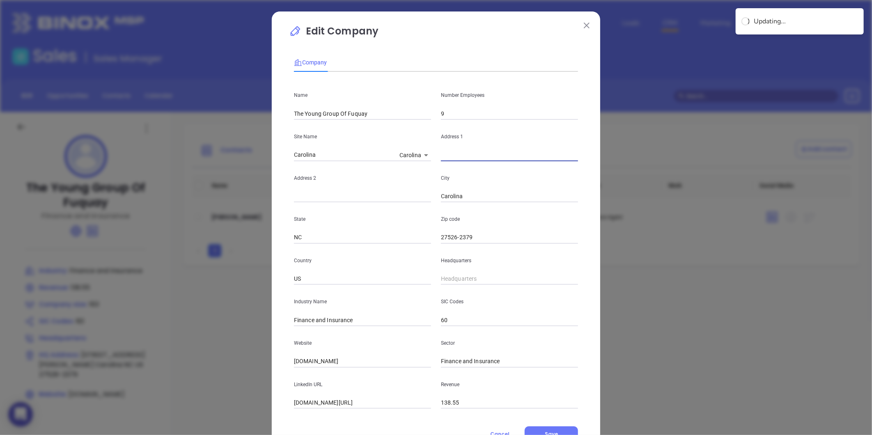
paste input "411 North Judd Parkway Fuquay Varina, NC 27526"
drag, startPoint x: 504, startPoint y: 157, endPoint x: 539, endPoint y: 165, distance: 36.2
click at [539, 165] on div "Name The Young Group Of Fuquay Number Employees 9 Site Name Carolina Carolina 1…" at bounding box center [436, 243] width 284 height 331
type input "411 North Judd Parkway Fuquay Varina, NC 27526"
drag, startPoint x: 481, startPoint y: 200, endPoint x: 417, endPoint y: 208, distance: 64.6
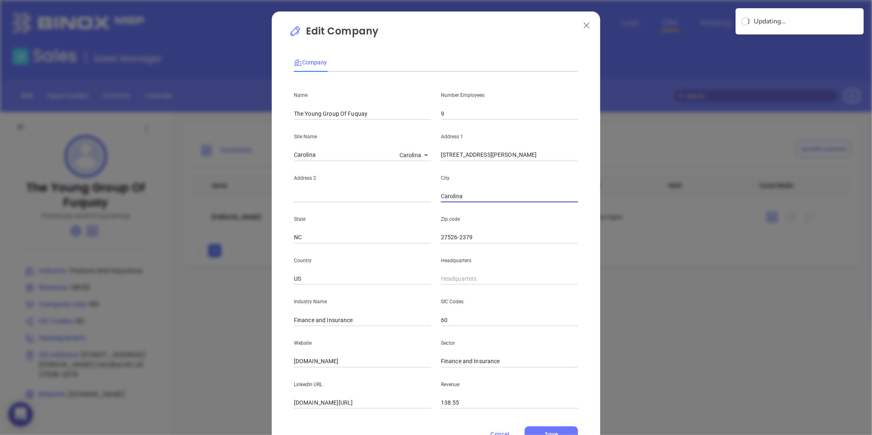
click at [422, 206] on div "Name The Young Group Of Fuquay Number Employees 9 Site Name Carolina Carolina 1…" at bounding box center [436, 243] width 284 height 331
paste input "Fuquay Varina"
type input "Fuquay Varina"
drag, startPoint x: 504, startPoint y: 158, endPoint x: 580, endPoint y: 175, distance: 77.3
click at [578, 175] on div "Name The Young Group Of Fuquay Number Employees 9 Site Name Carolina Carolina 1…" at bounding box center [436, 243] width 284 height 331
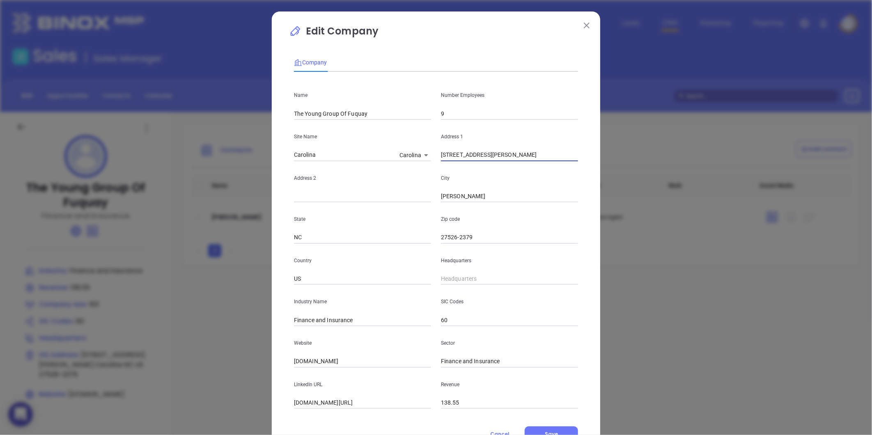
type input "411 North Judd Parkway"
click at [481, 235] on input "27526-2379" at bounding box center [509, 238] width 137 height 12
type input "27526"
type input "( ) -"
click at [471, 276] on input "( ) -" at bounding box center [509, 279] width 137 height 12
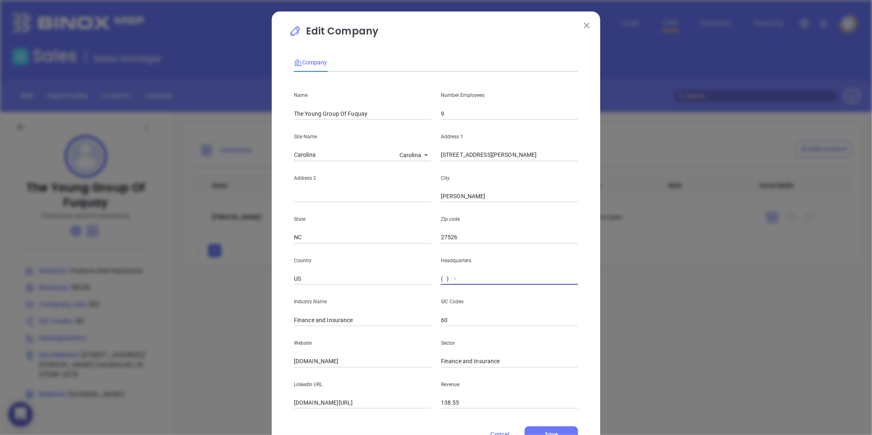
paste input "919) 552-8274"
type input "(919) 552-8274"
drag, startPoint x: 378, startPoint y: 318, endPoint x: 260, endPoint y: 335, distance: 119.2
click at [261, 335] on div "Edit Company Company Name The Young Group Of Fuquay Number Employees 9 Site Nam…" at bounding box center [436, 217] width 872 height 435
type input "Insurance"
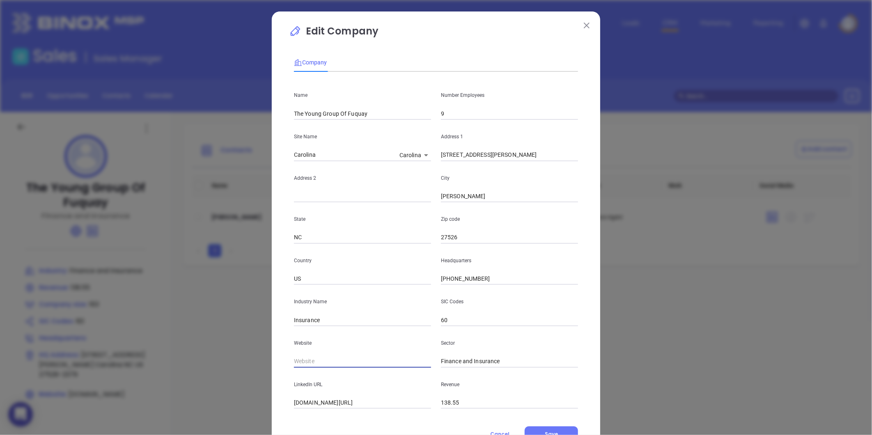
drag, startPoint x: 322, startPoint y: 364, endPoint x: 188, endPoint y: 384, distance: 136.2
click at [188, 384] on div "Edit Company Company Name The Young Group Of Fuquay Number Employees 9 Site Nam…" at bounding box center [436, 217] width 872 height 435
paste input "https://www.younggroupfuquay.com/"
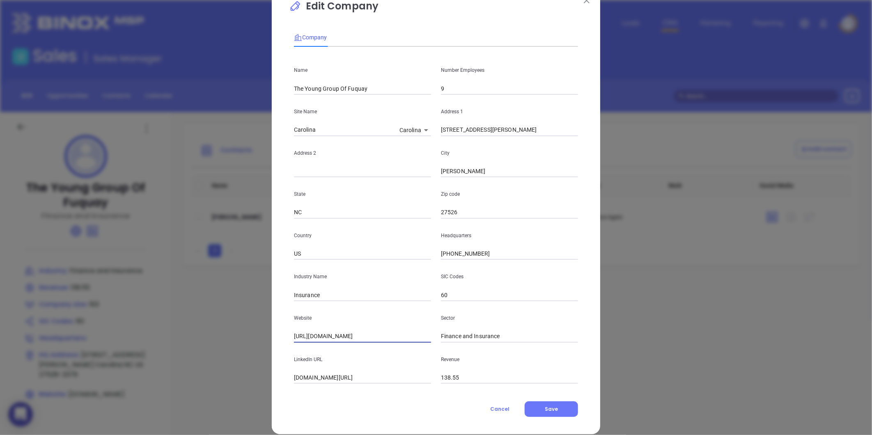
scroll to position [36, 0]
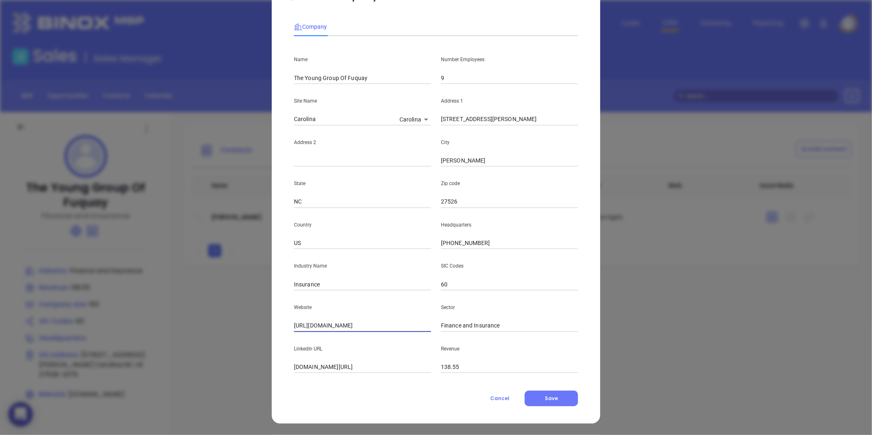
type input "https://www.younggroupfuquay.com/"
click at [532, 407] on div "Edit Company Company Name The Young Group Of Fuquay Number Employees 9 Site Nam…" at bounding box center [436, 200] width 329 height 448
click at [536, 399] on button "Save" at bounding box center [551, 399] width 53 height 16
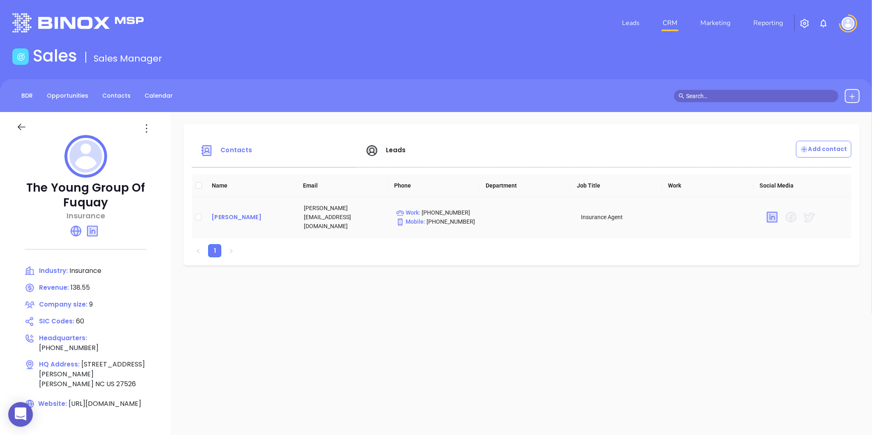
click at [240, 212] on div "harris honeycutt" at bounding box center [251, 217] width 79 height 10
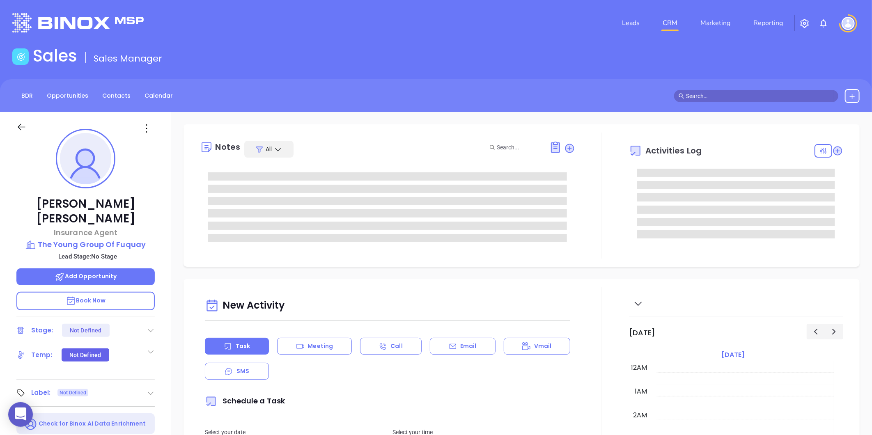
scroll to position [239, 0]
click at [140, 131] on icon at bounding box center [146, 128] width 13 height 13
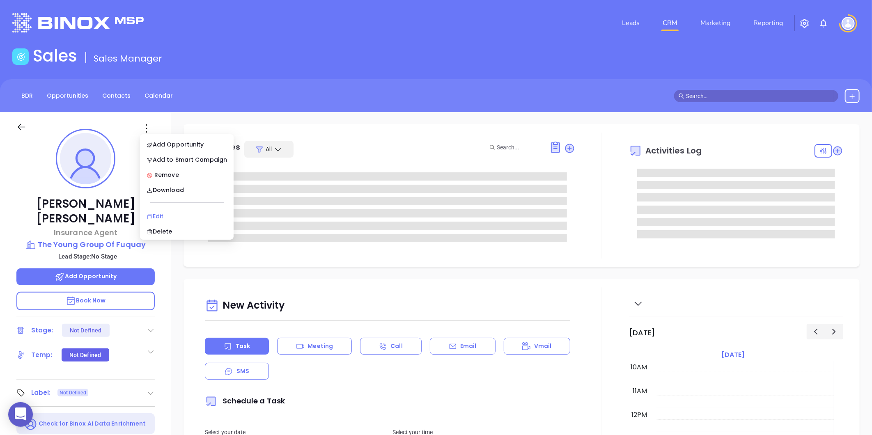
click at [156, 220] on div "Edit" at bounding box center [187, 216] width 81 height 9
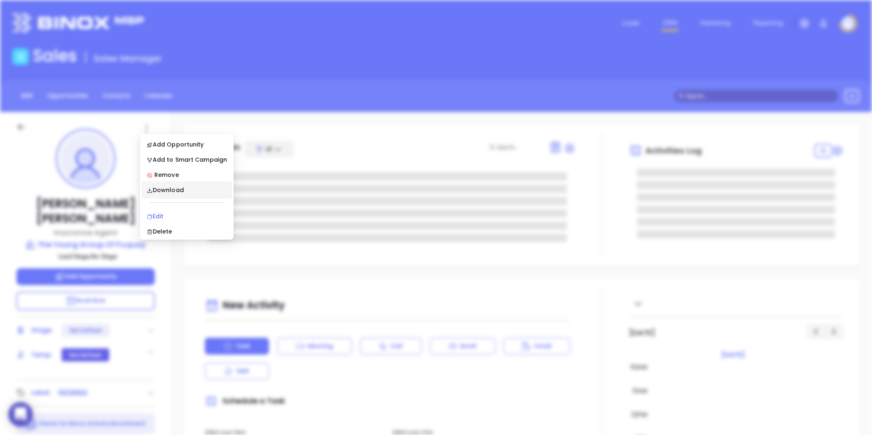
type input "Gissela Vargas"
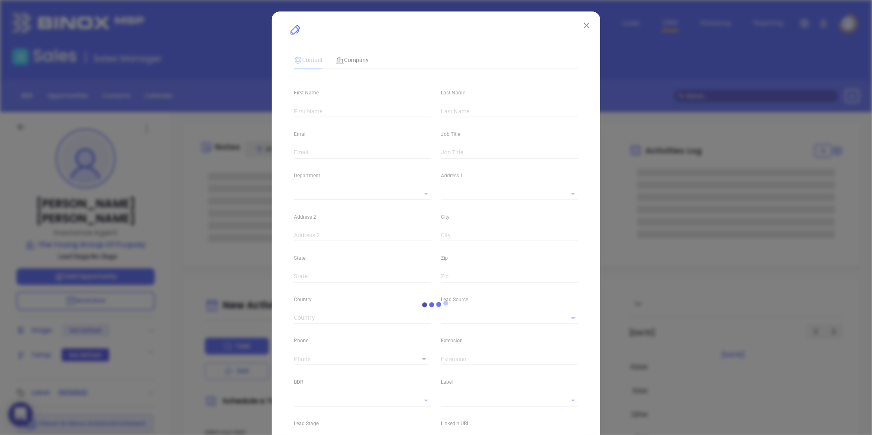
type input "harris"
type input "honeycutt"
type input "harris@tygof.com"
type input "Insurance Agent"
type input "1"
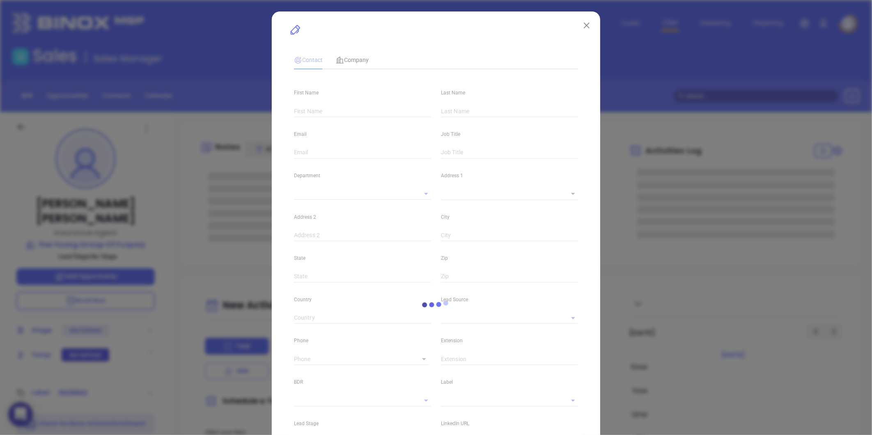
type input "linkedin.com/in/harris-honeycutt-9231a872"
type input "Marketing"
type input "Website Reveal"
type input "undefined undefined"
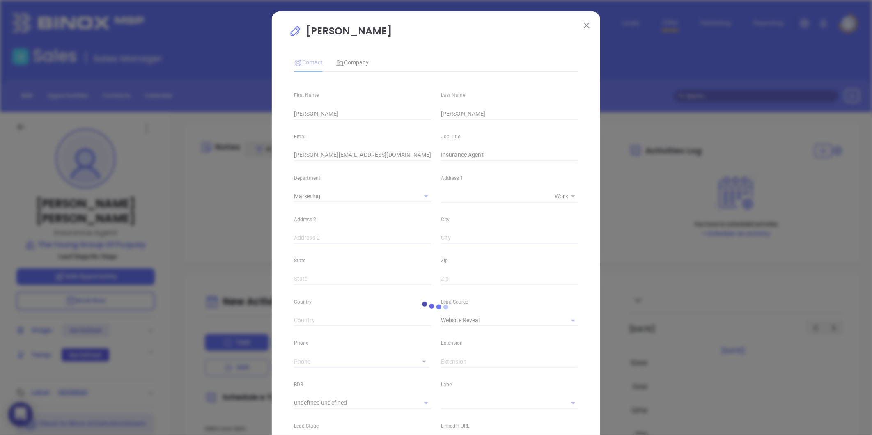
type input "(919) 552-8274"
type input "1"
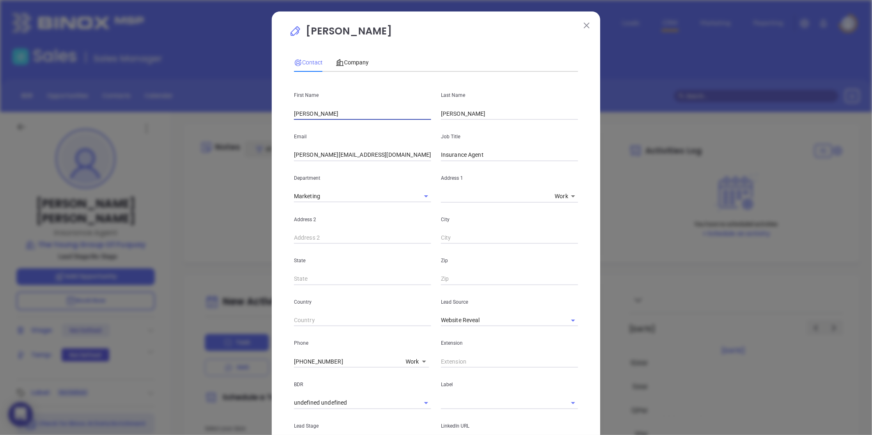
click at [294, 116] on input "harris" at bounding box center [362, 114] width 137 height 12
type input "Harris"
click at [441, 115] on input "honeycutt" at bounding box center [509, 114] width 137 height 12
type input "Honeycutt"
drag, startPoint x: 490, startPoint y: 158, endPoint x: 302, endPoint y: 189, distance: 191.5
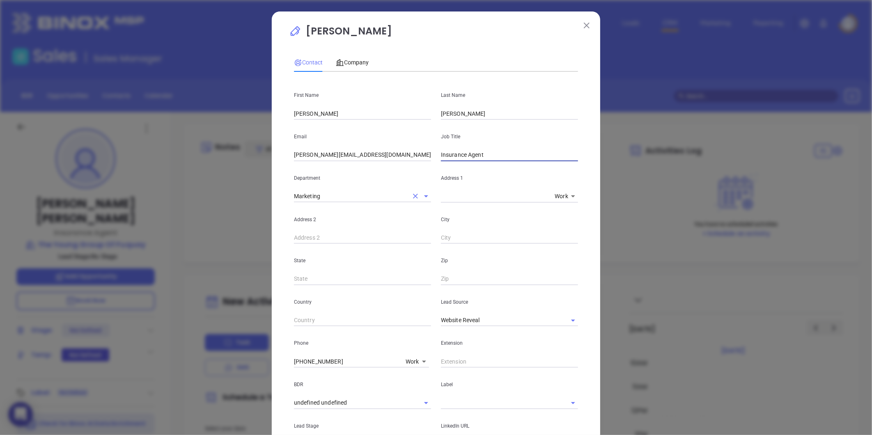
click at [302, 189] on div "First Name Harris Last Name Honeycutt Email harris@tygof.com Job Title Insuranc…" at bounding box center [436, 305] width 284 height 455
type input "Principal"
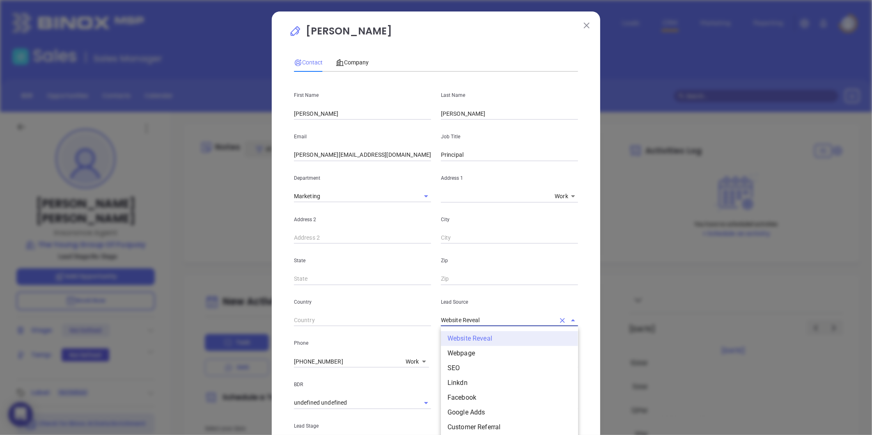
drag, startPoint x: 487, startPoint y: 325, endPoint x: 376, endPoint y: 338, distance: 112.1
click at [376, 338] on div "First Name Harris Last Name Honeycutt Email harris@tygof.com Job Title Principa…" at bounding box center [436, 305] width 284 height 455
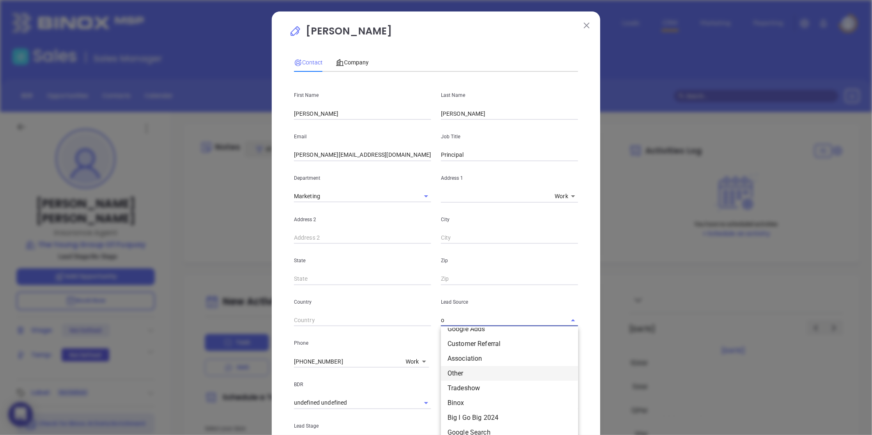
click at [456, 375] on li "Other" at bounding box center [509, 373] width 137 height 15
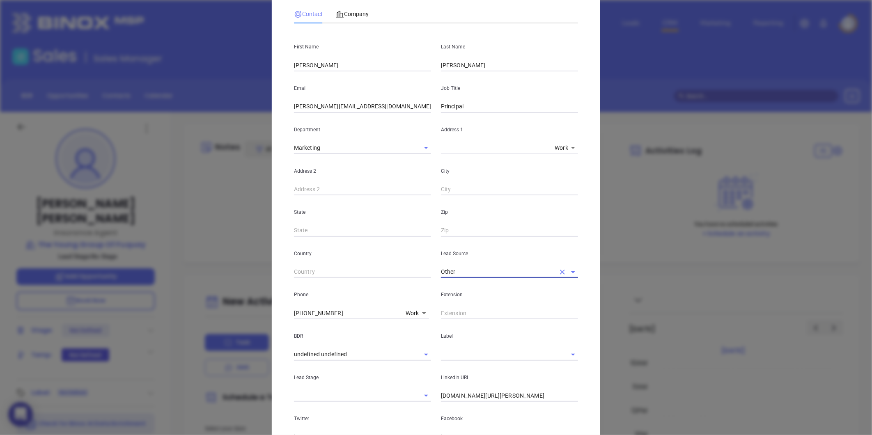
scroll to position [91, 0]
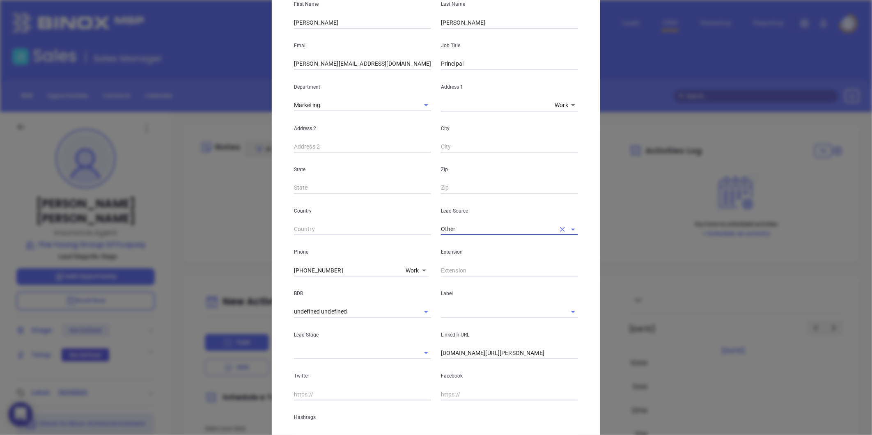
type input "Other"
click at [436, 354] on div "LinkedIn URL linkedin.com/in/harris-honeycutt-9231a872" at bounding box center [509, 338] width 147 height 41
click at [441, 355] on input "linkedin.com/in/harris-honeycutt-9231a872" at bounding box center [509, 354] width 137 height 12
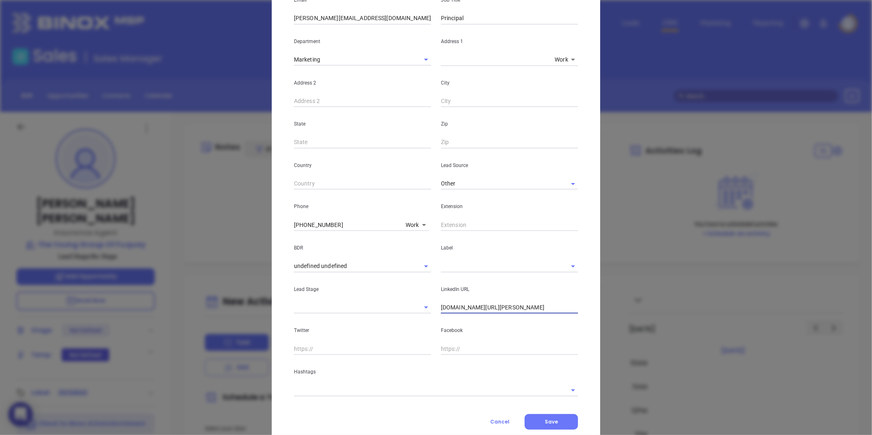
type input "www.linkedin.com/in/harris-honeycutt-9231a872"
drag, startPoint x: 332, startPoint y: 378, endPoint x: 324, endPoint y: 397, distance: 20.6
click at [331, 379] on div "Hashtags" at bounding box center [436, 375] width 294 height 41
click at [324, 397] on div "Contact Company First Name Harris Last Name Honeycutt Email harris@tygof.com Jo…" at bounding box center [436, 171] width 284 height 518
click at [326, 394] on input "text" at bounding box center [424, 390] width 261 height 12
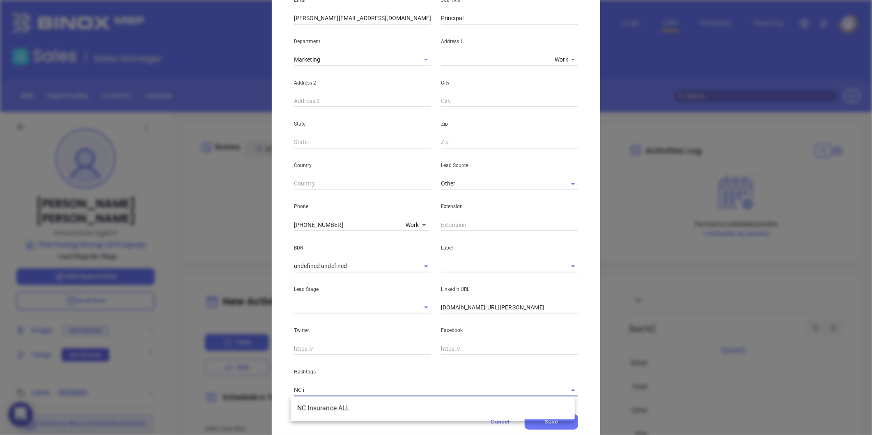
type input "NC in"
click at [326, 411] on li "NC Insurance ALL" at bounding box center [433, 408] width 284 height 15
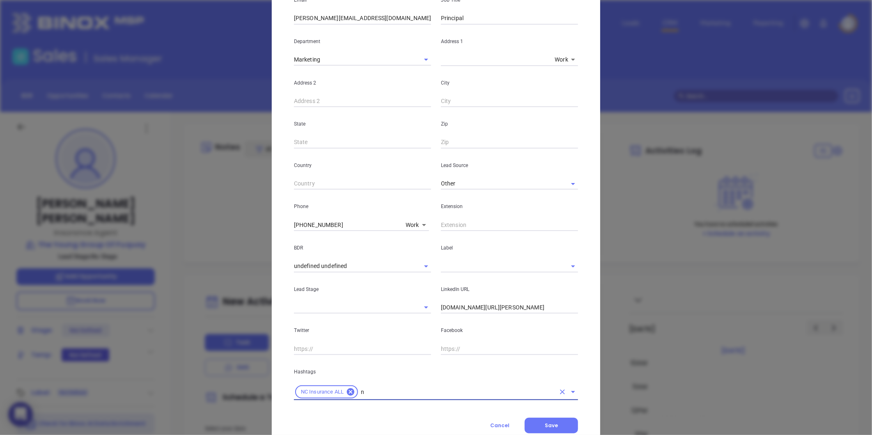
type input "nc"
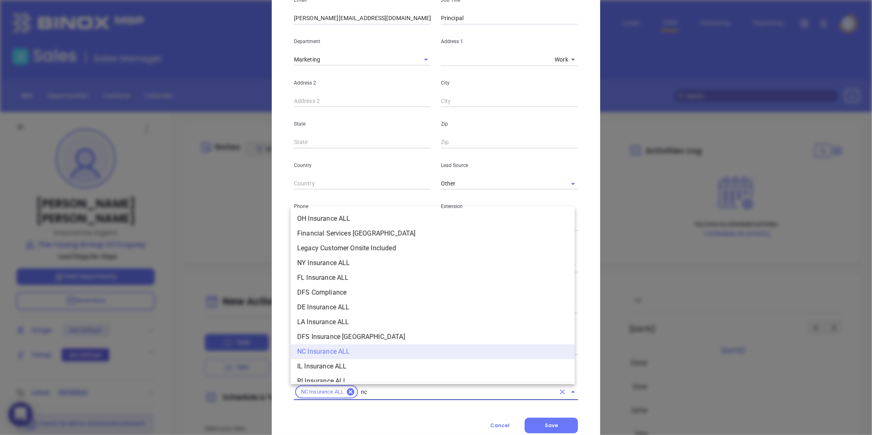
scroll to position [138, 0]
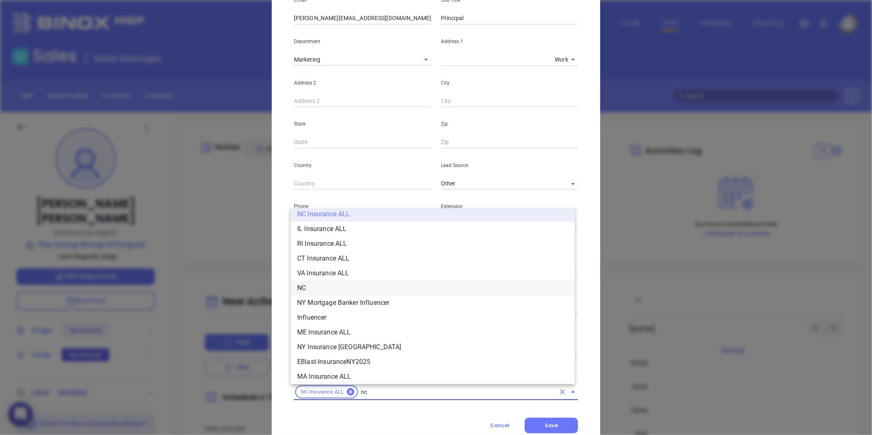
click at [333, 294] on li "NC" at bounding box center [433, 288] width 284 height 15
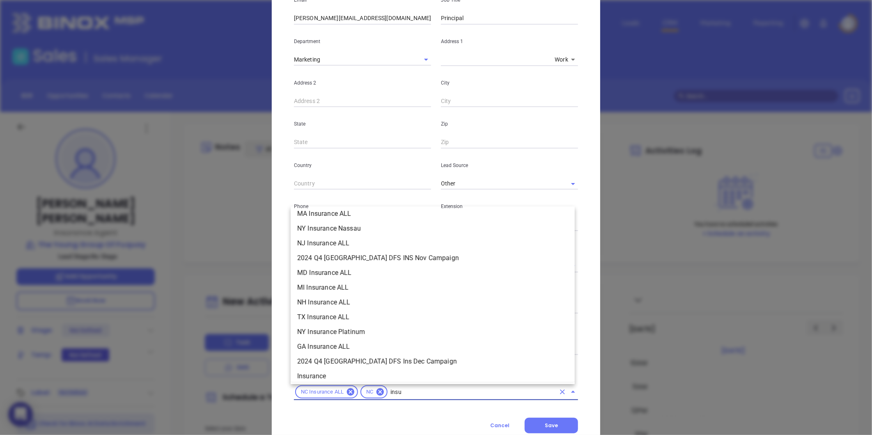
scroll to position [93, 0]
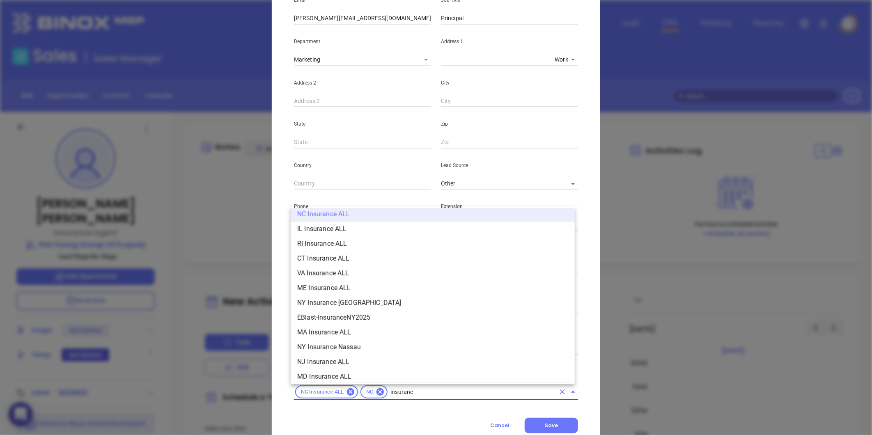
type input "insurance"
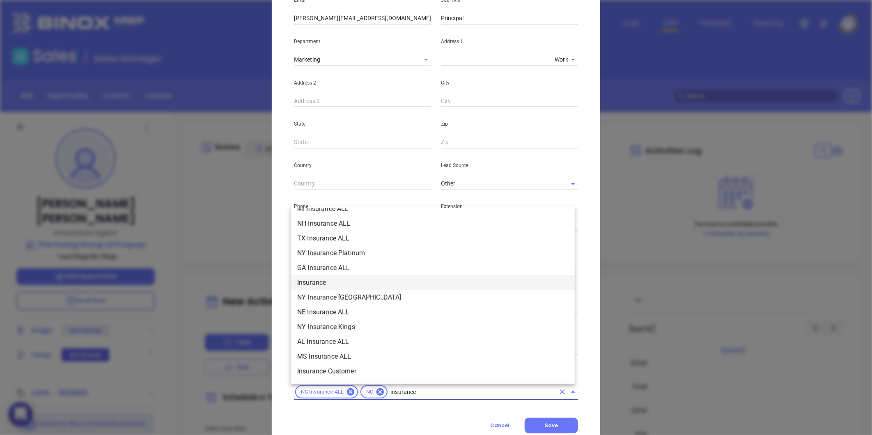
click at [314, 285] on li "Insurance" at bounding box center [433, 283] width 284 height 15
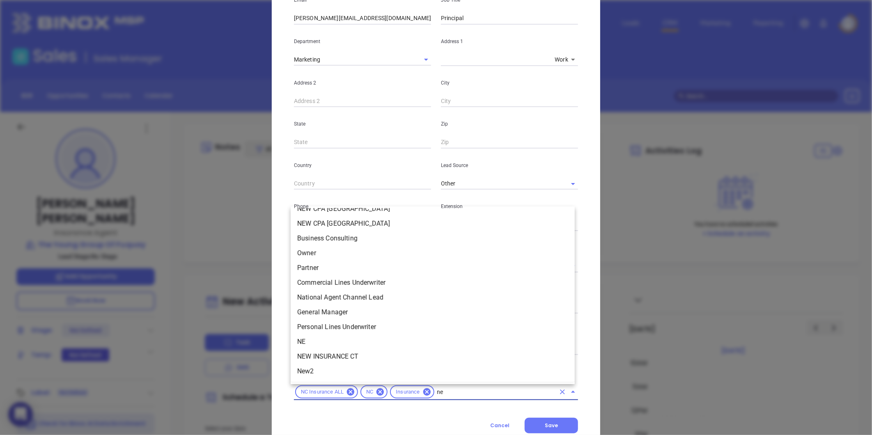
scroll to position [0, 0]
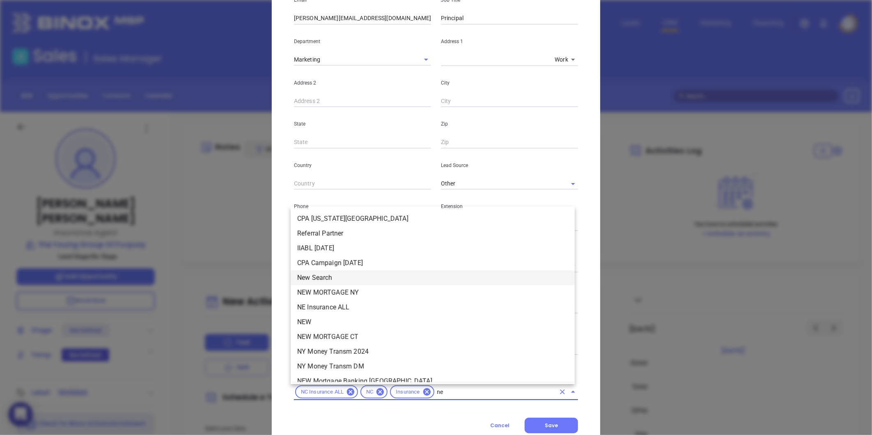
type input "new"
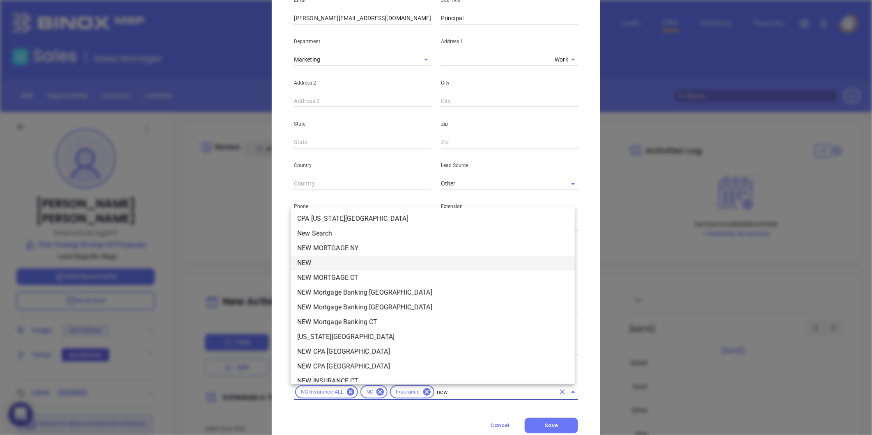
click at [319, 265] on li "NEW" at bounding box center [433, 263] width 284 height 15
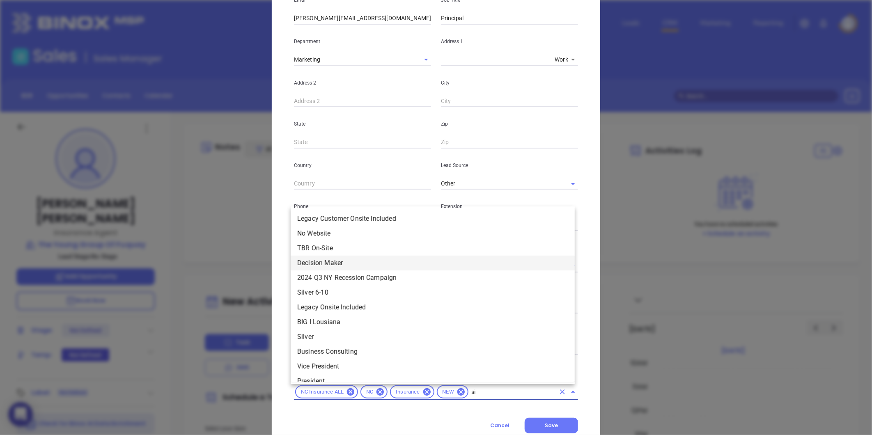
type input "sil"
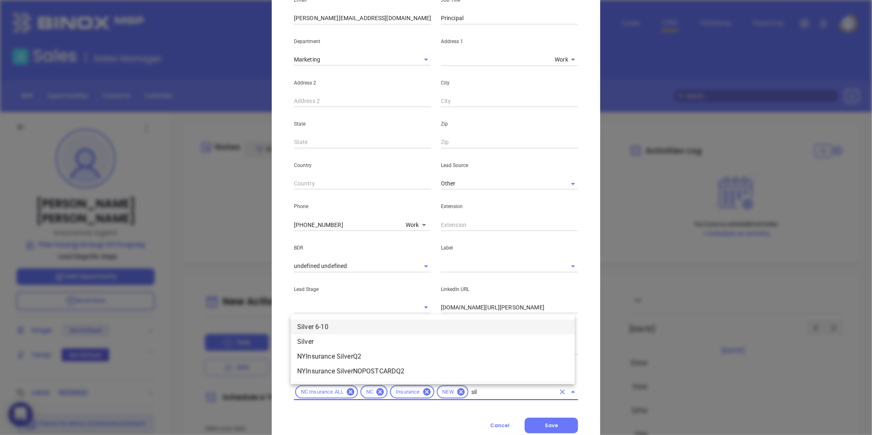
click at [380, 329] on li "Silver 6-10" at bounding box center [433, 327] width 284 height 15
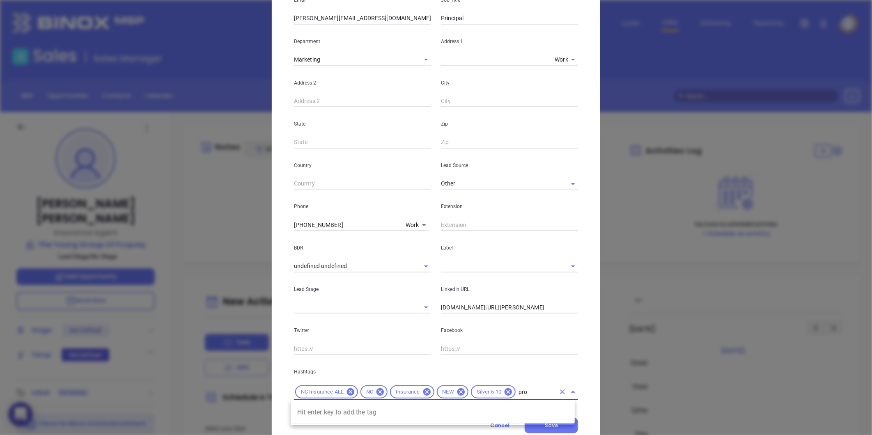
type input "pros"
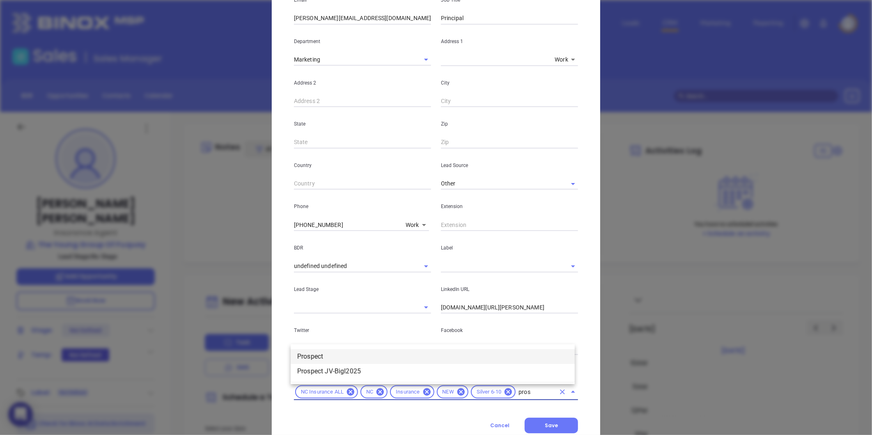
click at [387, 362] on li "Prospect" at bounding box center [433, 357] width 284 height 15
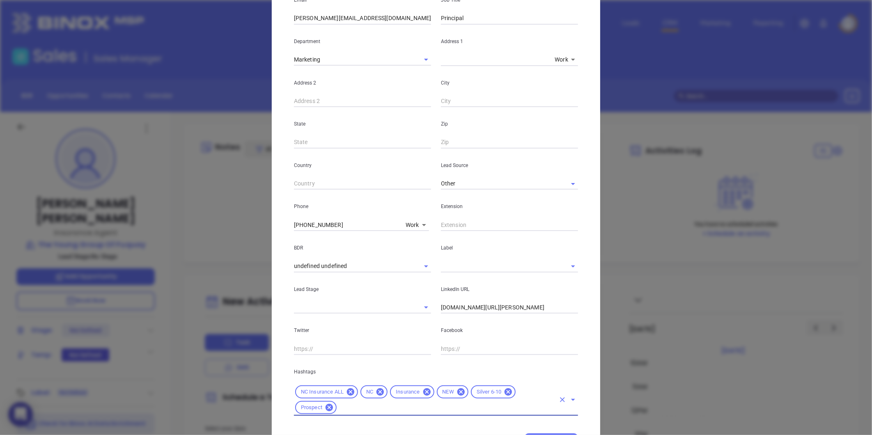
scroll to position [179, 0]
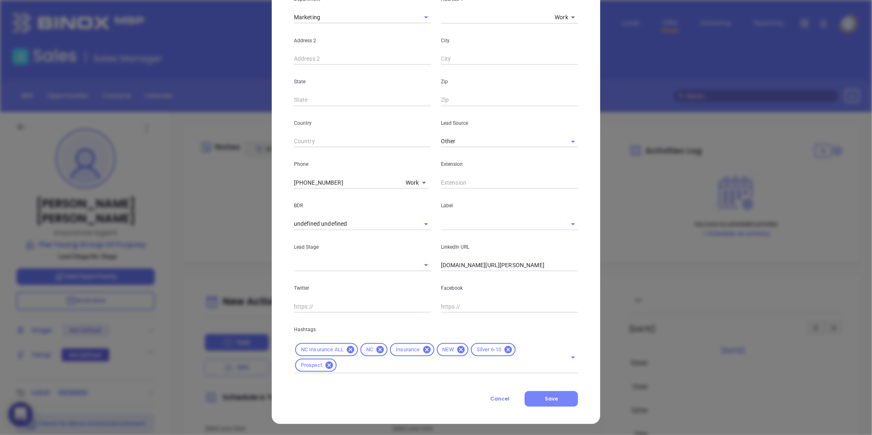
click at [536, 401] on button "Save" at bounding box center [551, 399] width 53 height 16
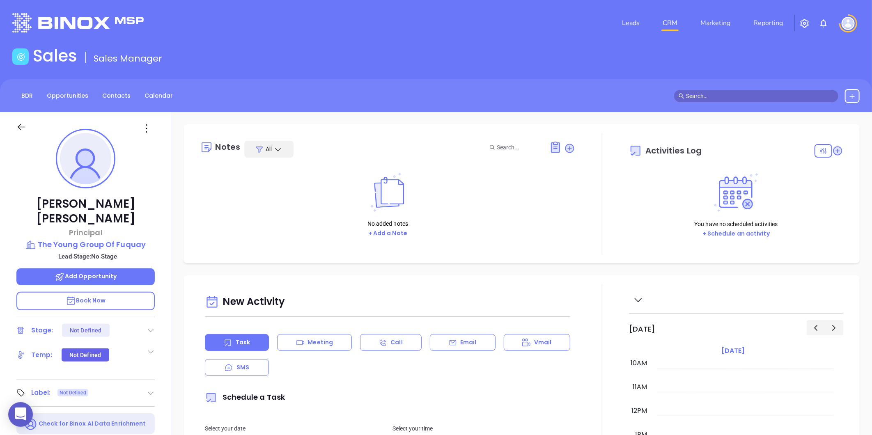
click at [151, 384] on div "Harris Honeycutt Principal The Young Group Of Fuquay Lead Stage: No Stage Add O…" at bounding box center [85, 384] width 171 height 544
click at [151, 389] on icon at bounding box center [151, 393] width 8 height 8
click at [111, 410] on div "Prospect" at bounding box center [115, 416] width 24 height 13
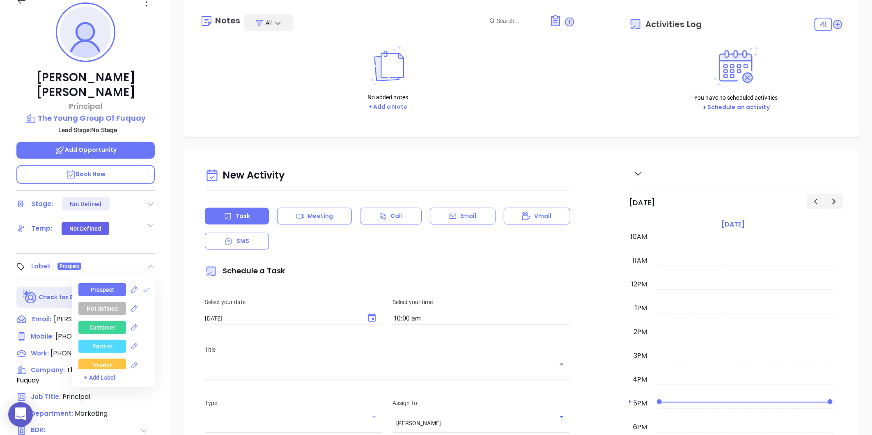
scroll to position [0, 0]
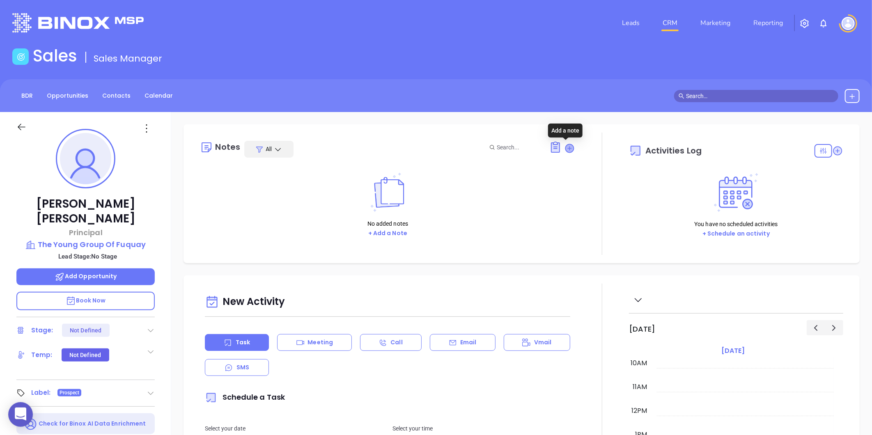
click at [567, 147] on icon at bounding box center [570, 148] width 8 height 8
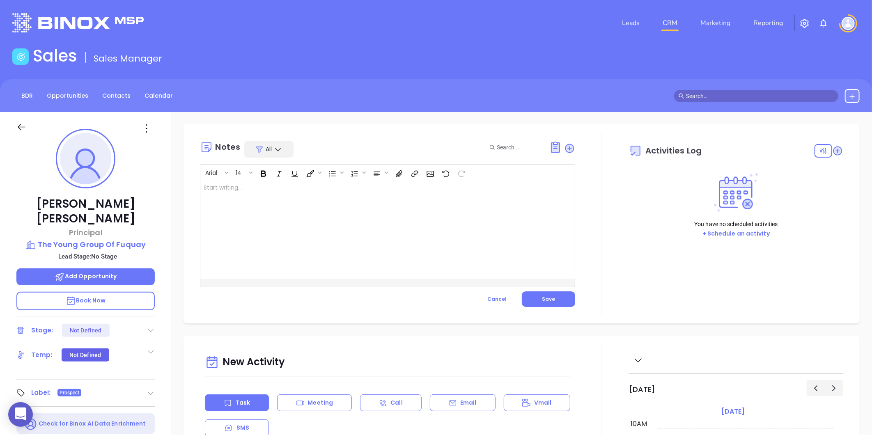
click at [278, 230] on div at bounding box center [374, 229] width 348 height 99
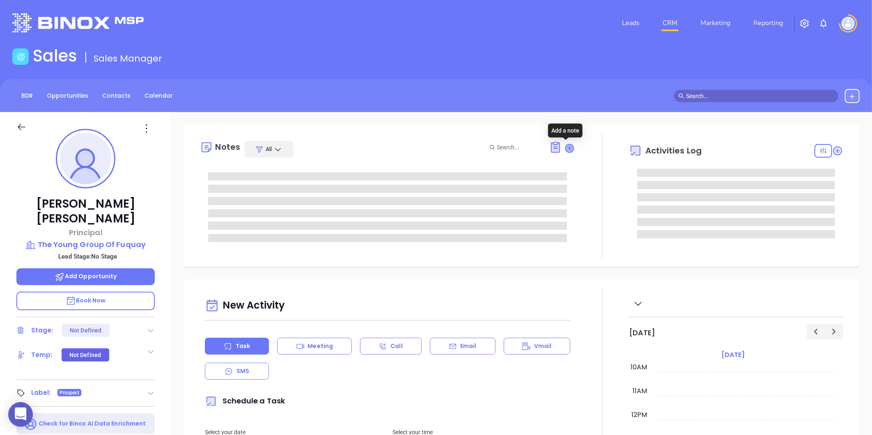
click at [567, 146] on icon at bounding box center [570, 148] width 8 height 8
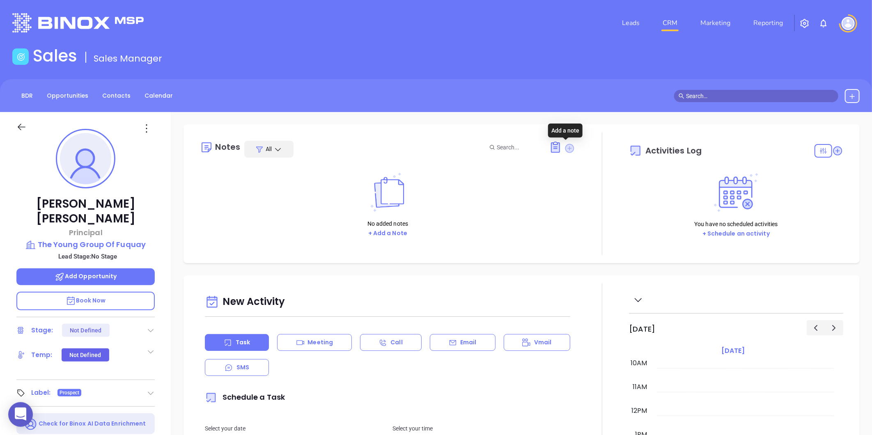
click at [566, 146] on icon at bounding box center [570, 148] width 9 height 9
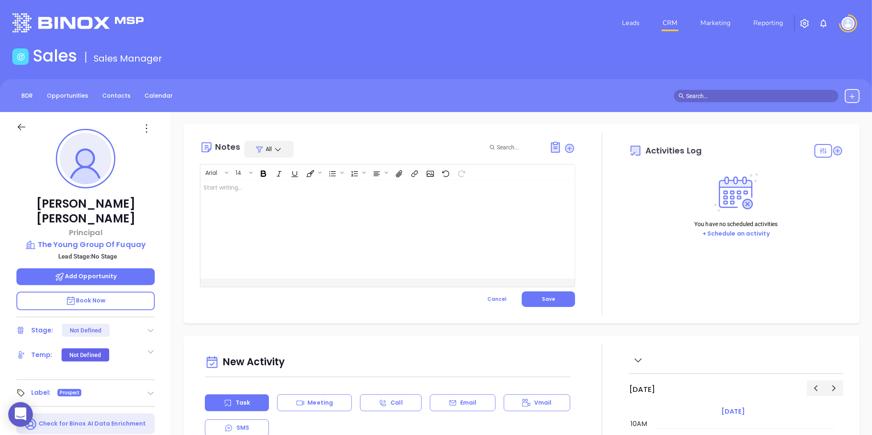
click at [326, 254] on div at bounding box center [374, 229] width 348 height 99
click at [539, 304] on button "Save" at bounding box center [548, 300] width 53 height 16
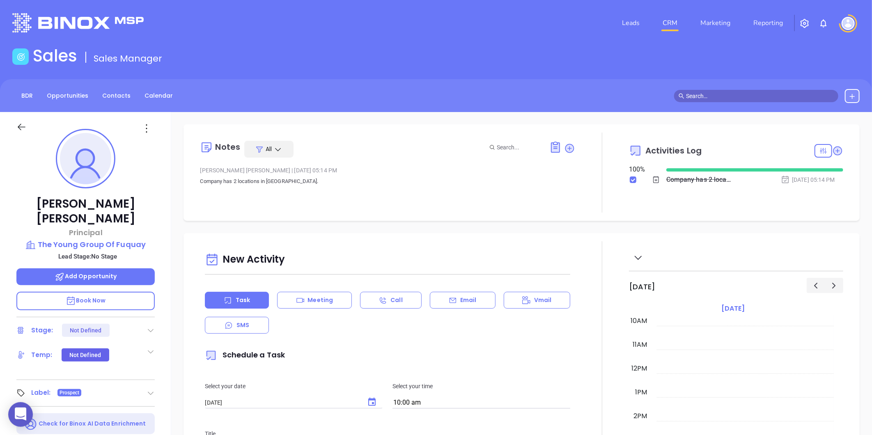
scroll to position [91, 0]
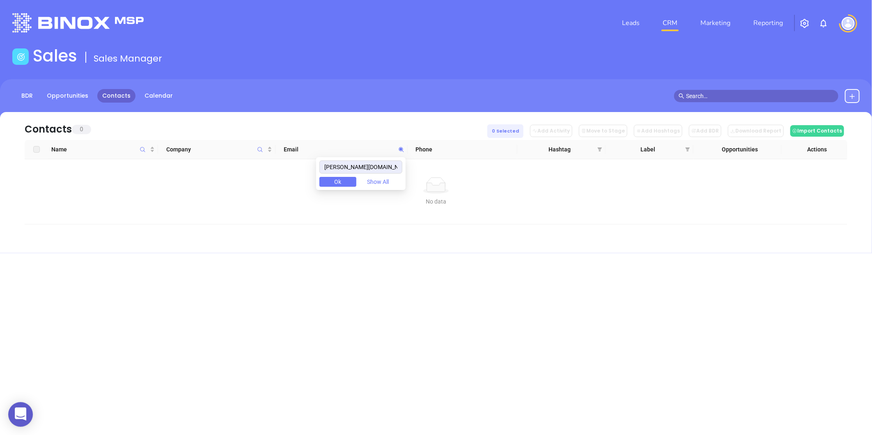
type input "[PERSON_NAME][DOMAIN_NAME]"
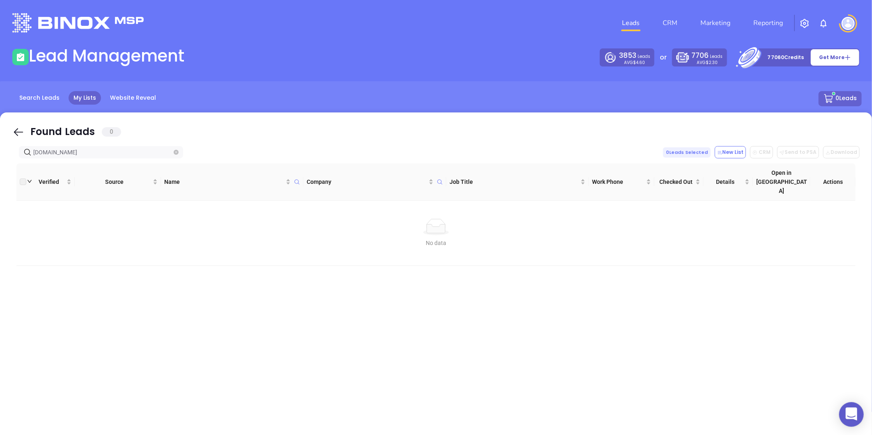
click at [174, 153] on icon "close-circle" at bounding box center [176, 152] width 5 height 5
type input "[DOMAIN_NAME]"
